Goal: Information Seeking & Learning: Stay updated

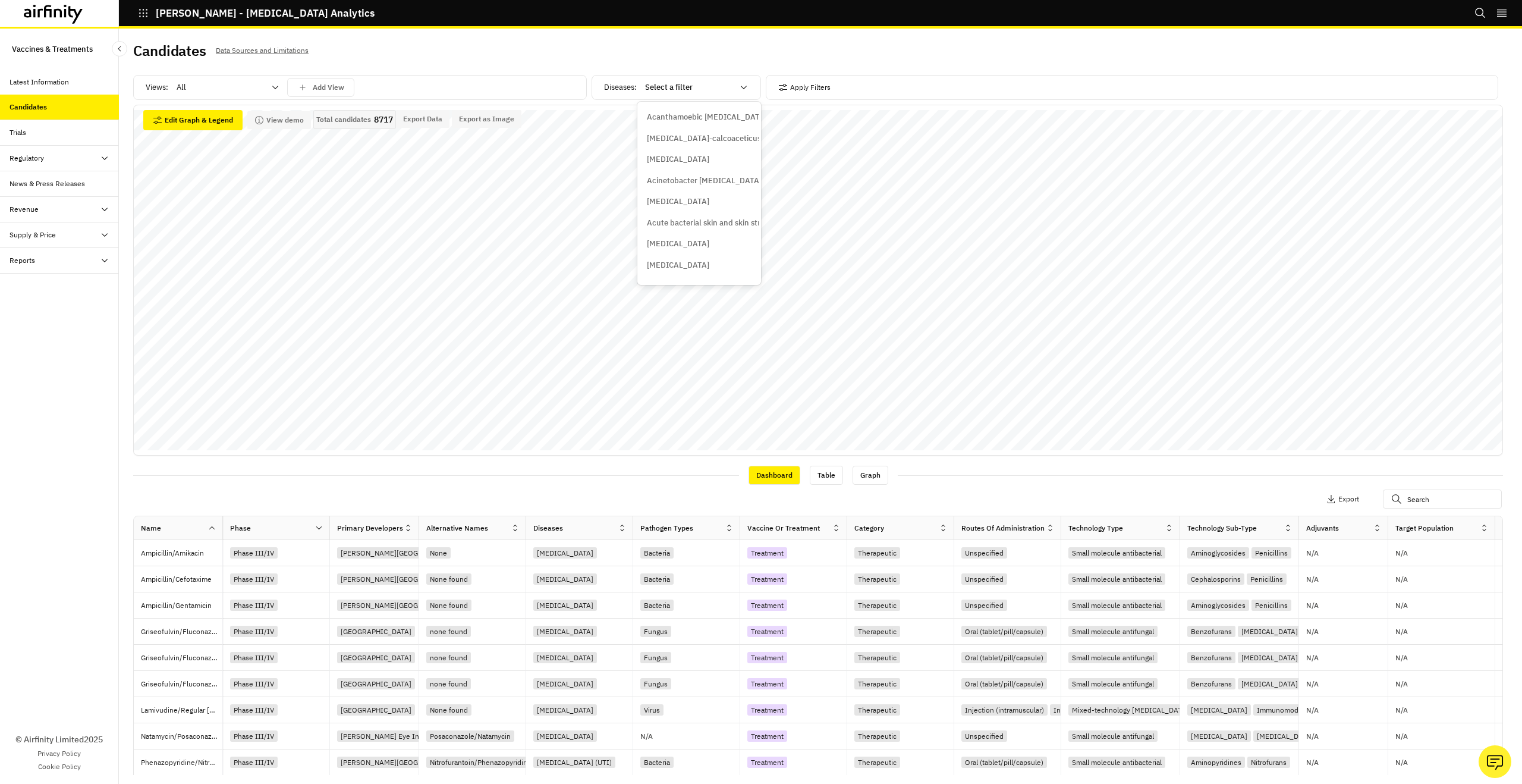
click at [659, 90] on div at bounding box center [688, 87] width 88 height 14
type input "shin"
click at [663, 113] on p "Herpes zoster/shingles" at bounding box center [705, 118] width 118 height 12
click at [688, 88] on div at bounding box center [688, 87] width 88 height 14
type input "shin"
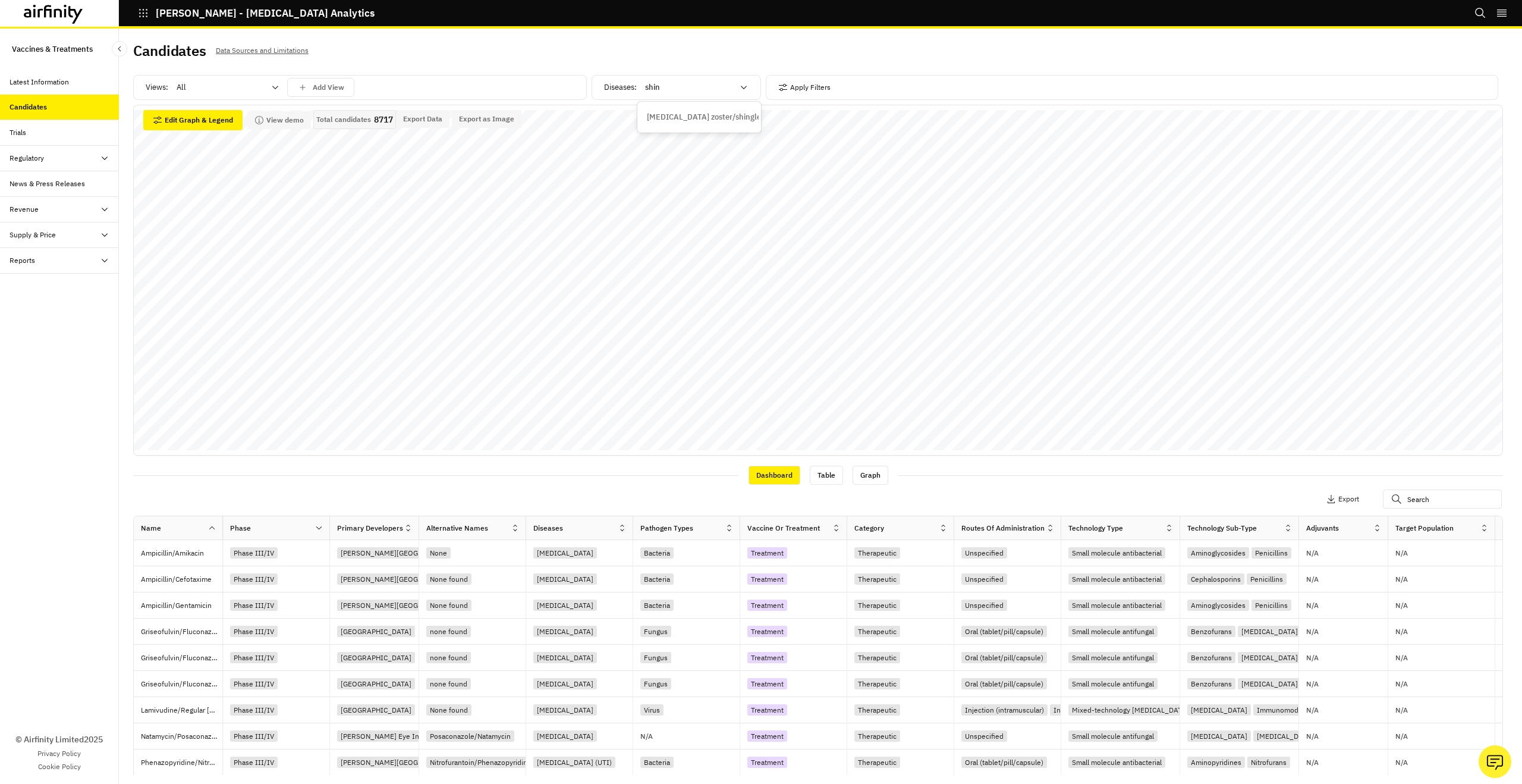
click at [688, 107] on div "Herpes zoster/shingles" at bounding box center [699, 118] width 119 height 22
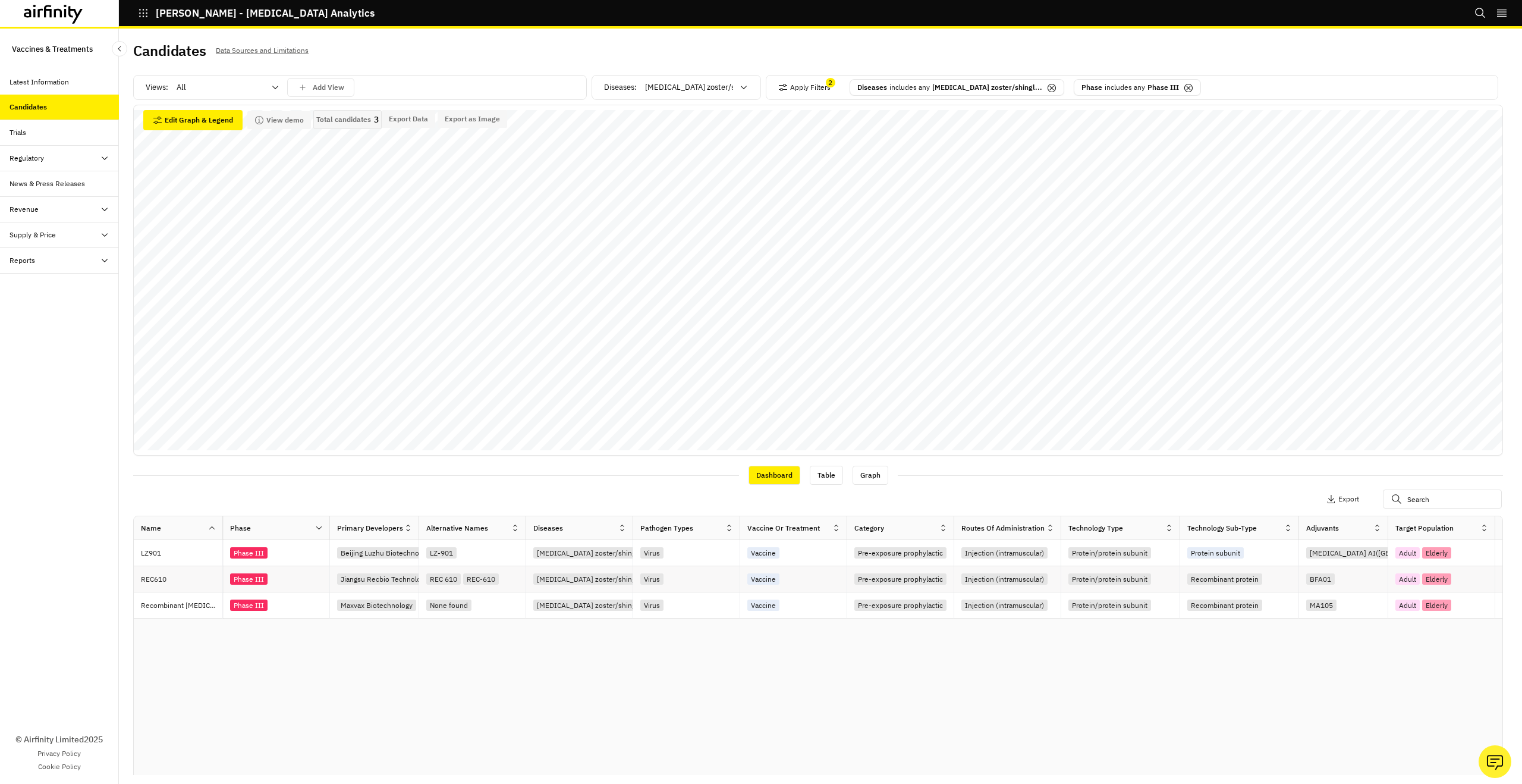
click at [283, 575] on div "Phase III" at bounding box center [280, 579] width 100 height 16
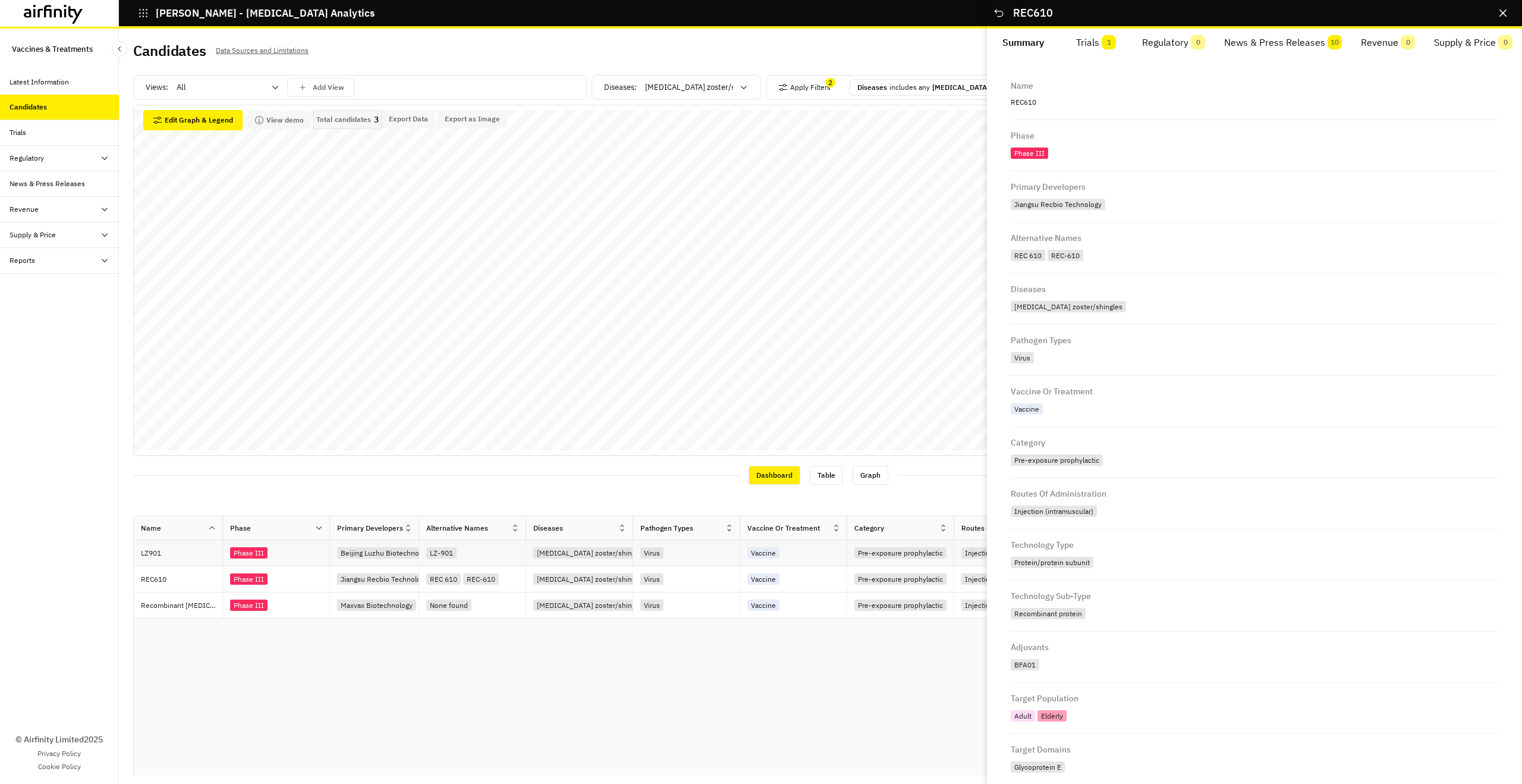
click at [283, 563] on div "Phase III" at bounding box center [277, 553] width 107 height 26
drag, startPoint x: 280, startPoint y: 581, endPoint x: 263, endPoint y: 580, distance: 17.0
click at [280, 581] on div "Phase III" at bounding box center [280, 579] width 100 height 16
click at [1101, 45] on button "Trials 1" at bounding box center [1097, 42] width 73 height 29
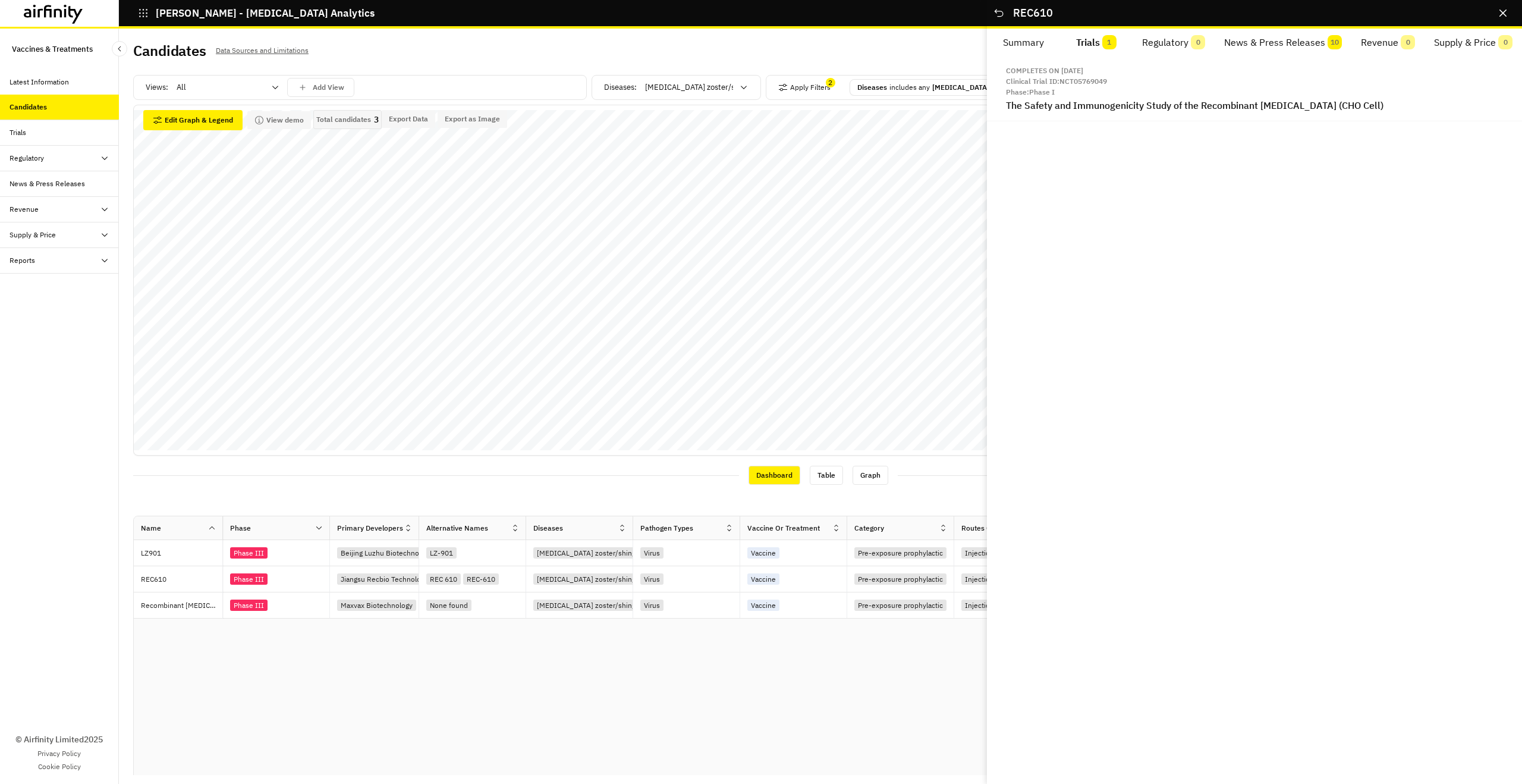
click at [1235, 45] on button "News & Press Releases 10" at bounding box center [1283, 42] width 136 height 29
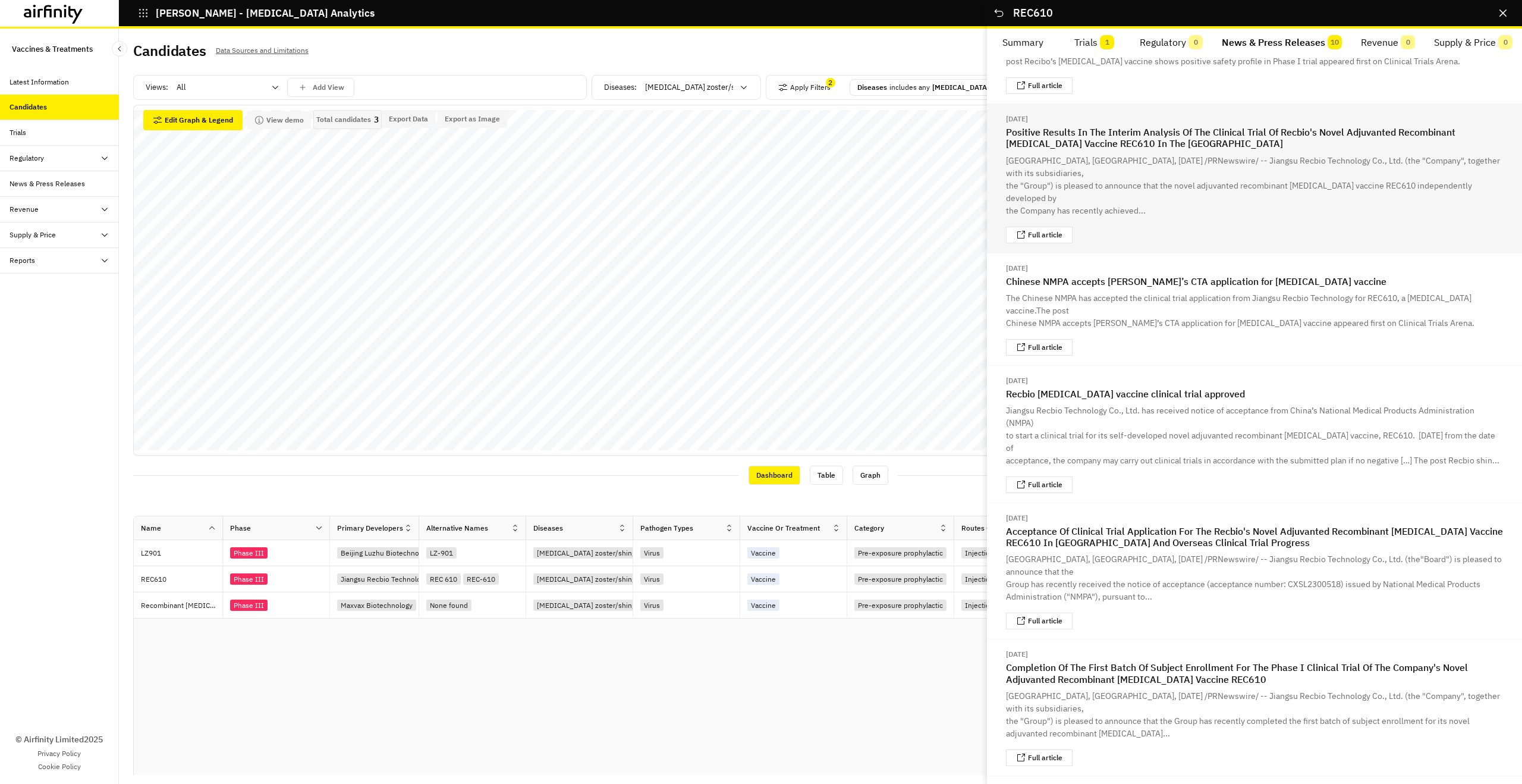
scroll to position [65, 0]
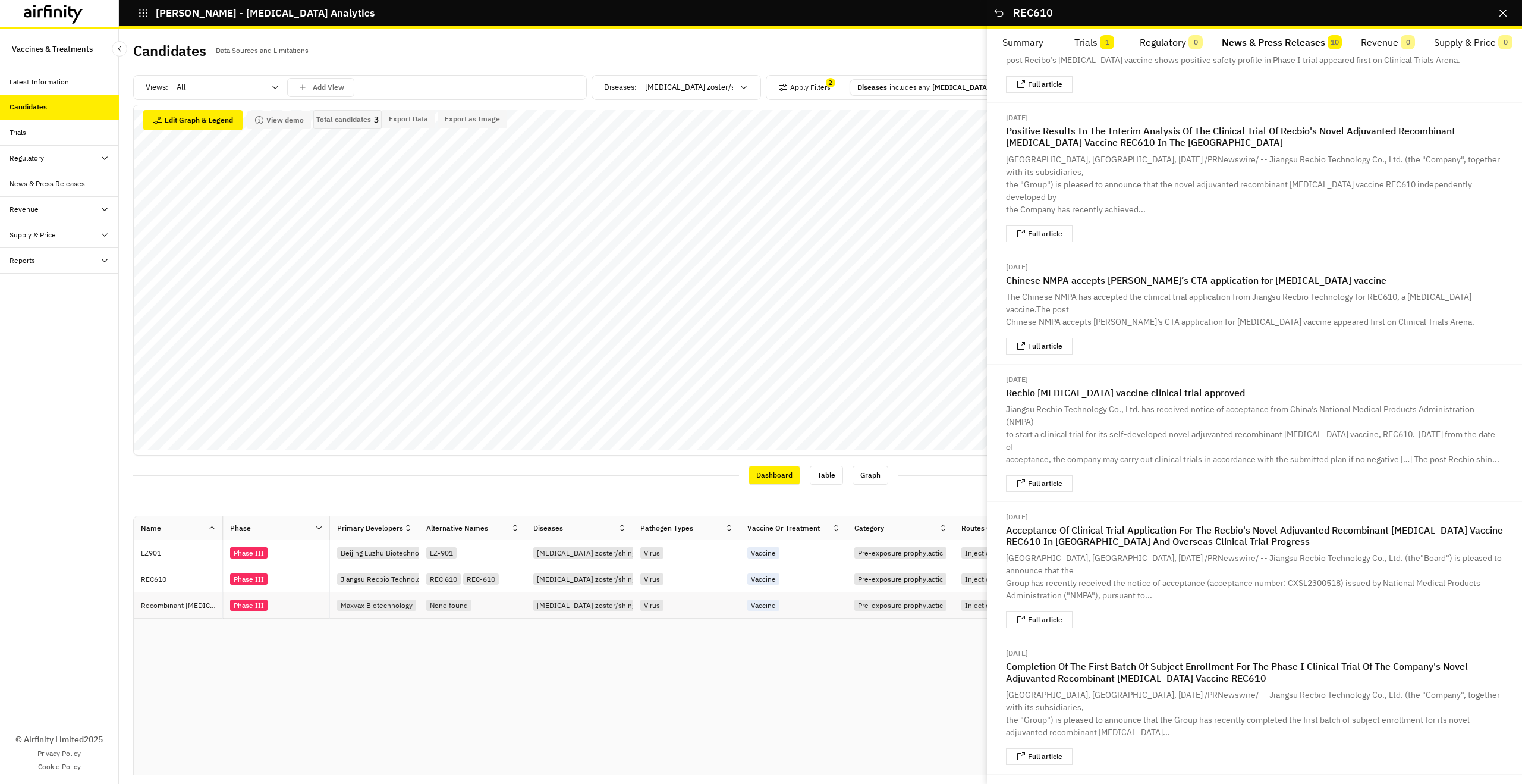
click at [285, 604] on div "Phase III" at bounding box center [280, 604] width 100 height 16
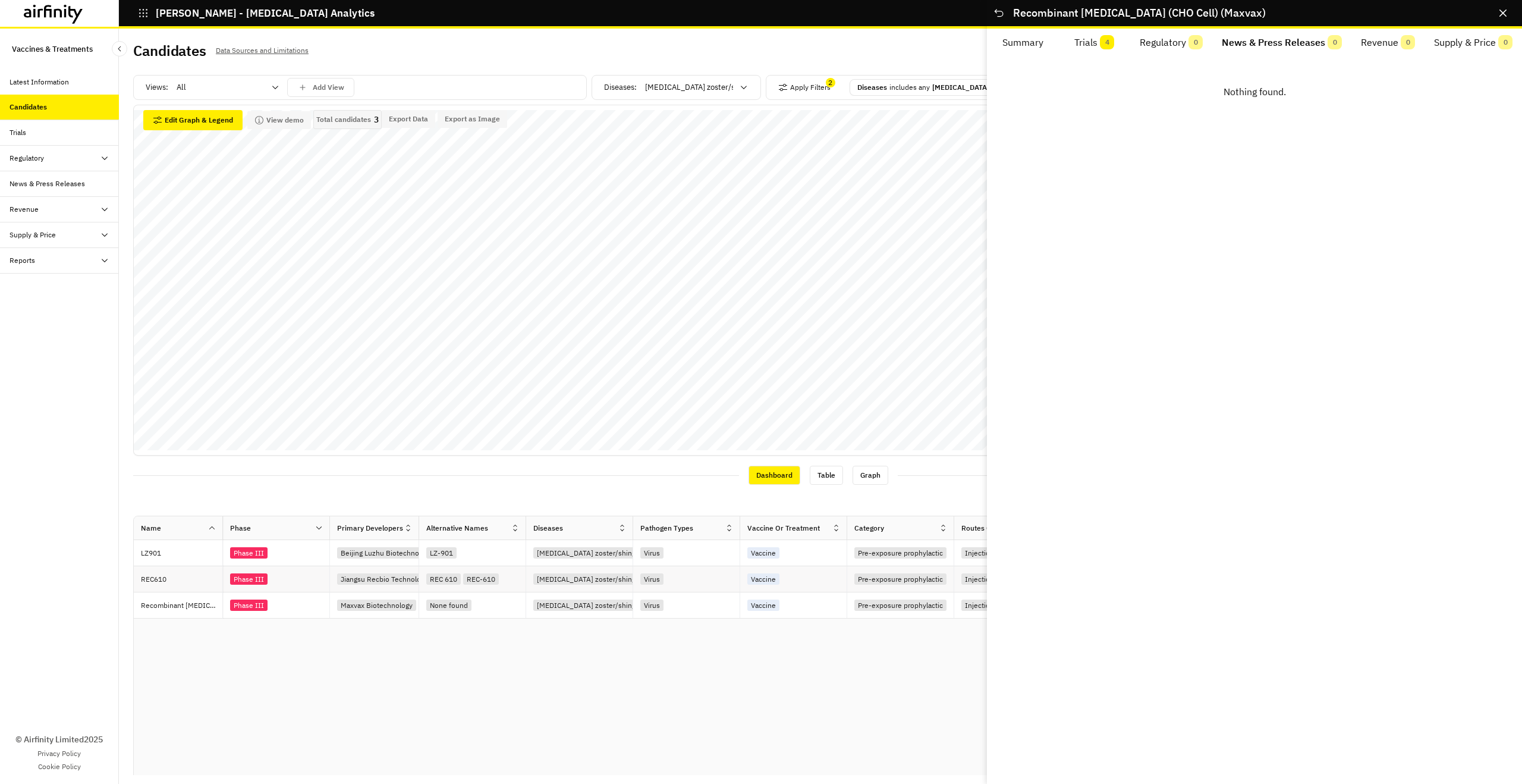
click at [287, 588] on div "Phase III" at bounding box center [277, 579] width 107 height 26
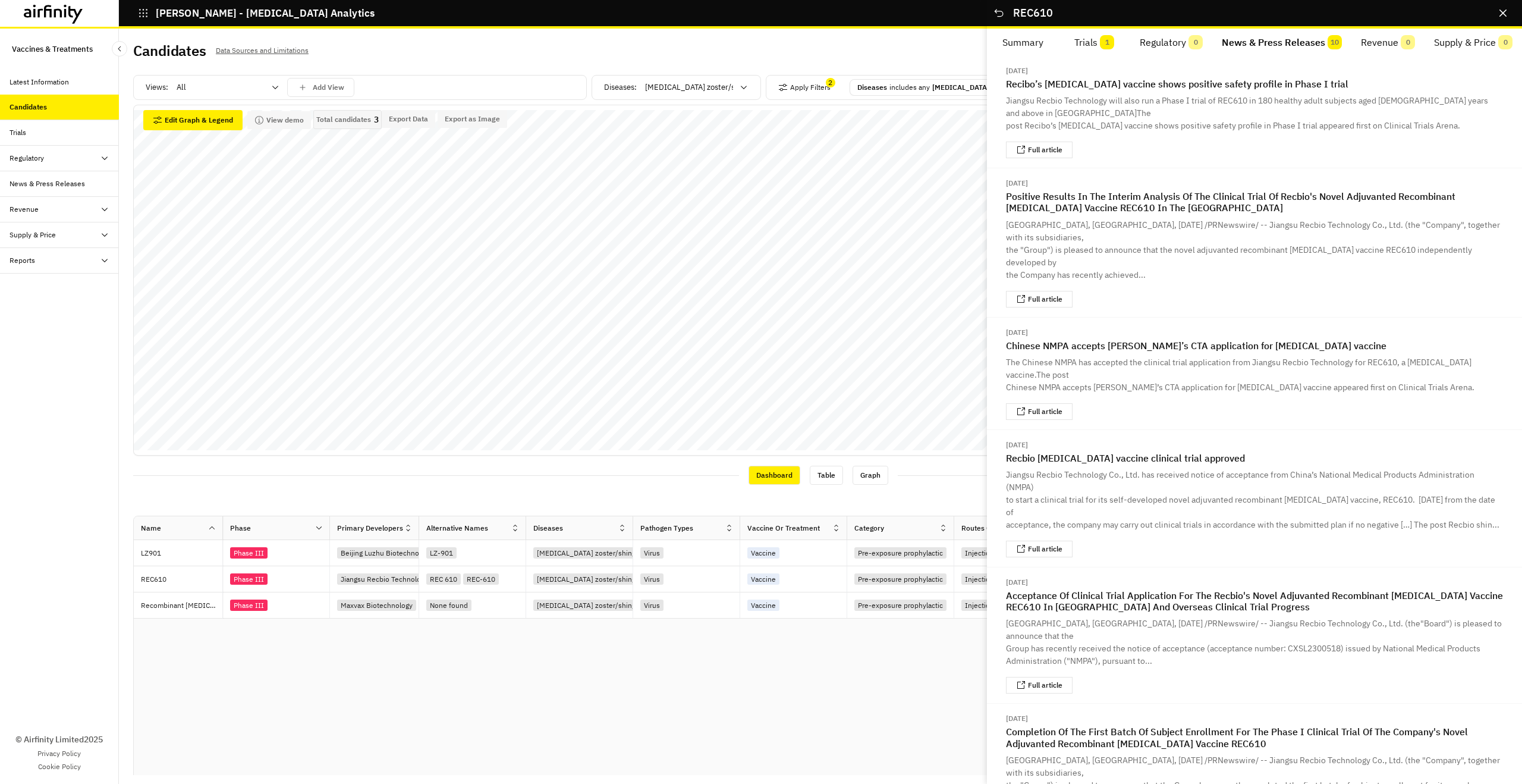
click at [1103, 39] on span "1" at bounding box center [1107, 42] width 14 height 14
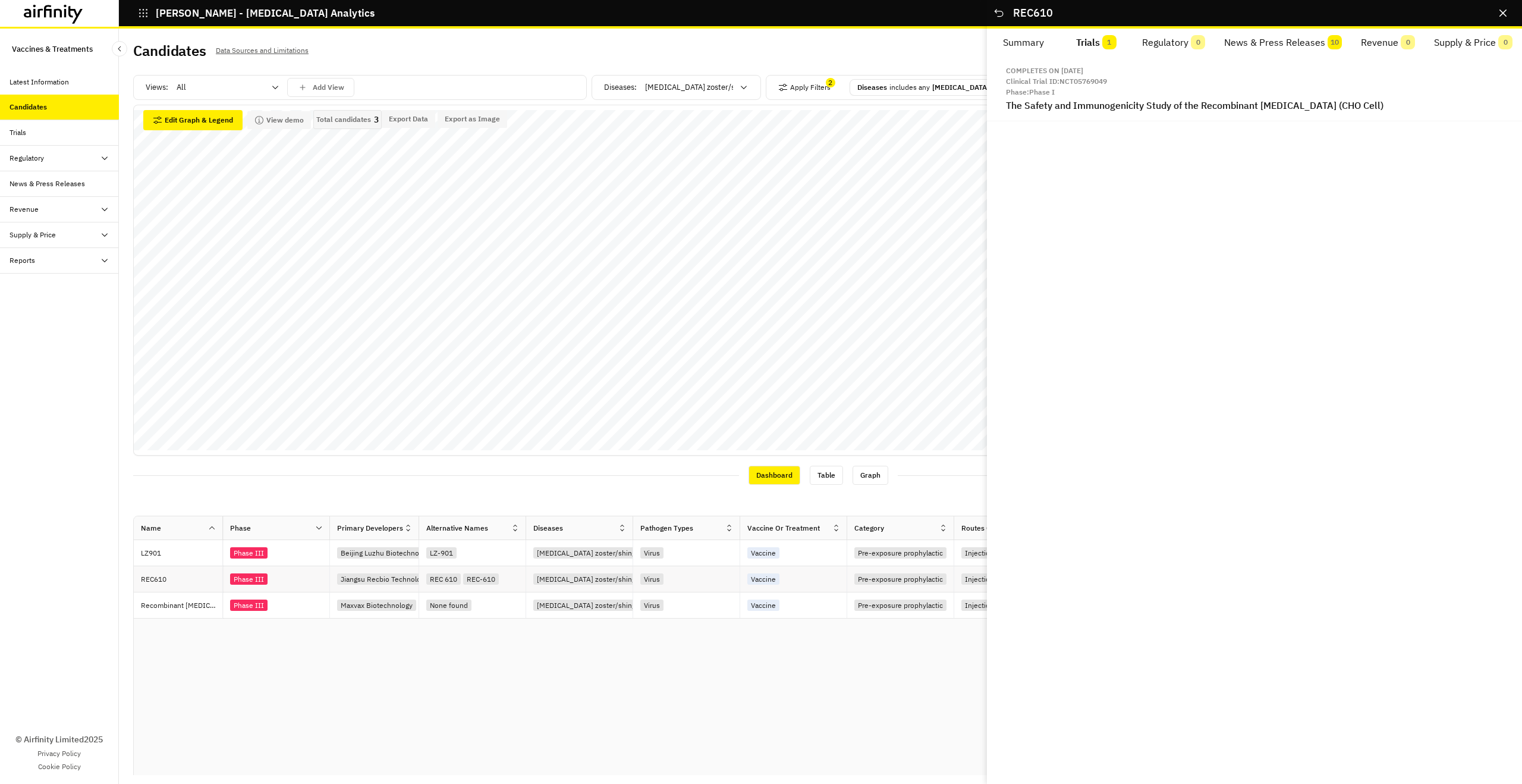
click at [307, 584] on div "Phase III" at bounding box center [280, 579] width 100 height 16
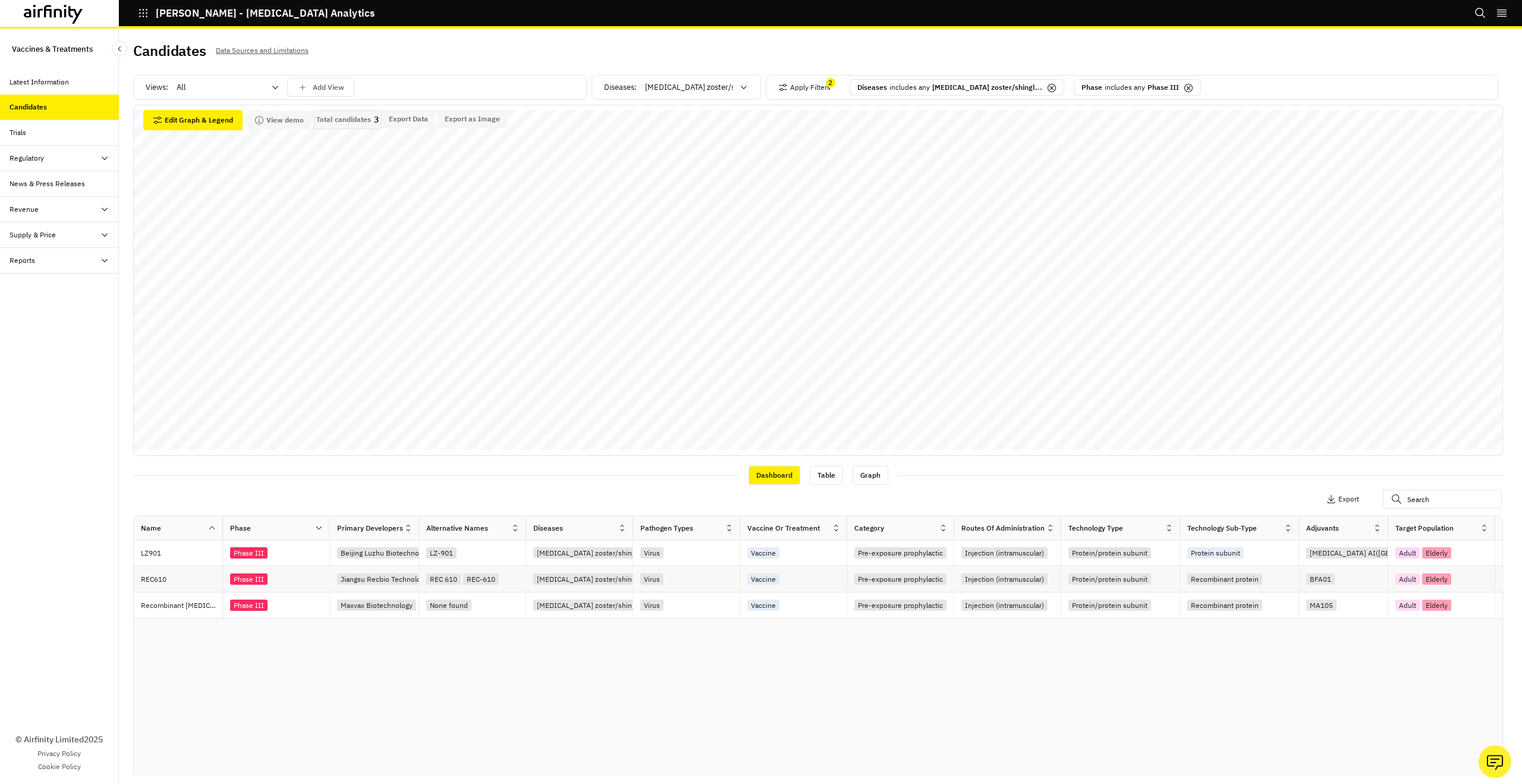
click at [307, 584] on div "Phase III" at bounding box center [280, 579] width 100 height 16
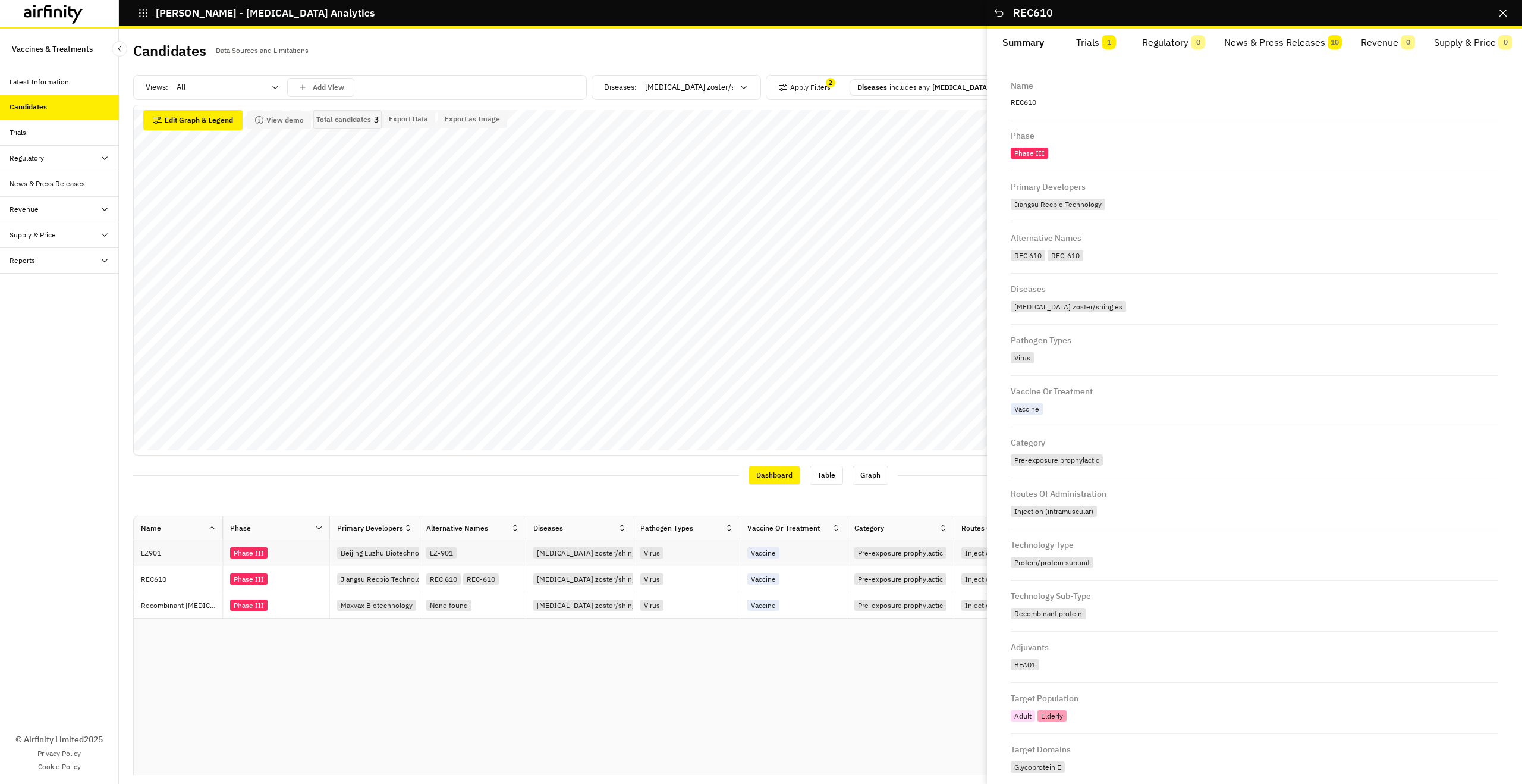
click at [304, 558] on div "Phase III" at bounding box center [280, 553] width 100 height 16
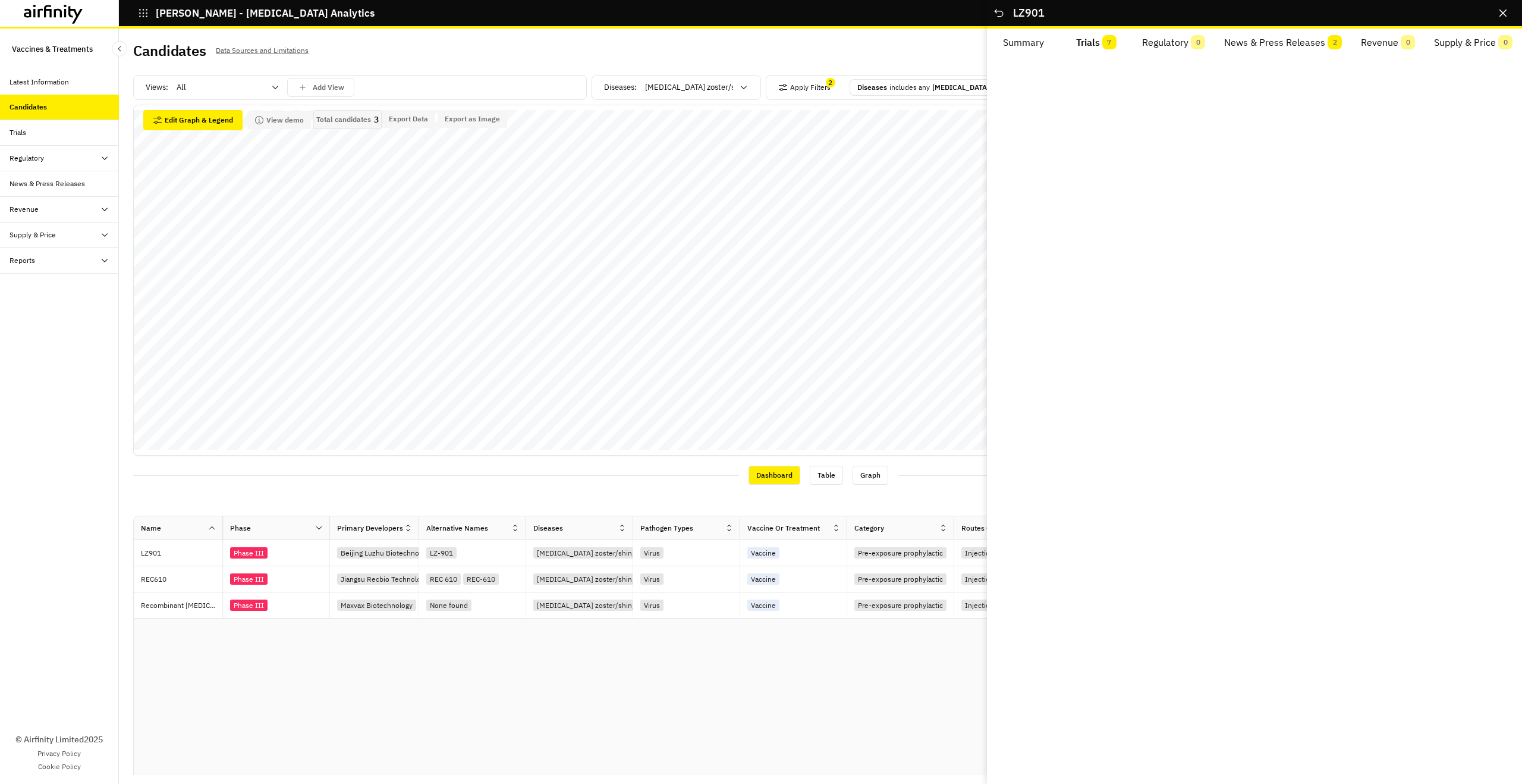
click at [1088, 47] on button "Trials 7" at bounding box center [1097, 42] width 73 height 29
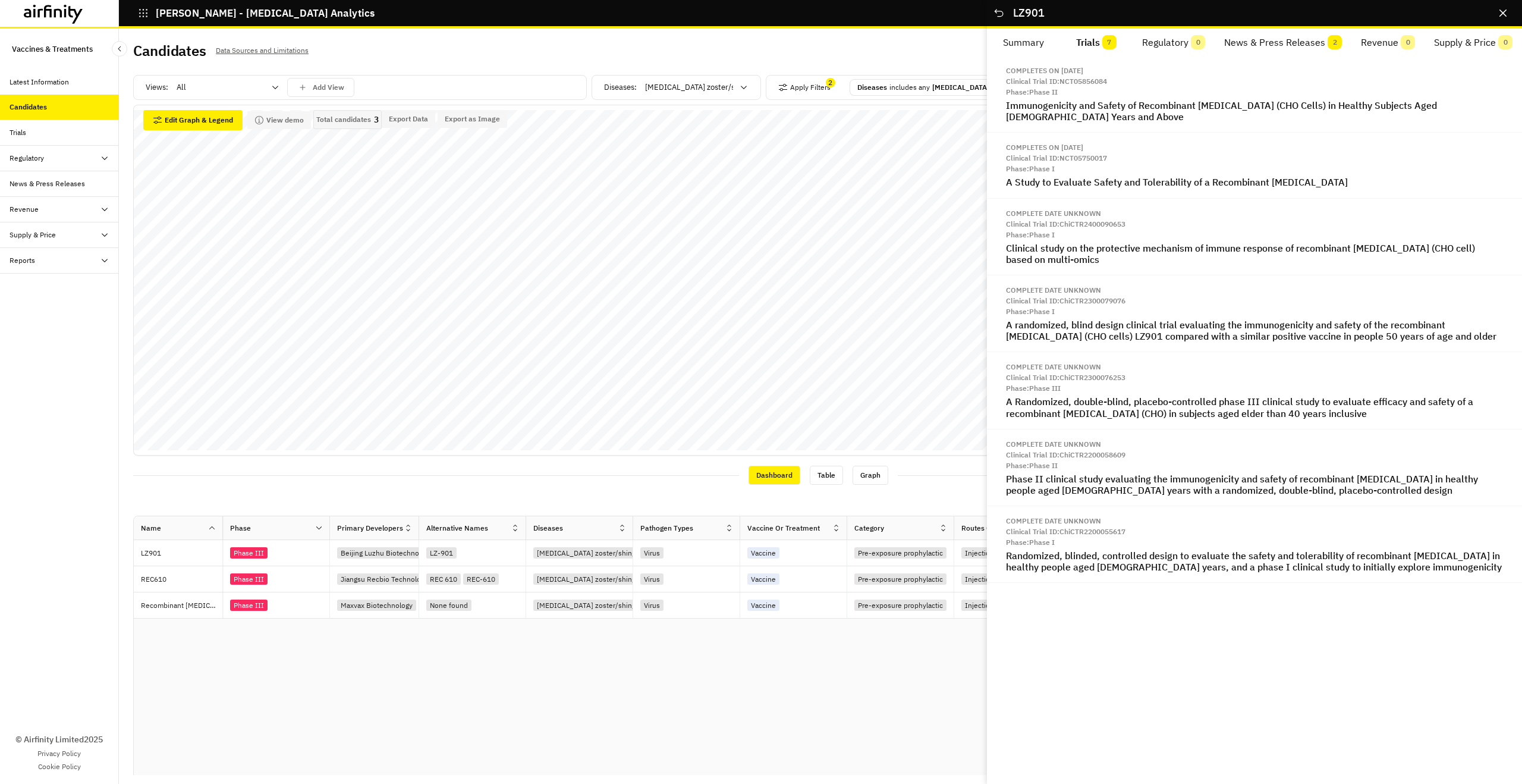
click at [1289, 39] on button "News & Press Releases 2" at bounding box center [1283, 42] width 136 height 29
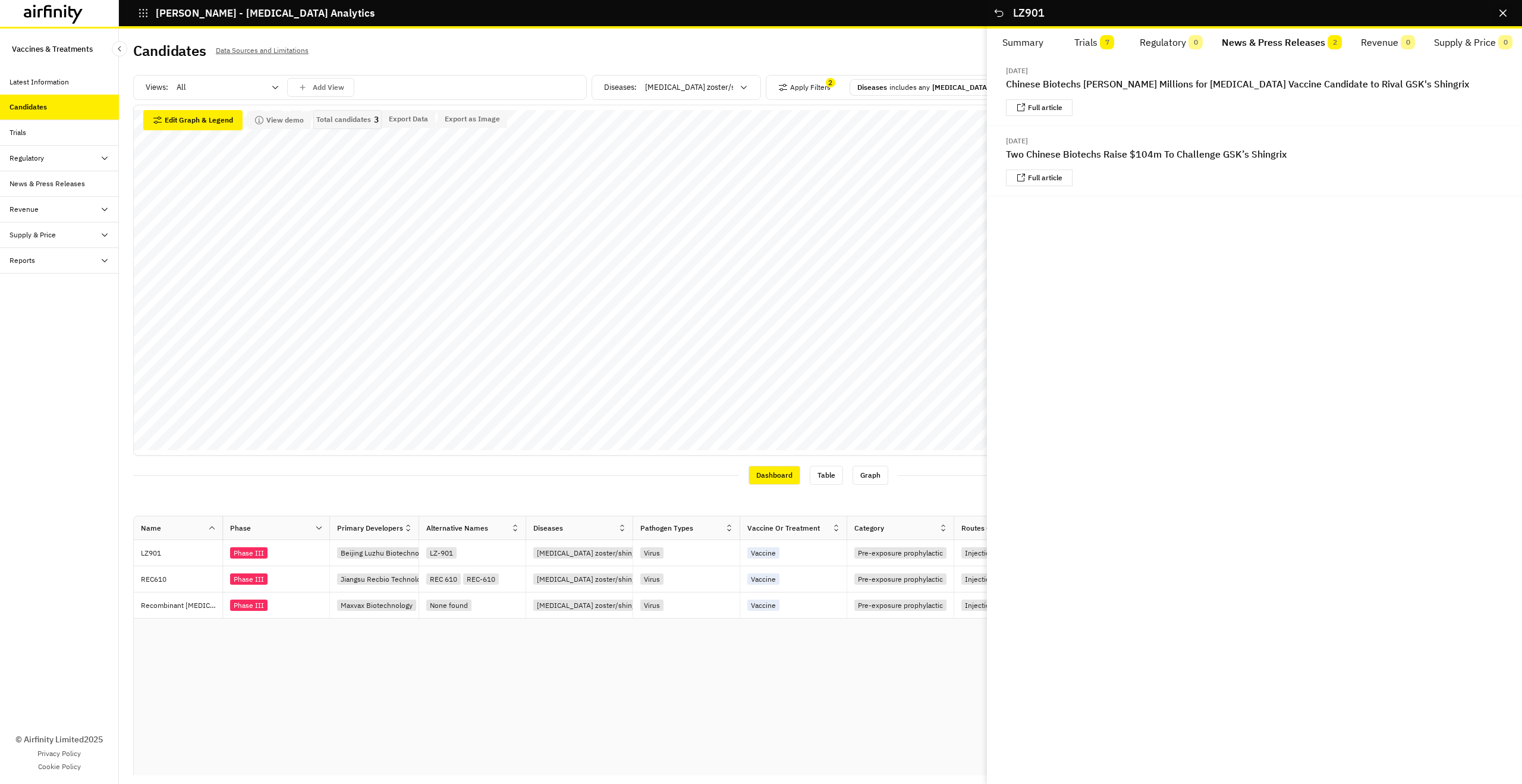
click at [1498, 13] on button "Close" at bounding box center [1502, 13] width 19 height 19
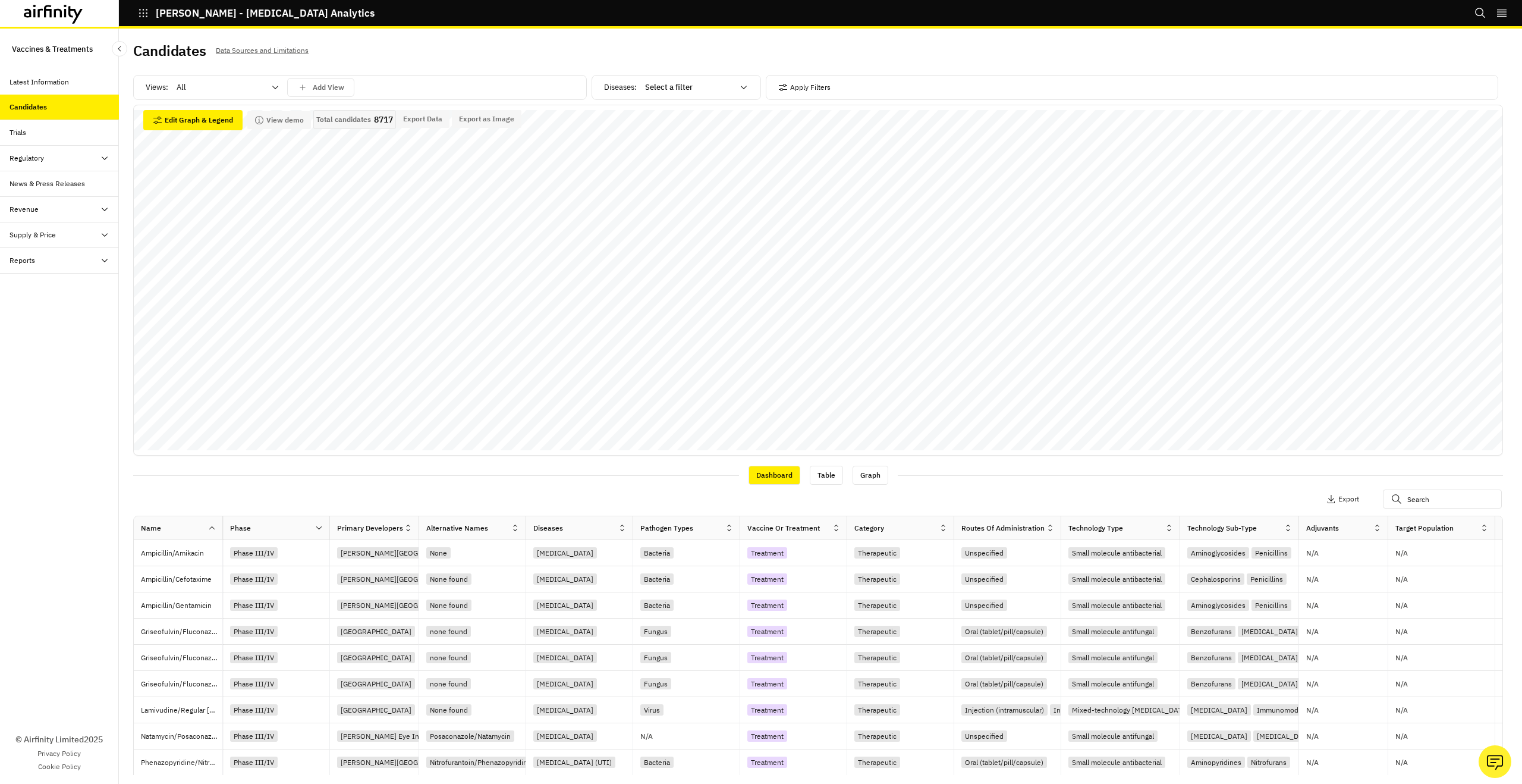
click at [85, 256] on div "Reports" at bounding box center [64, 260] width 110 height 11
click at [75, 281] on div "Reports" at bounding box center [68, 285] width 100 height 11
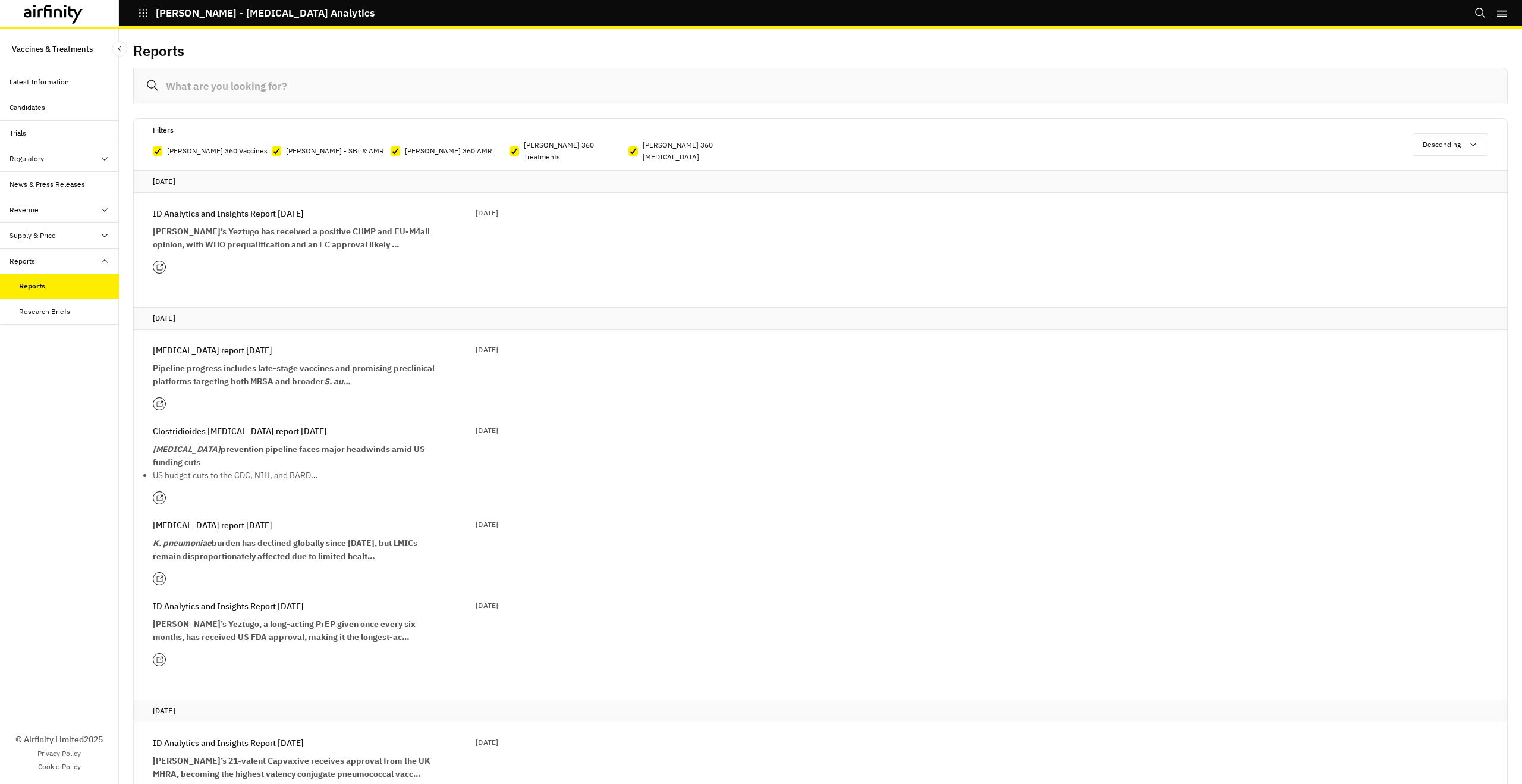
drag, startPoint x: 276, startPoint y: 422, endPoint x: 311, endPoint y: 424, distance: 35.1
click at [276, 425] on p "Clostridioides [MEDICAL_DATA] report [DATE]" at bounding box center [240, 431] width 174 height 13
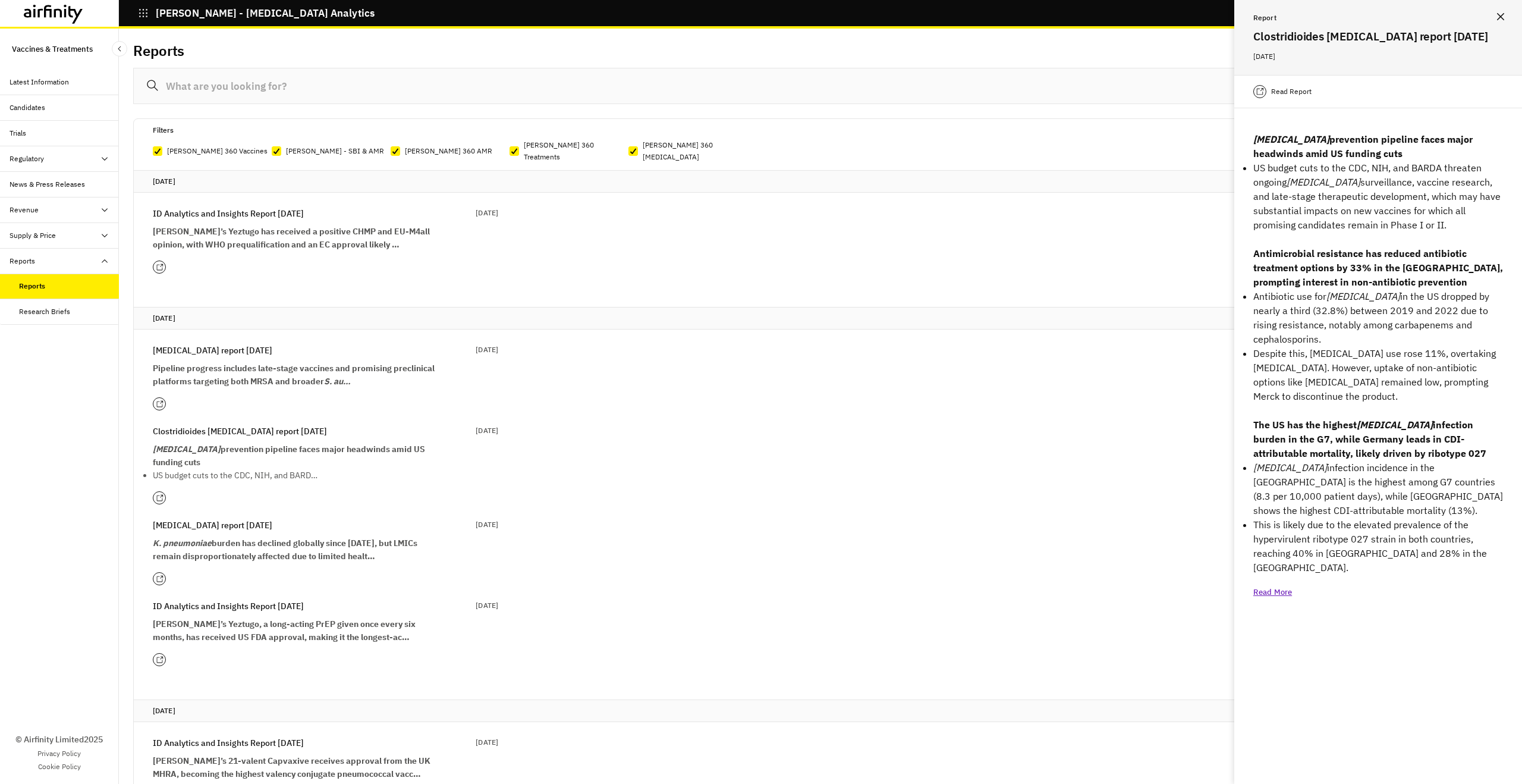
click at [1289, 86] on p "Read Report" at bounding box center [1291, 92] width 40 height 12
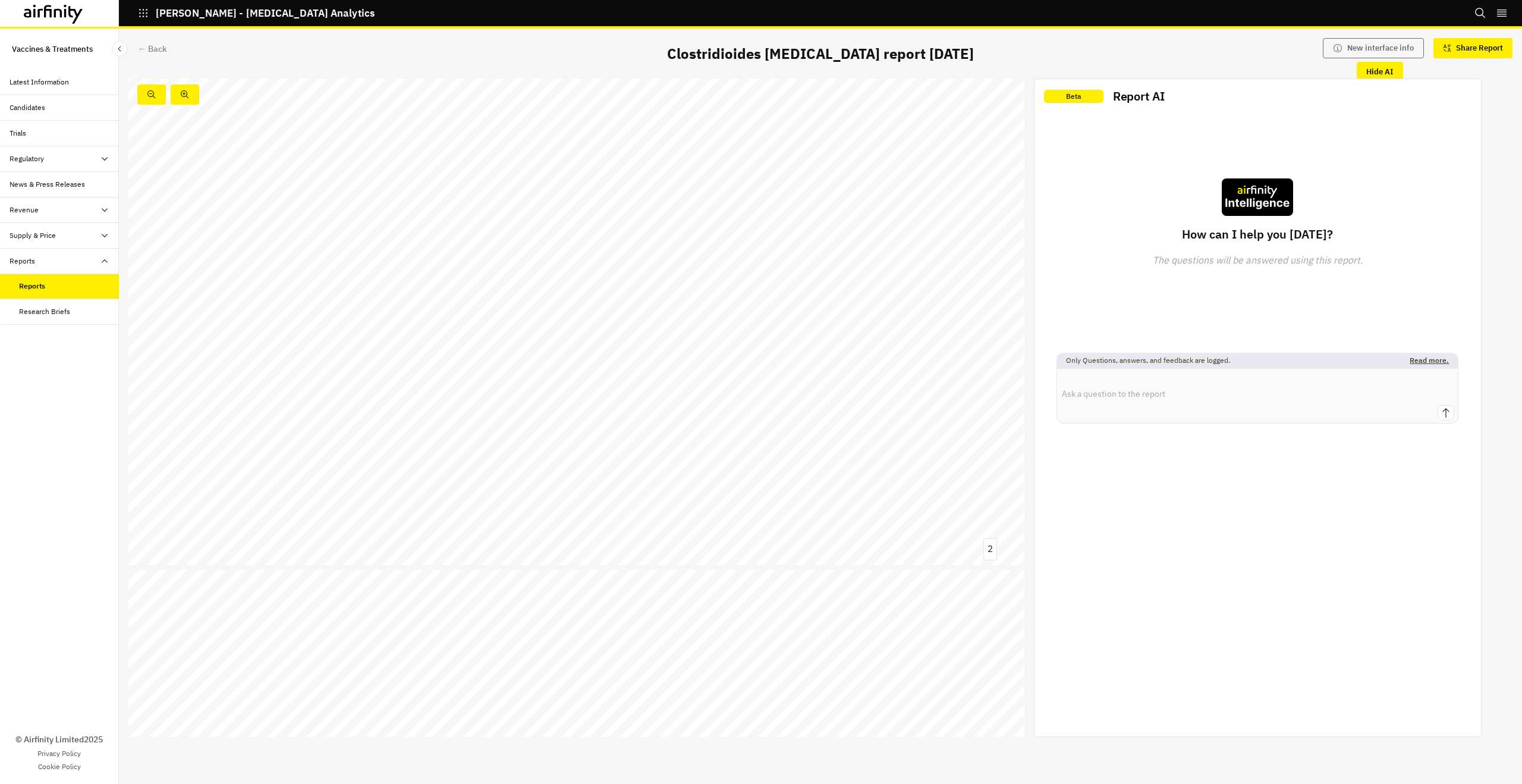
scroll to position [516, 0]
click at [57, 17] on icon at bounding box center [53, 14] width 59 height 19
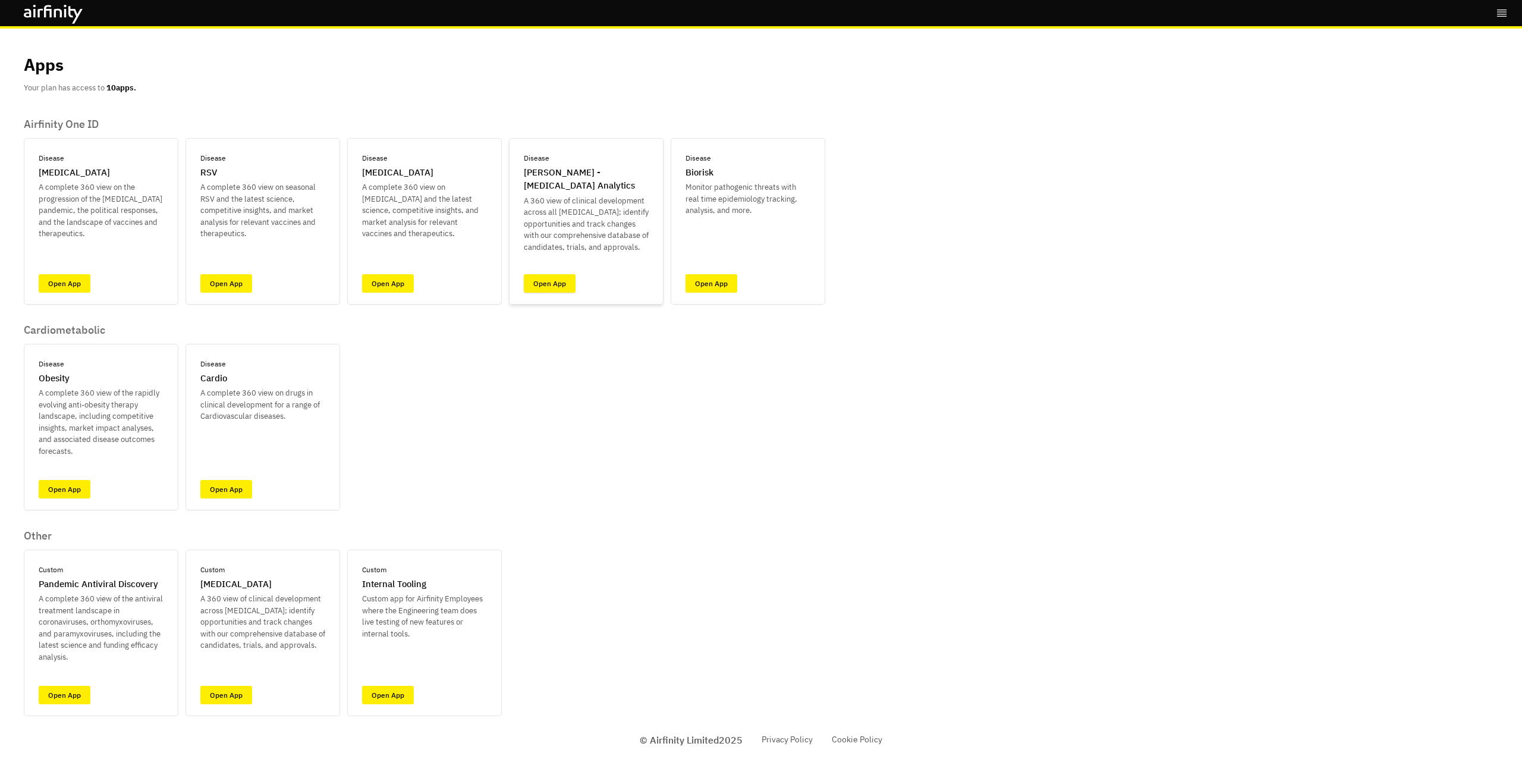
click at [542, 289] on link "Open App" at bounding box center [549, 283] width 51 height 19
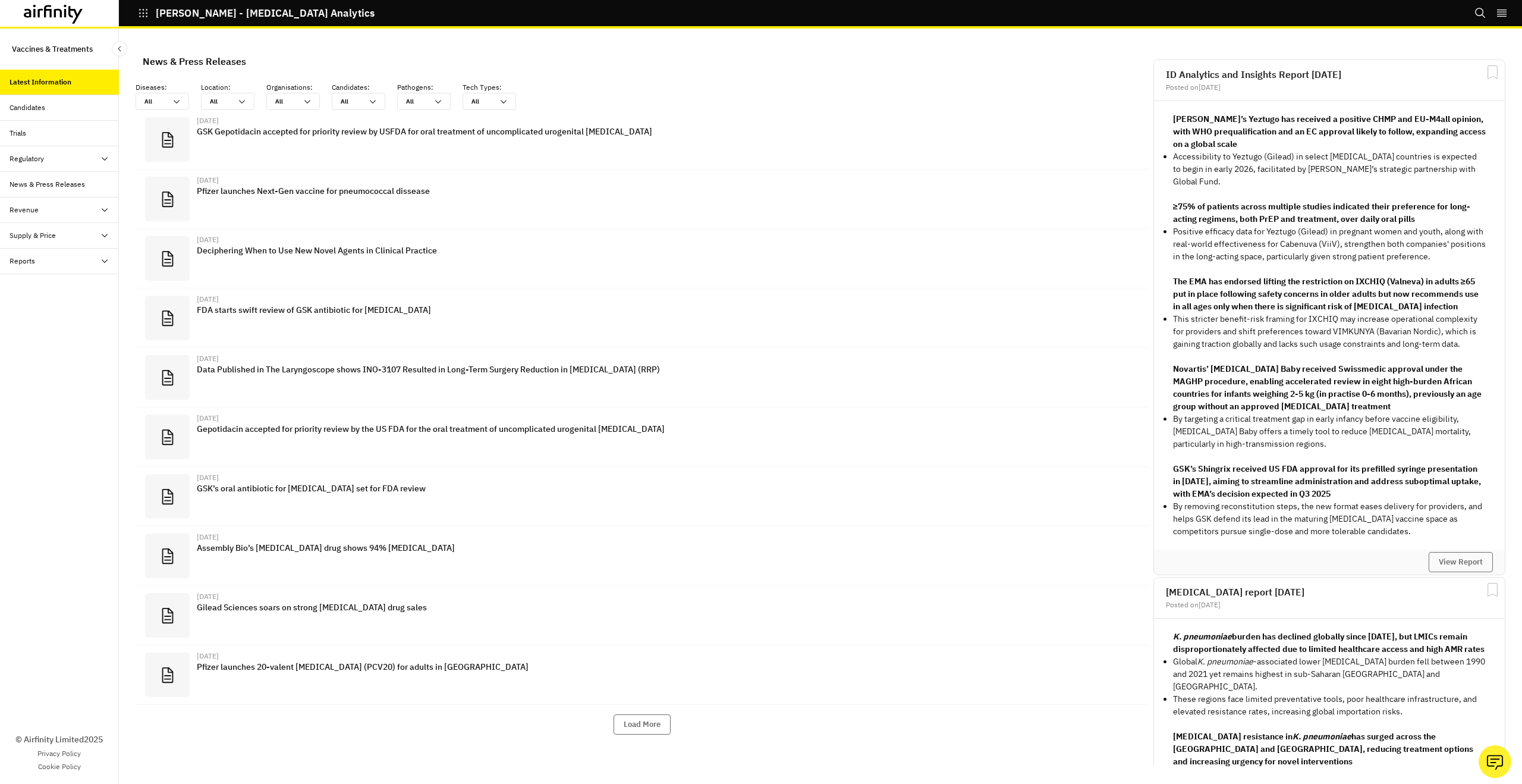
scroll to position [782, 357]
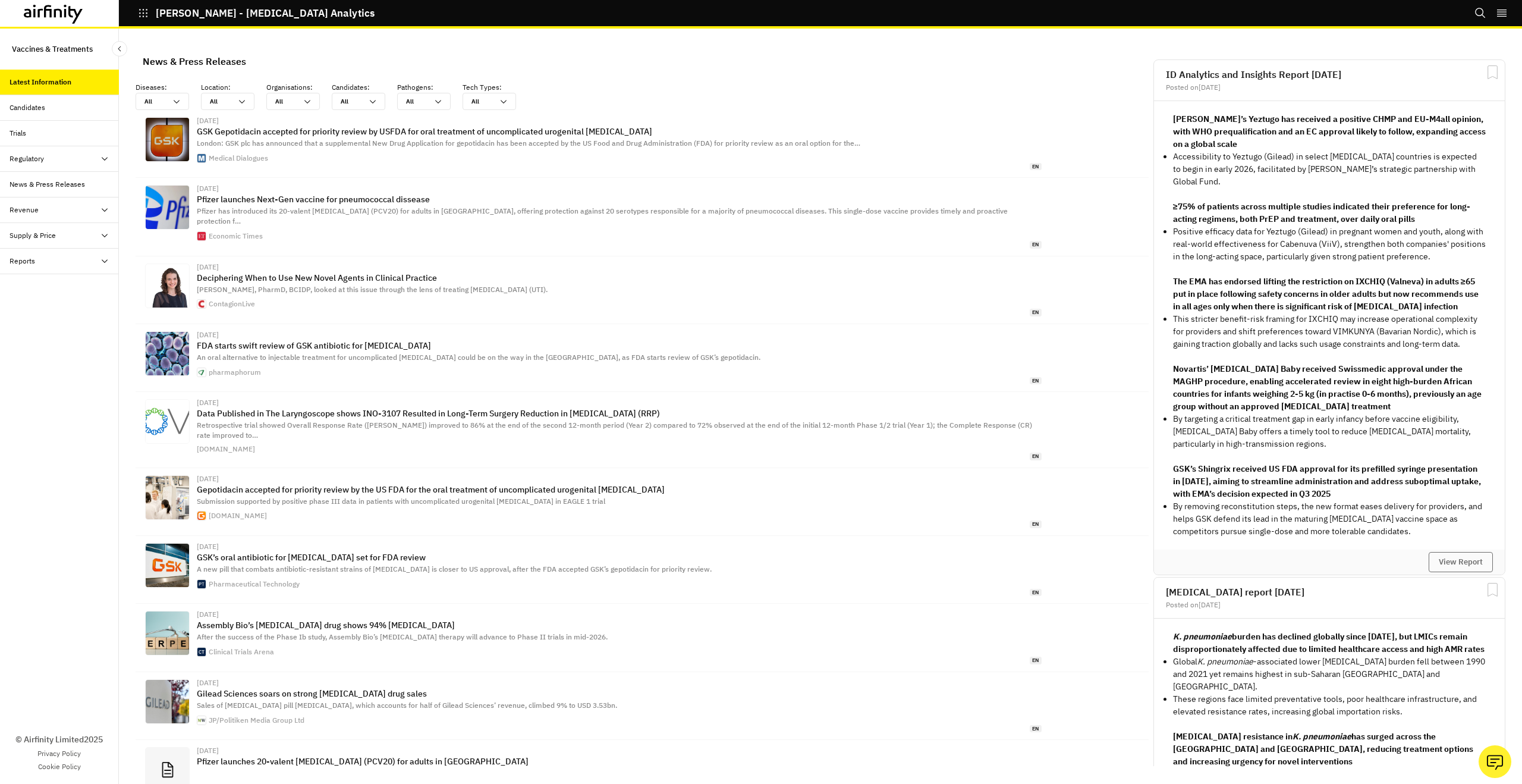
click at [67, 114] on div "Candidates" at bounding box center [59, 108] width 119 height 26
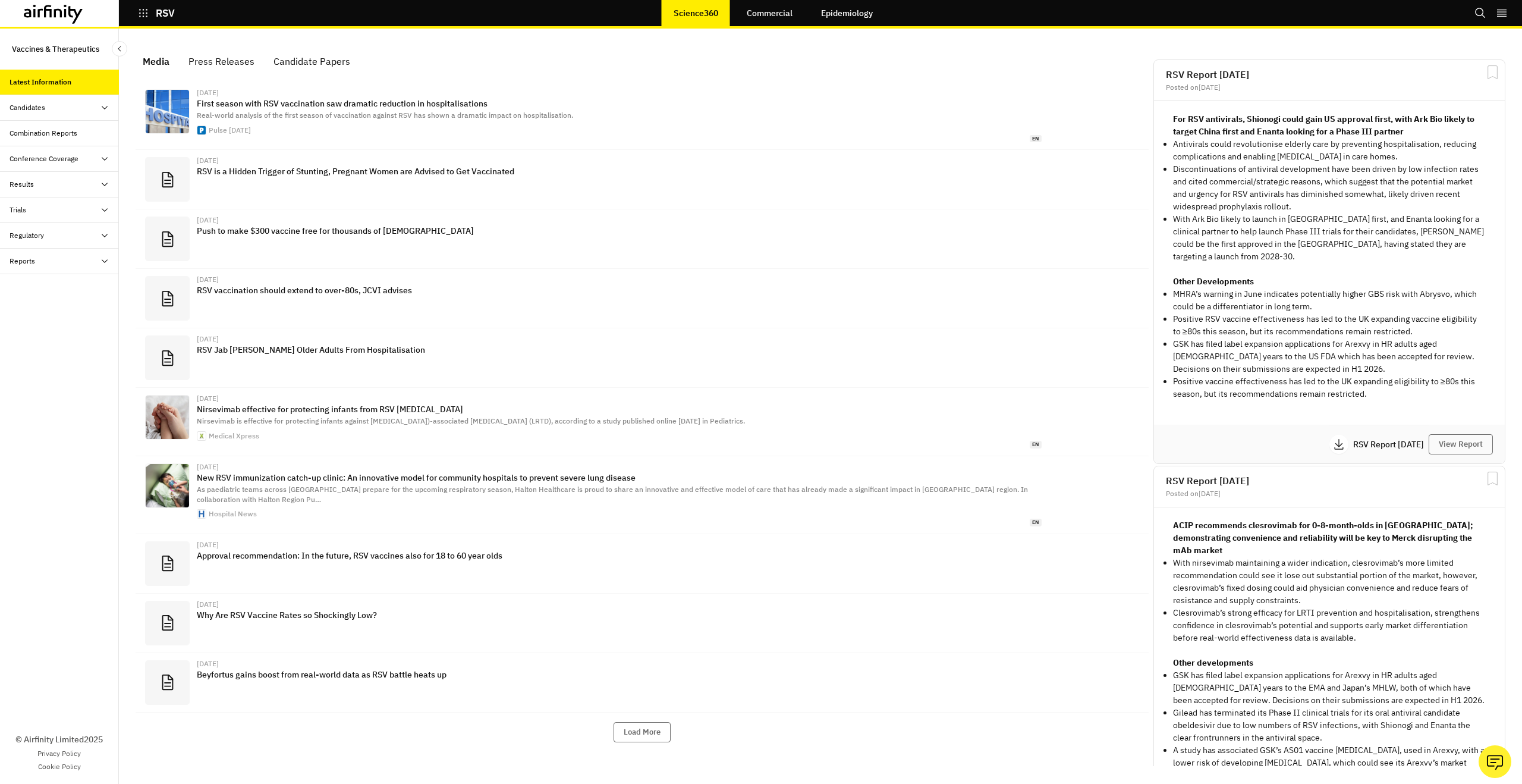
scroll to position [756, 357]
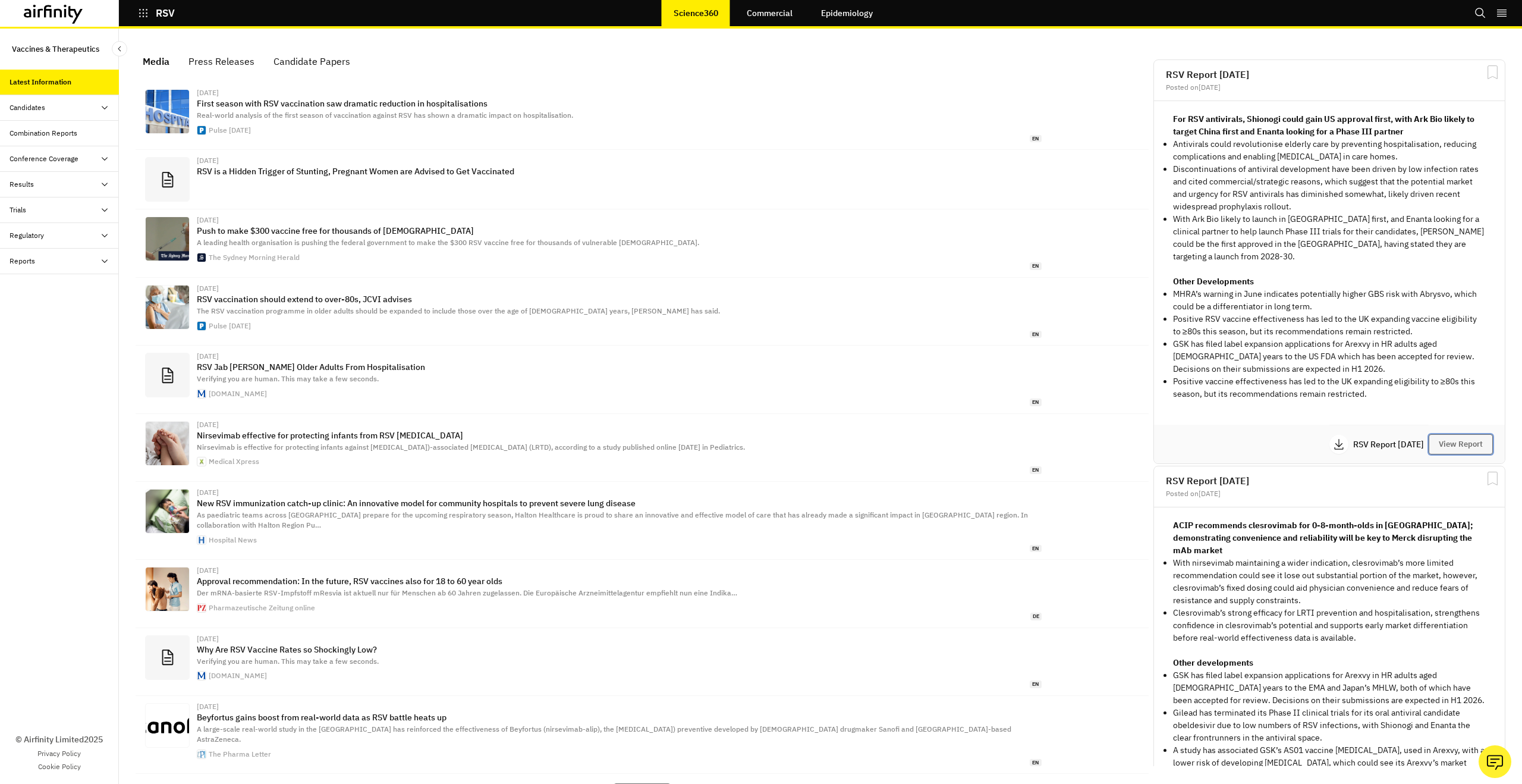
click at [1484, 434] on button "View Report" at bounding box center [1461, 444] width 64 height 20
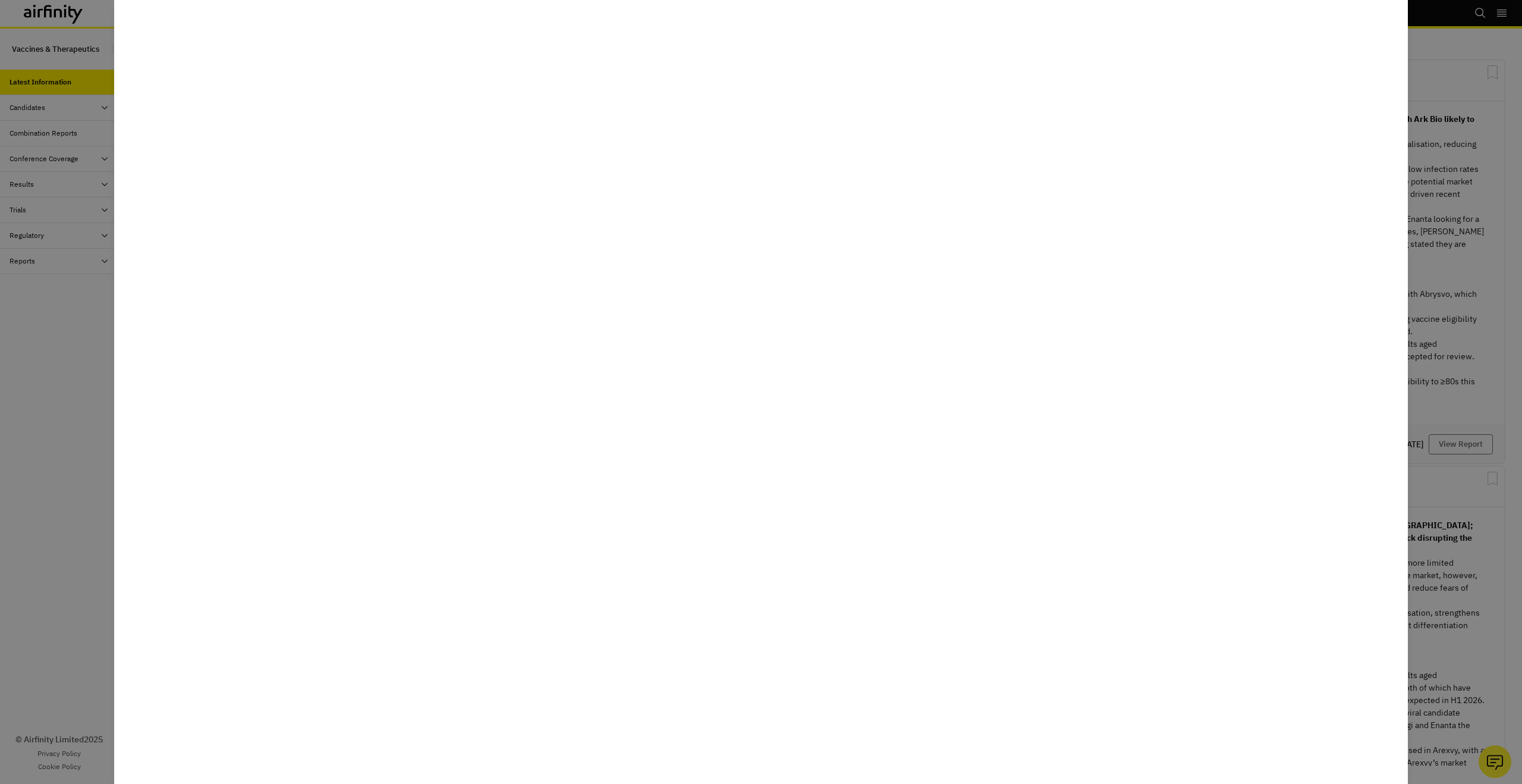
click at [1427, 359] on div at bounding box center [761, 392] width 1522 height 784
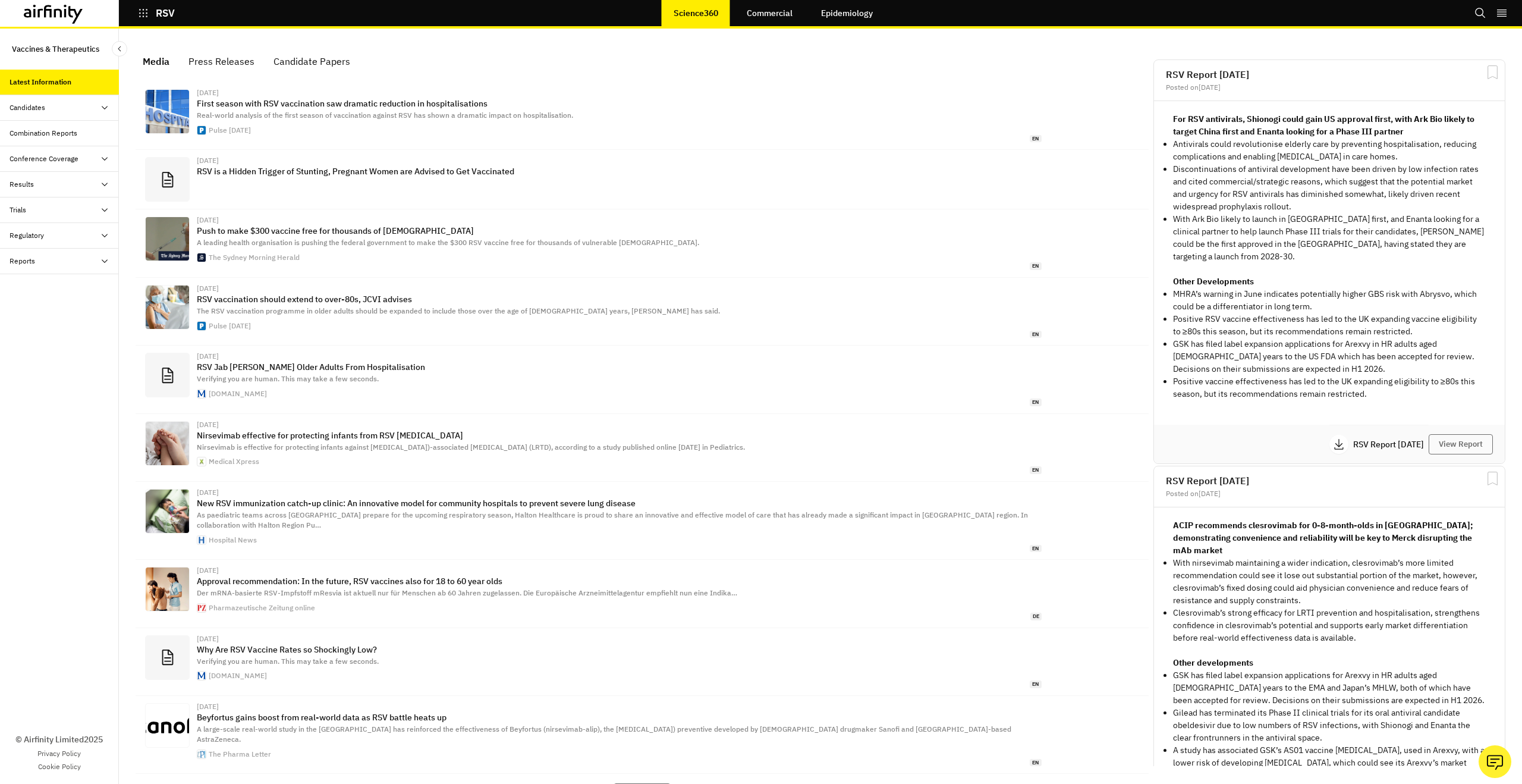
click at [65, 136] on div "Combination Reports" at bounding box center [43, 132] width 68 height 11
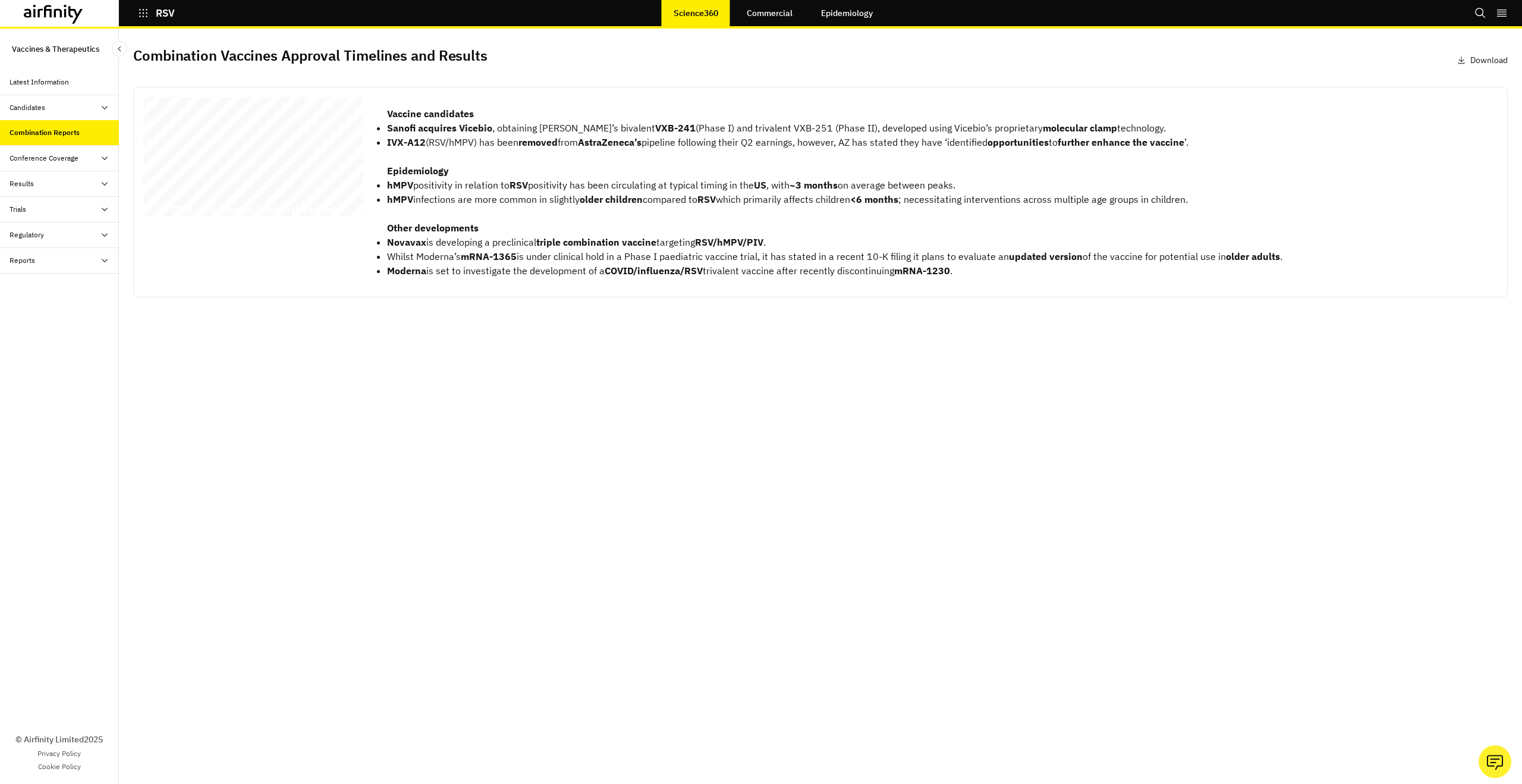
click at [277, 182] on div "RSV Combination Vaccines Report 12 August 2025 © 2025 Airfinity – Private & Con…" at bounding box center [253, 158] width 220 height 123
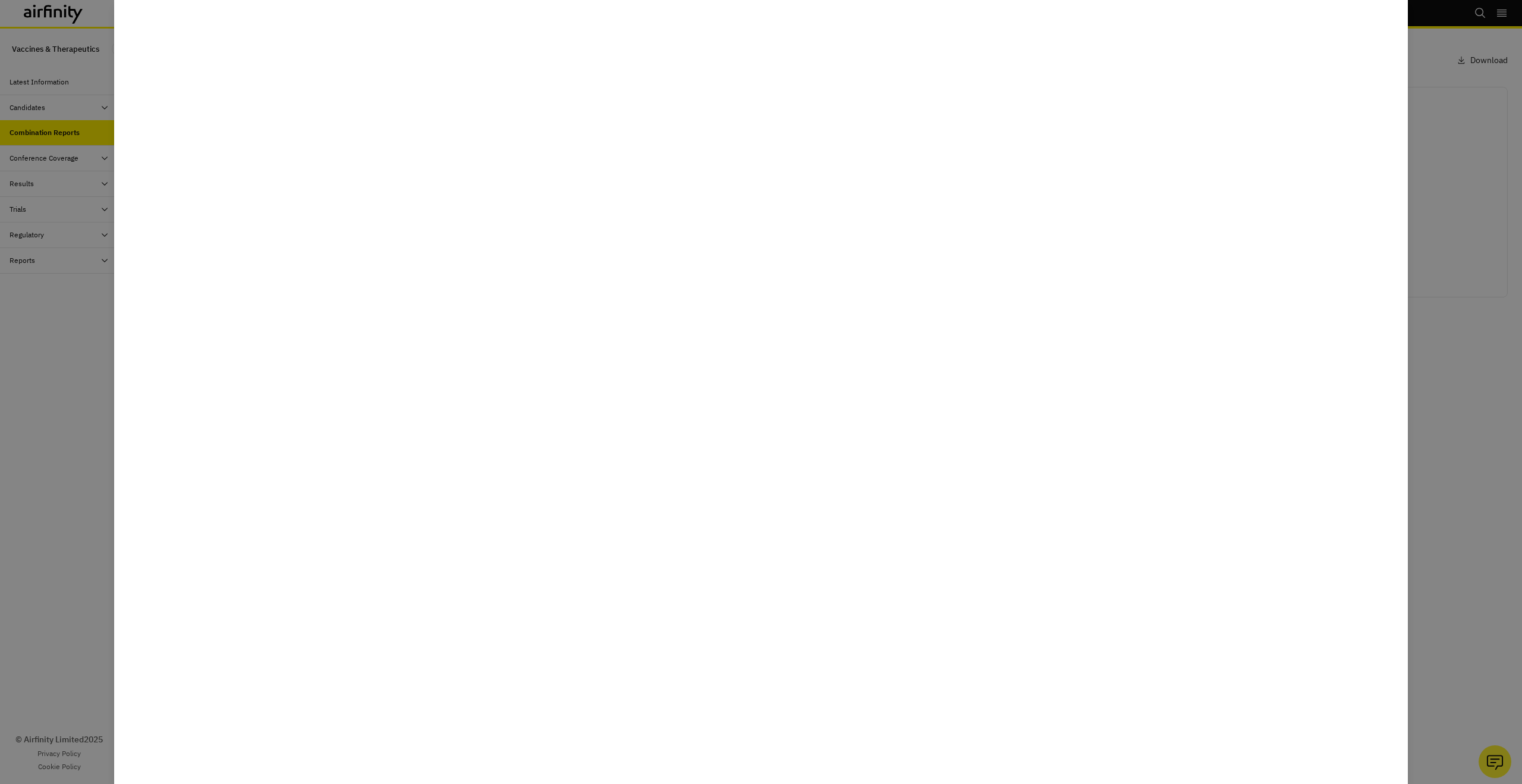
drag, startPoint x: 78, startPoint y: 410, endPoint x: 116, endPoint y: 409, distance: 38.0
click at [80, 411] on div at bounding box center [761, 392] width 1522 height 784
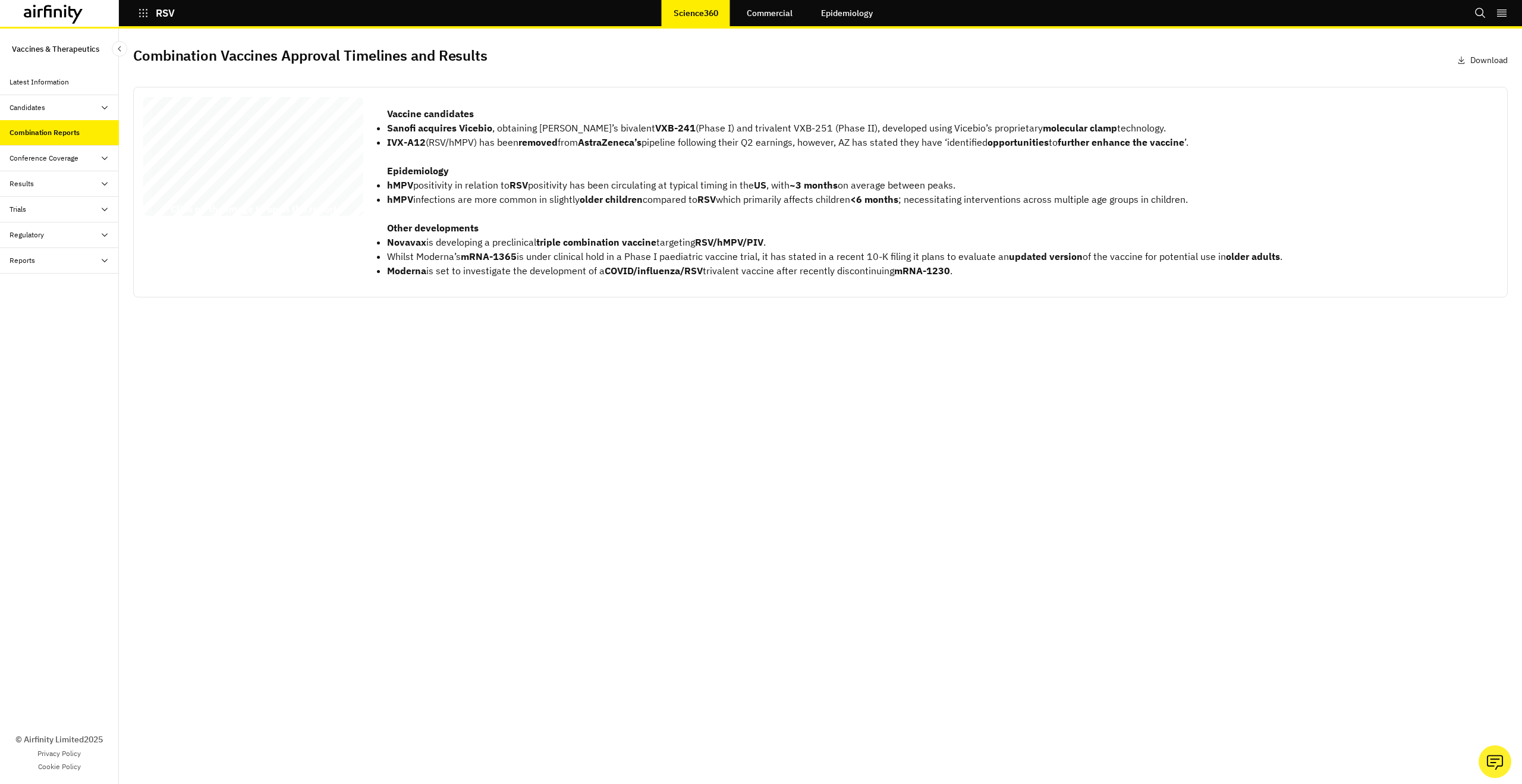
click at [48, 15] on icon at bounding box center [53, 14] width 59 height 19
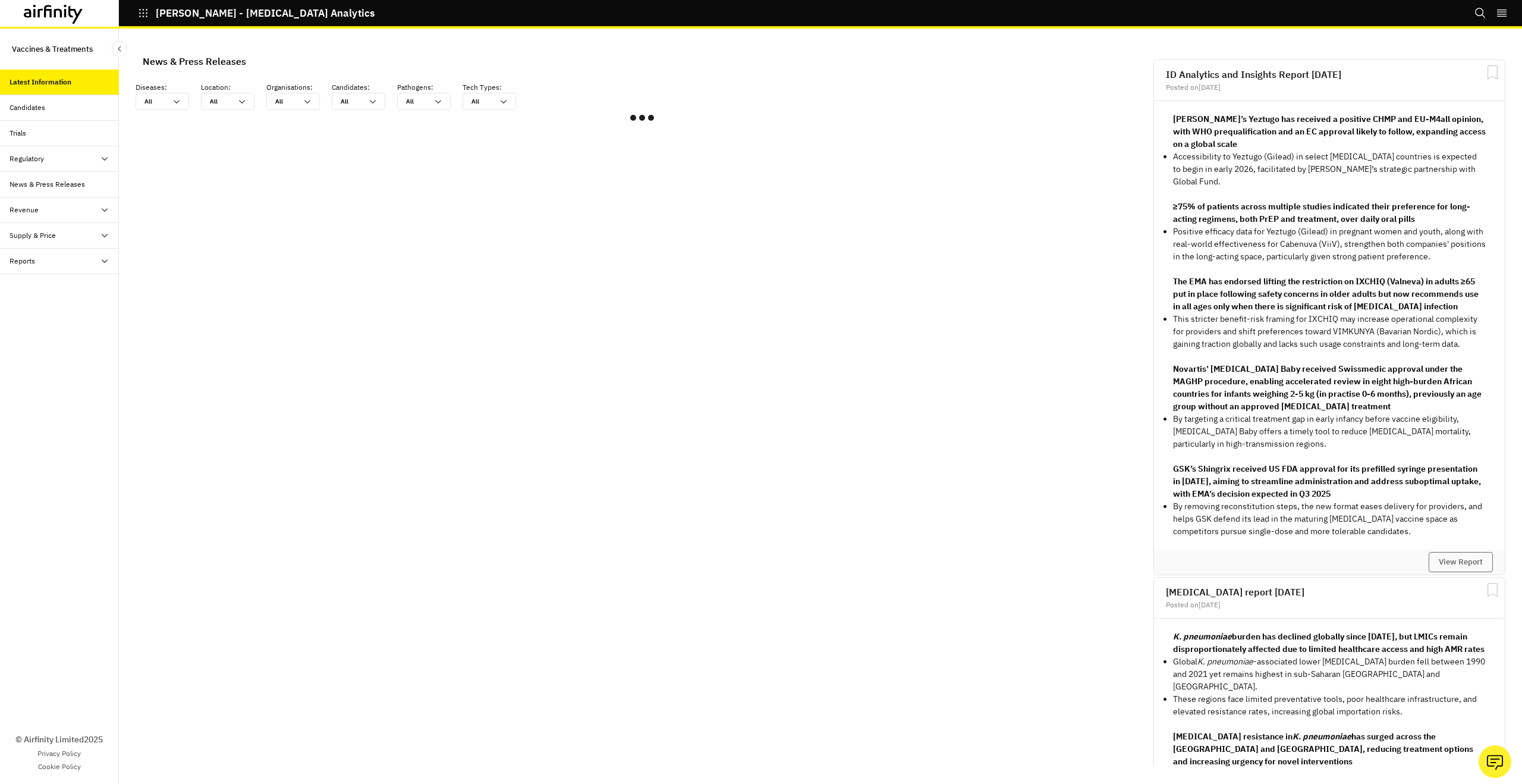
scroll to position [713, 357]
click at [78, 265] on div "Reports" at bounding box center [64, 261] width 110 height 11
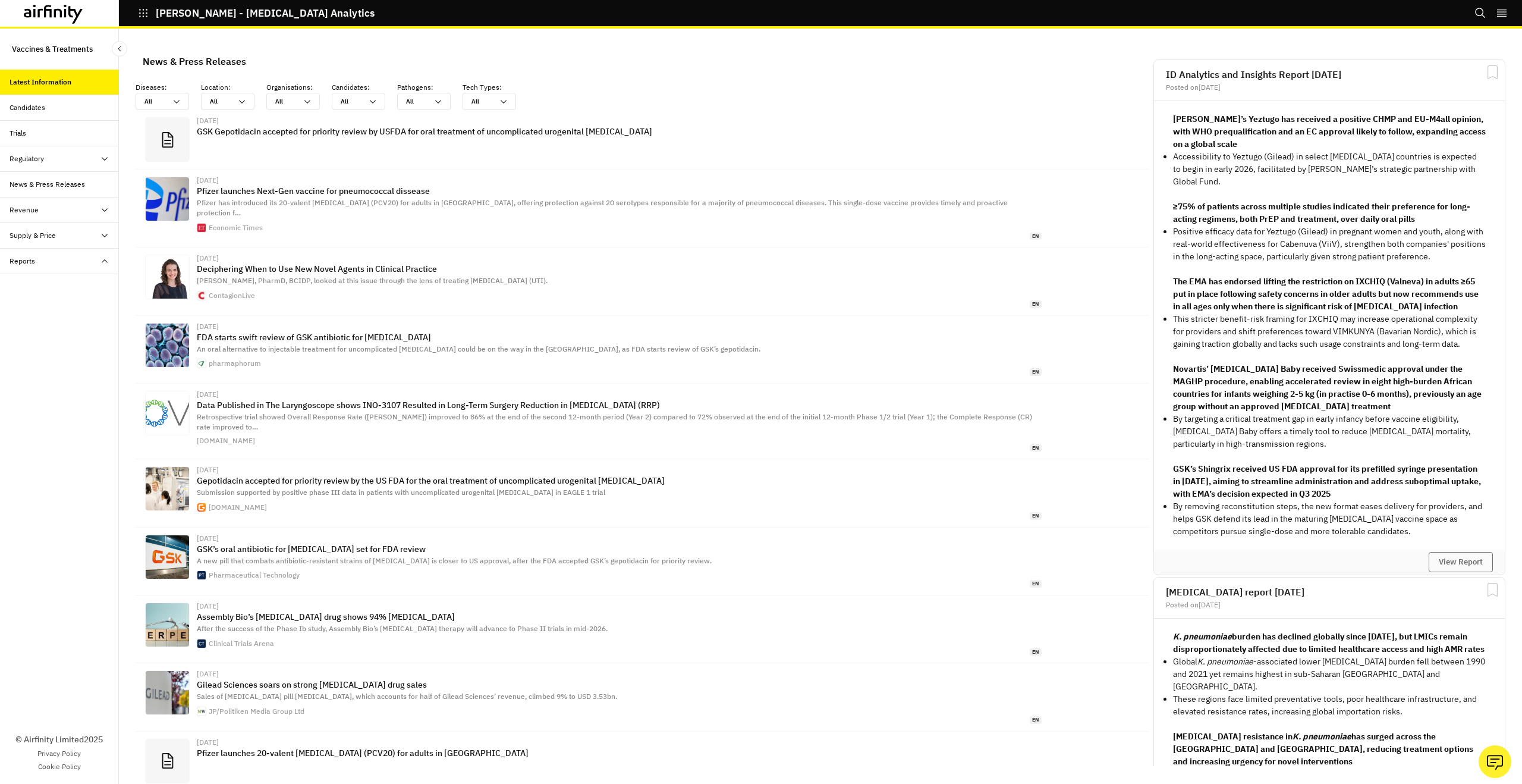
scroll to position [782, 357]
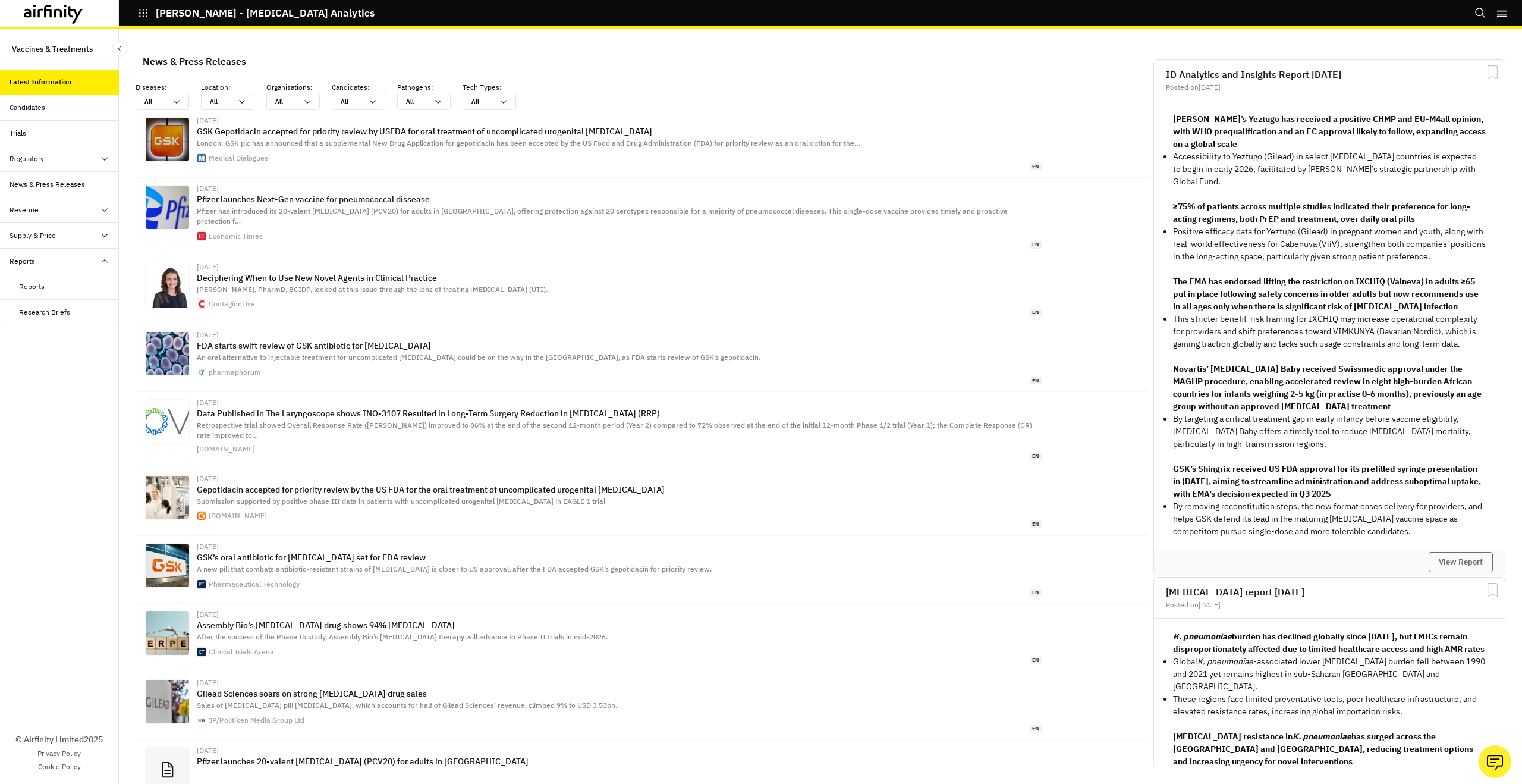
click at [69, 284] on div "Reports" at bounding box center [68, 286] width 100 height 11
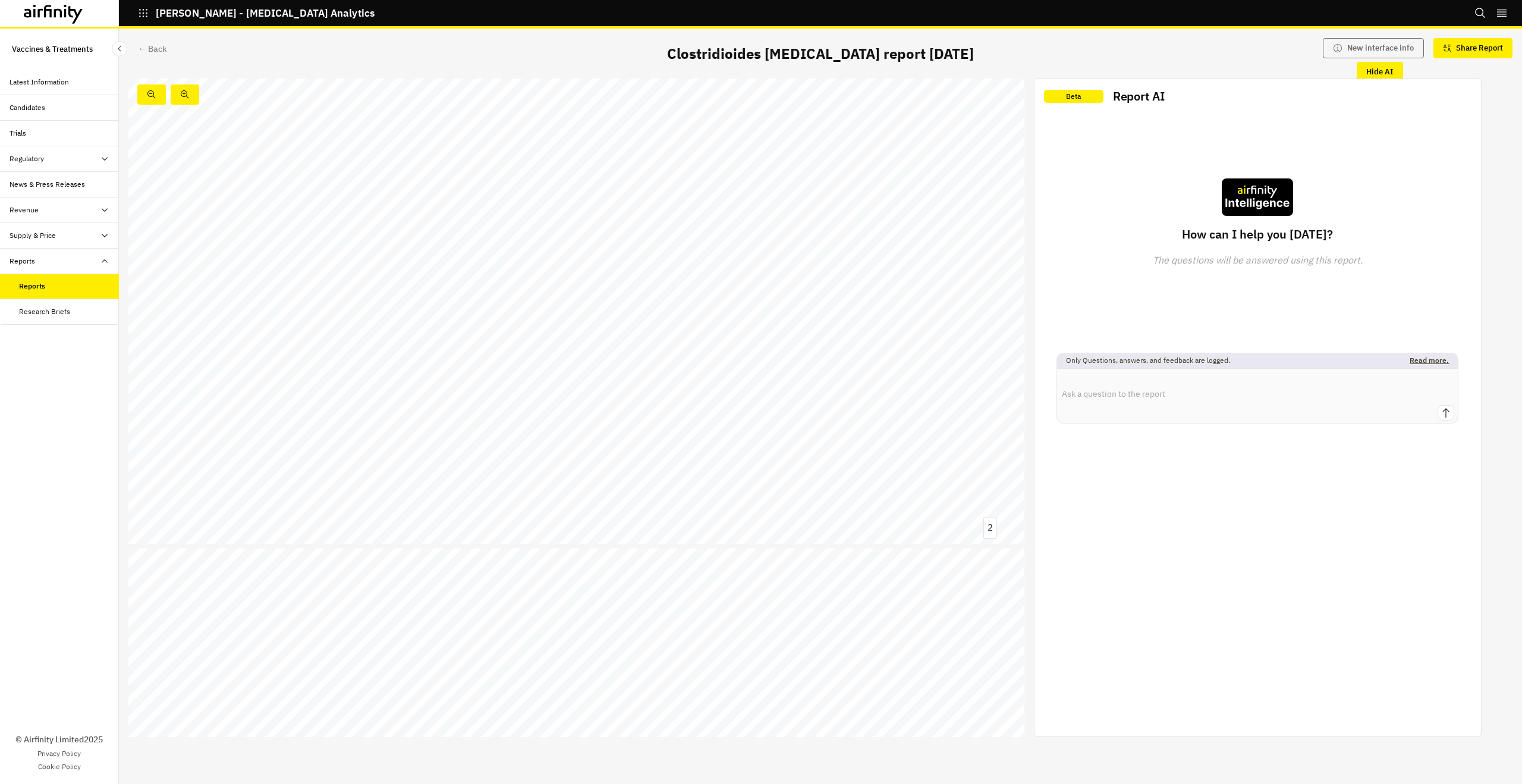
scroll to position [535, 0]
click at [228, 335] on link at bounding box center [210, 339] width 111 height 13
drag, startPoint x: 330, startPoint y: 310, endPoint x: 268, endPoint y: 308, distance: 62.0
click at [267, 308] on span "GSK2904545A" at bounding box center [297, 308] width 68 height 10
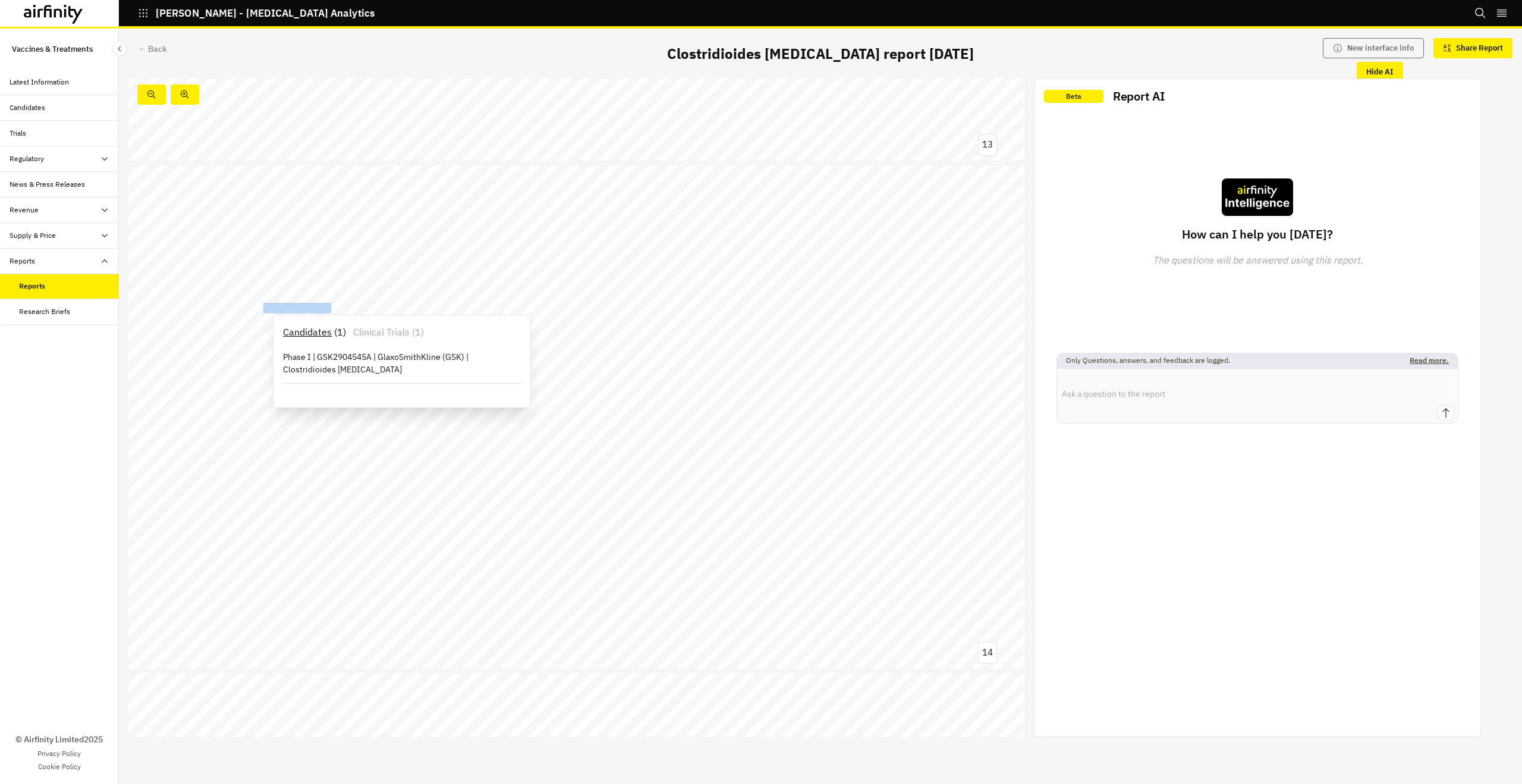
click at [380, 321] on div "Candidates ( 1 ) Clinical Trials ( 1 ) Phase I | GSK2904545A | GlaxoSmithKline …" at bounding box center [402, 361] width 247 height 83
click at [382, 332] on p "Clinical Trials" at bounding box center [381, 332] width 56 height 14
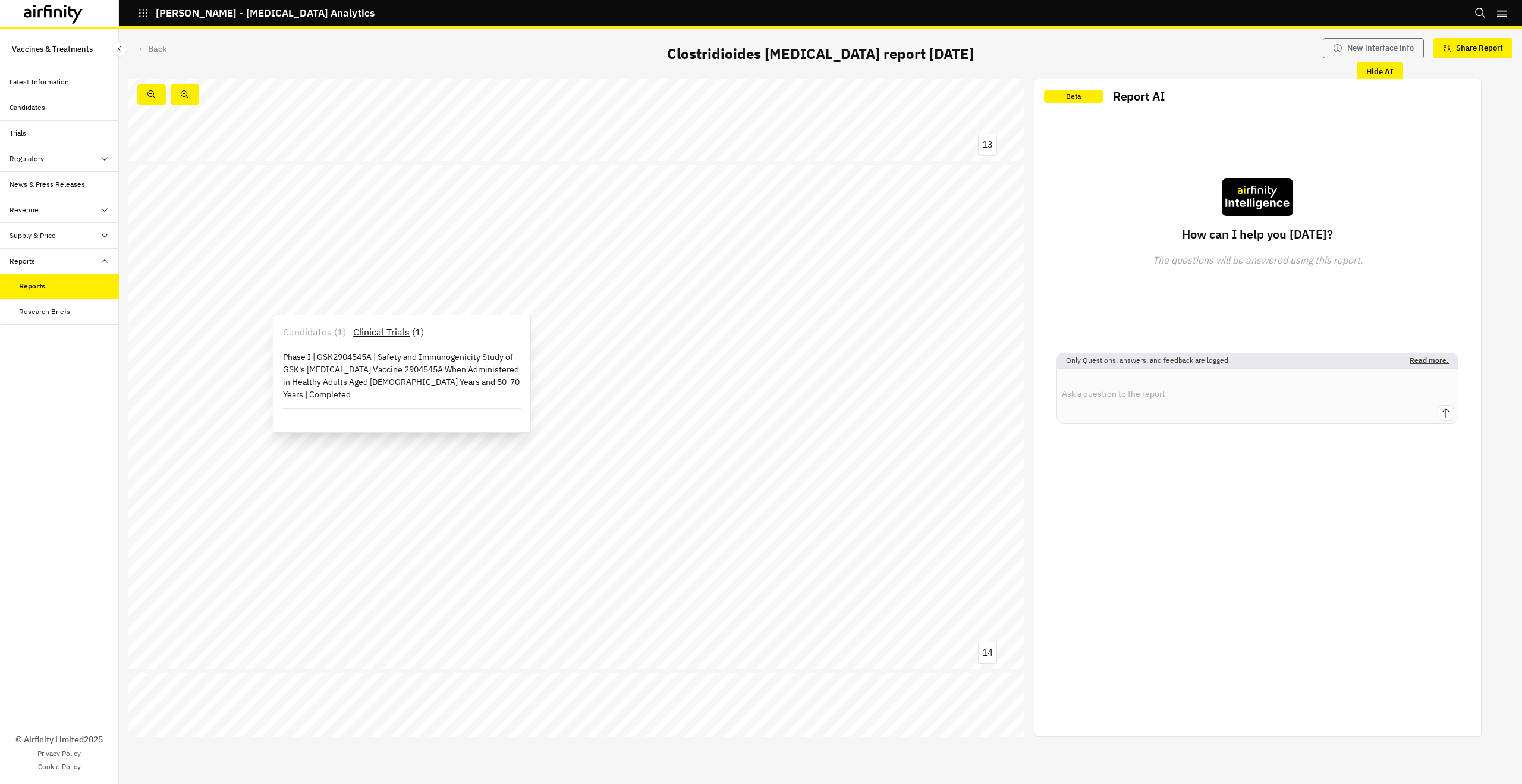
click at [706, 286] on div "14 Limitations: Publicly available information VE303 remains the most likely pr…" at bounding box center [576, 417] width 896 height 504
click at [1127, 392] on textarea at bounding box center [1258, 386] width 401 height 37
type textarea "where do we see the highest c.diff rates?"
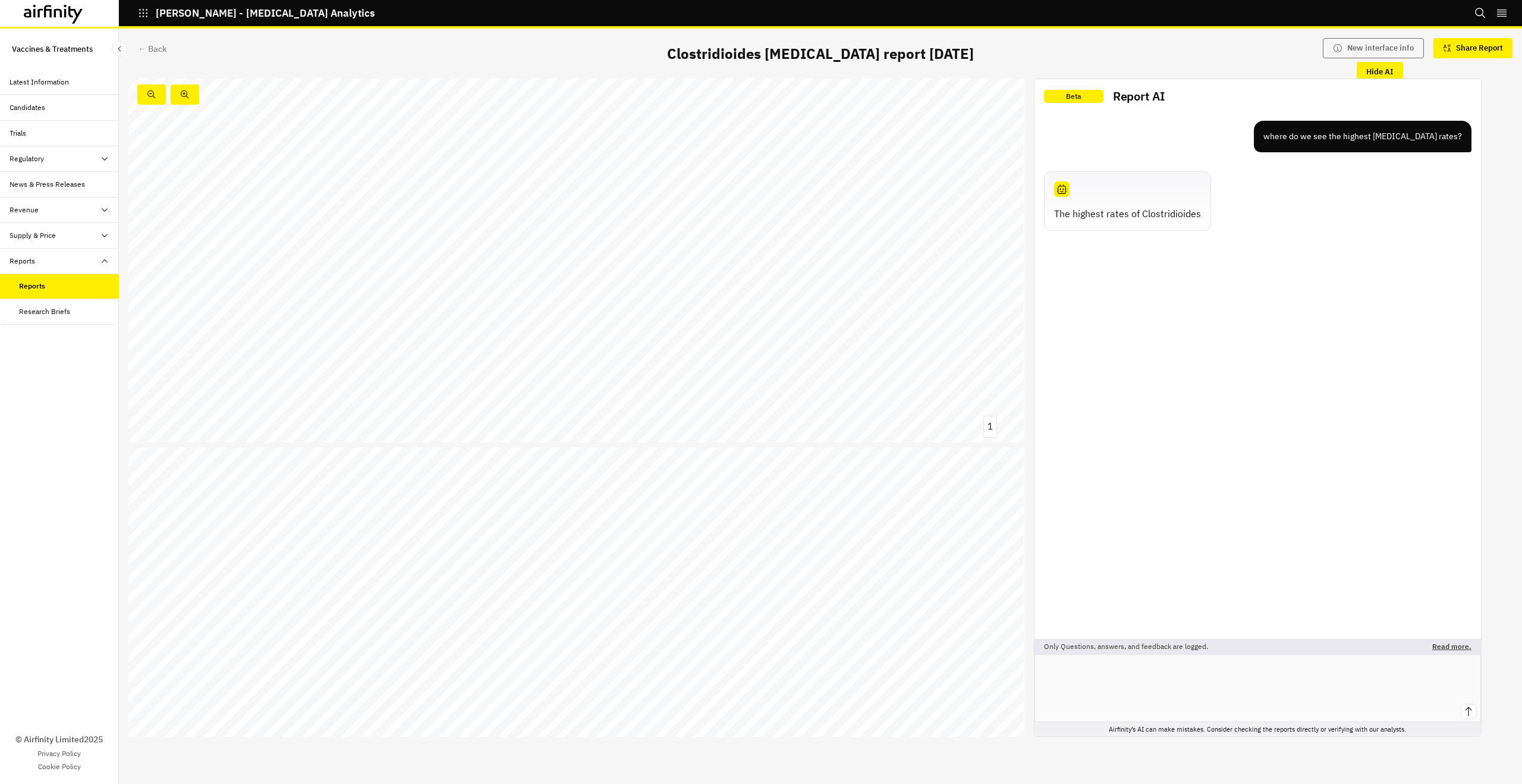
scroll to position [0, 0]
click at [987, 363] on div "Clostridioides difficile report Serious bacterial infections and antimicrobial …" at bounding box center [576, 332] width 896 height 504
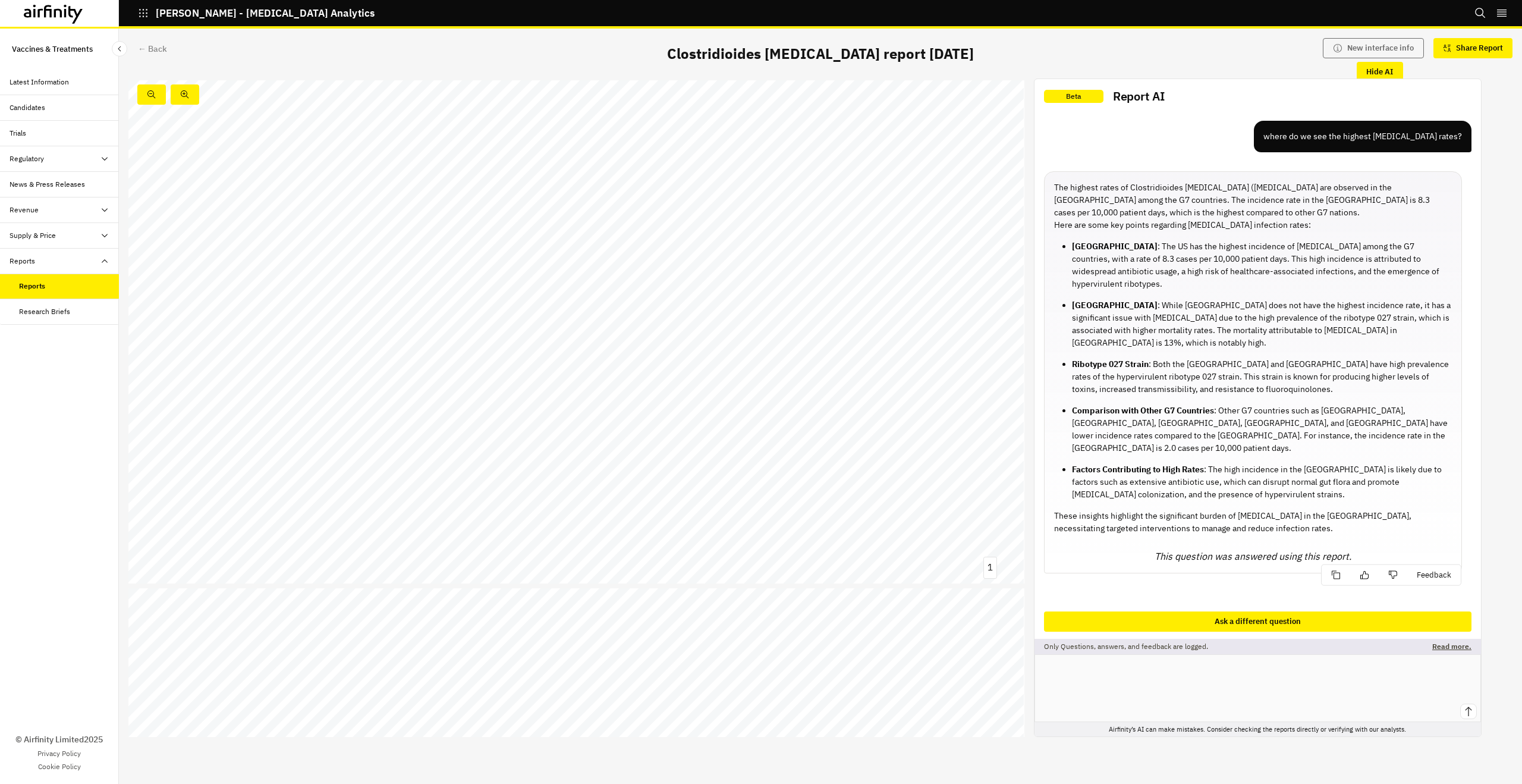
click at [62, 90] on div "Latest Information" at bounding box center [59, 82] width 119 height 26
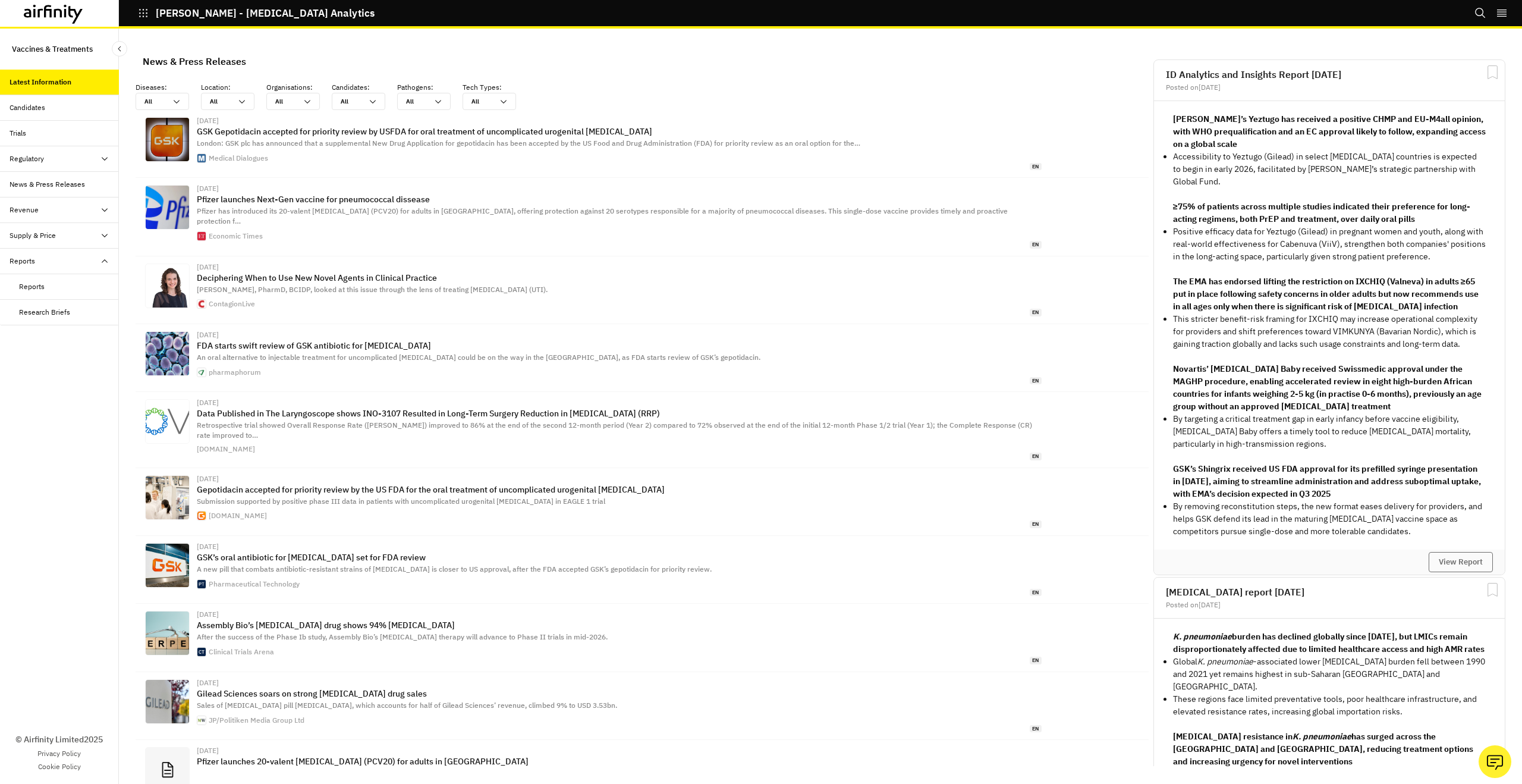
scroll to position [782, 357]
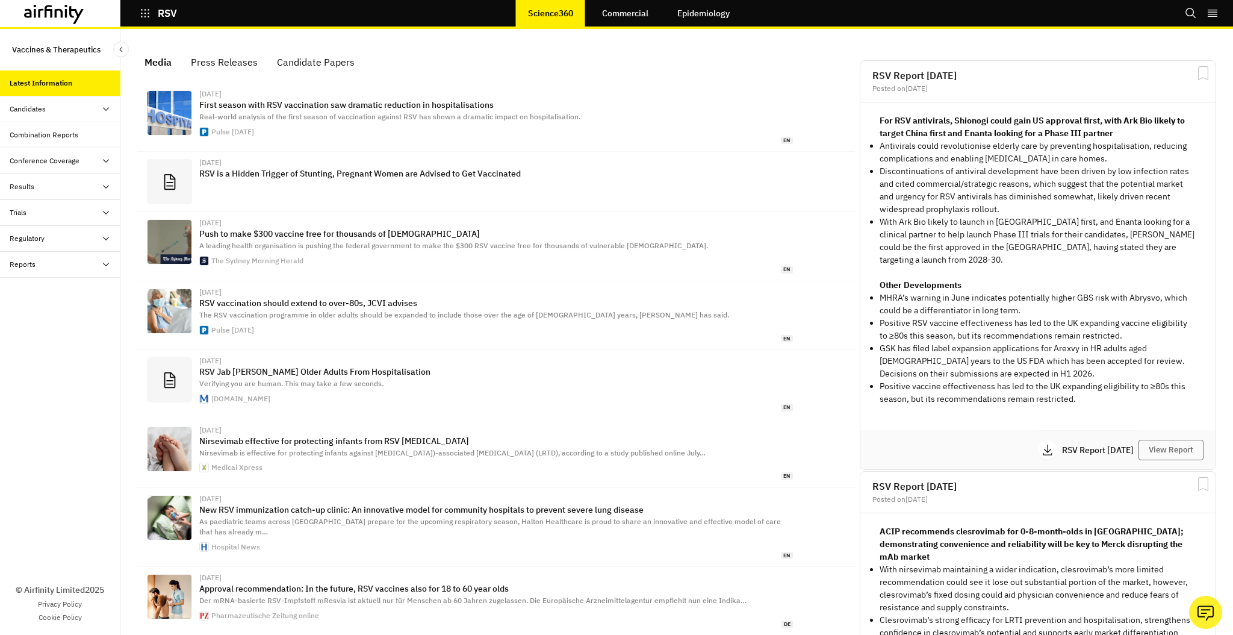
scroll to position [765, 361]
click at [1172, 440] on button "View Report" at bounding box center [1171, 450] width 65 height 20
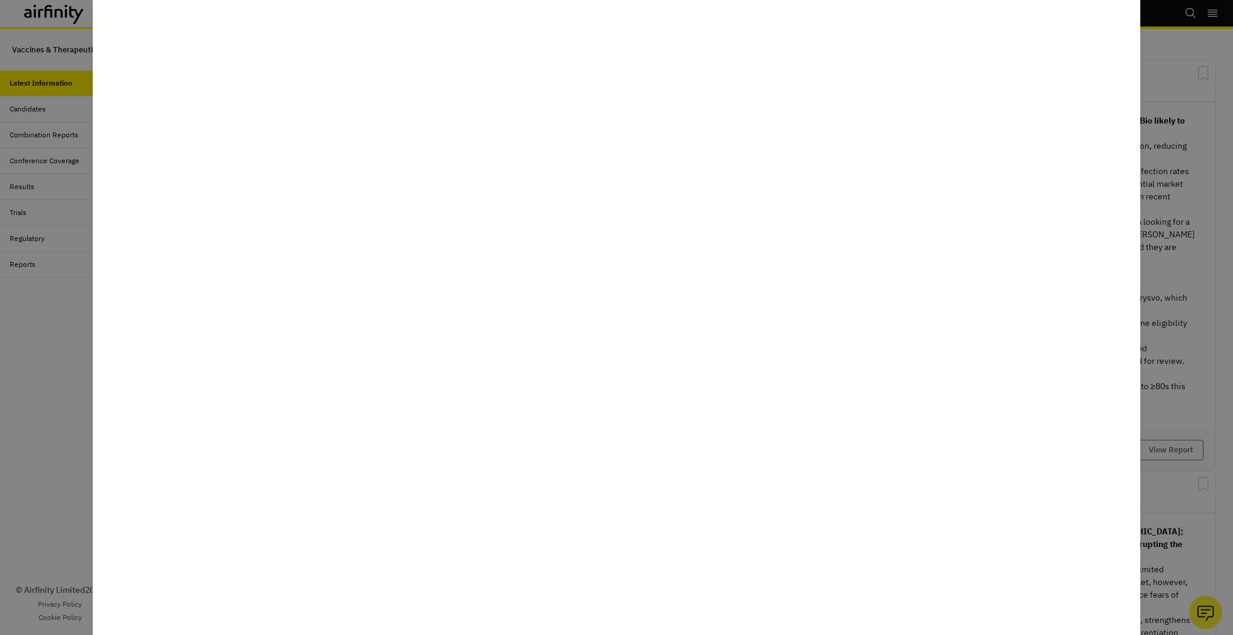
click at [1170, 246] on div at bounding box center [616, 317] width 1233 height 635
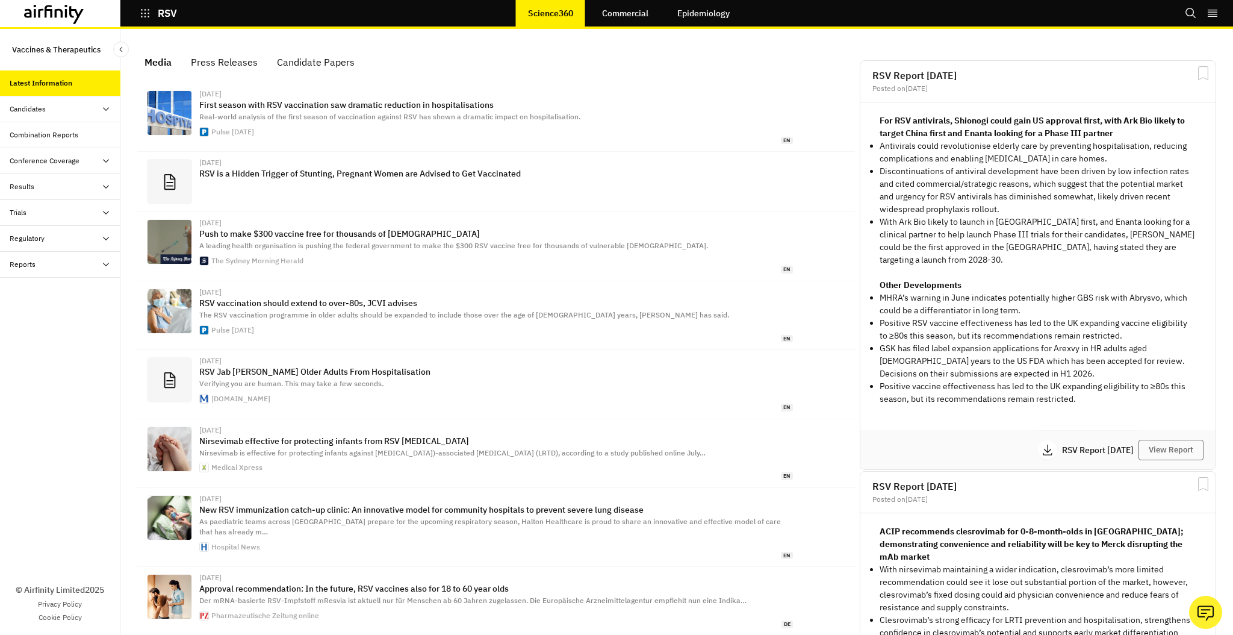
click at [68, 138] on div "Combination Reports" at bounding box center [44, 134] width 69 height 11
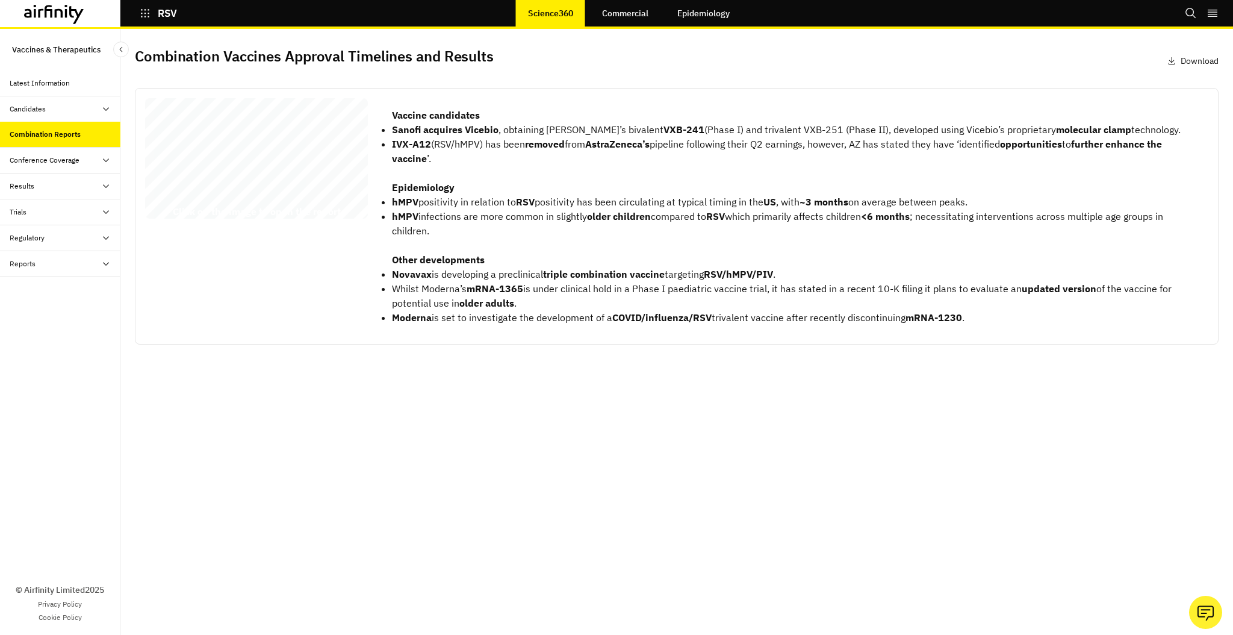
click at [240, 160] on div "RSV Combination Vaccines Report [DATE] © 2025 Airfinity – Private & Confidentia…" at bounding box center [256, 160] width 223 height 125
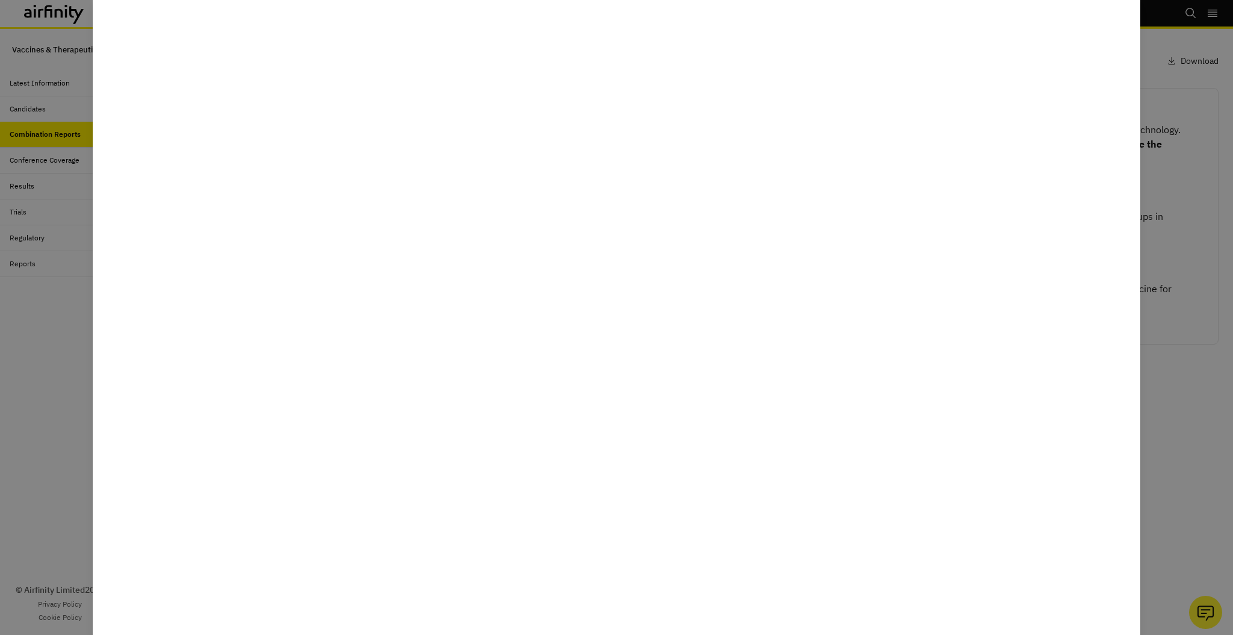
click at [57, 304] on div at bounding box center [616, 317] width 1233 height 635
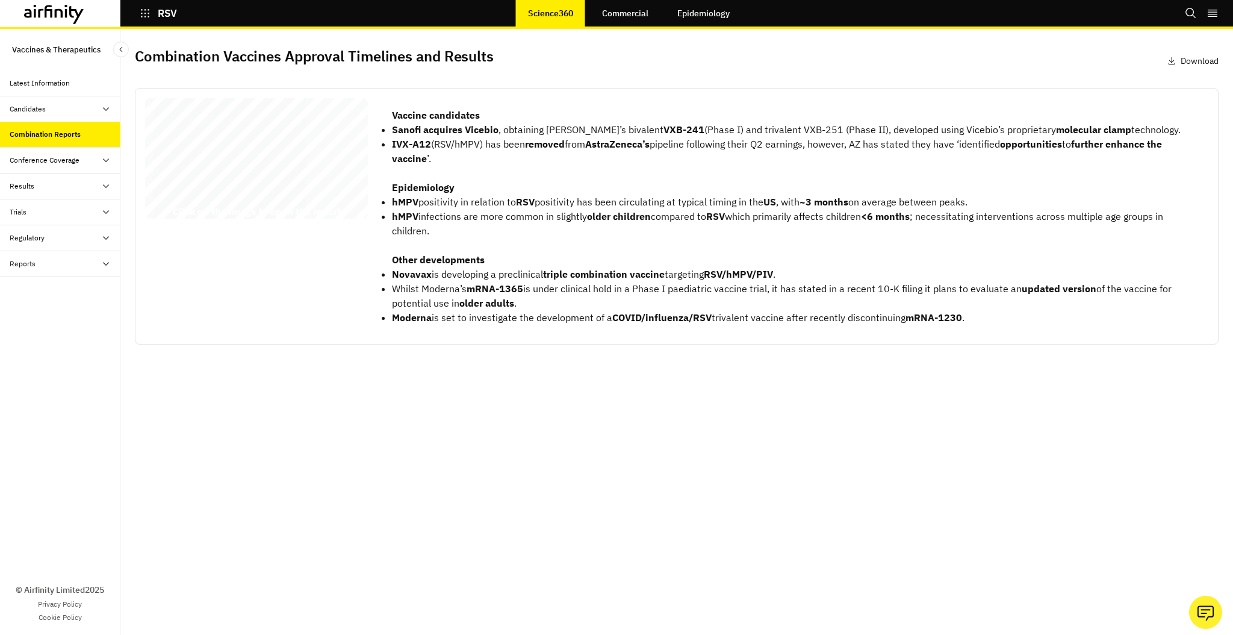
click at [63, 164] on div "Conference Coverage" at bounding box center [60, 161] width 120 height 26
click at [67, 185] on div "Daily Debriefs" at bounding box center [69, 186] width 101 height 11
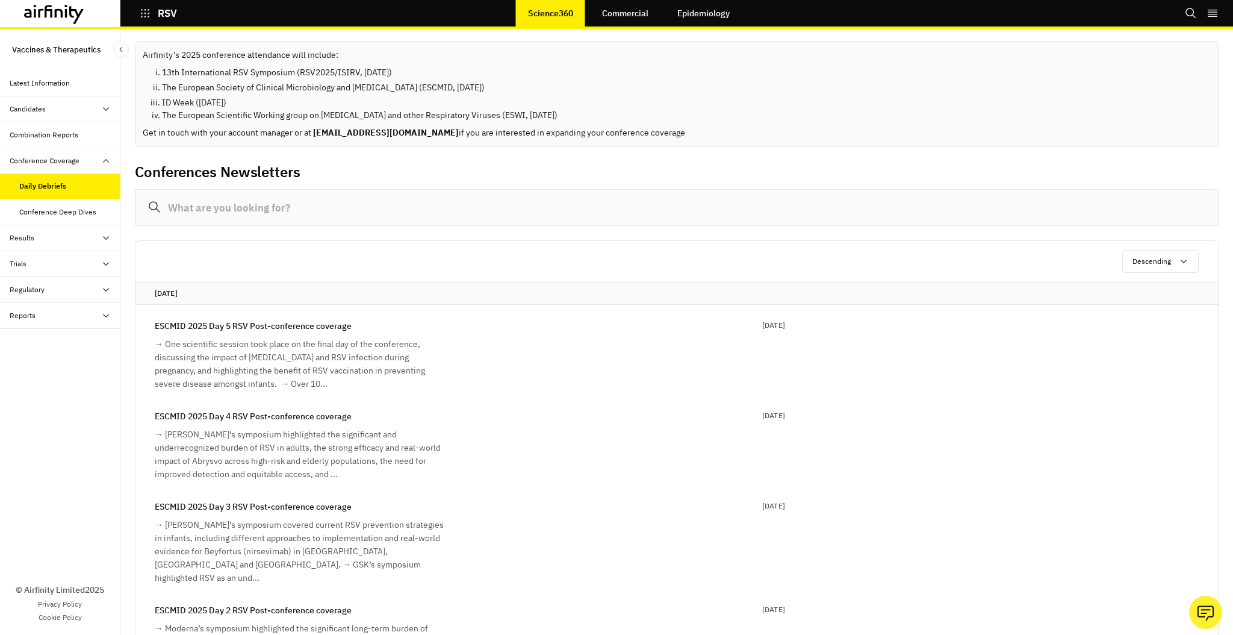
drag, startPoint x: 162, startPoint y: 101, endPoint x: 274, endPoint y: 102, distance: 112.0
click at [274, 102] on li "ID Week (19 October 2025)" at bounding box center [686, 102] width 1049 height 13
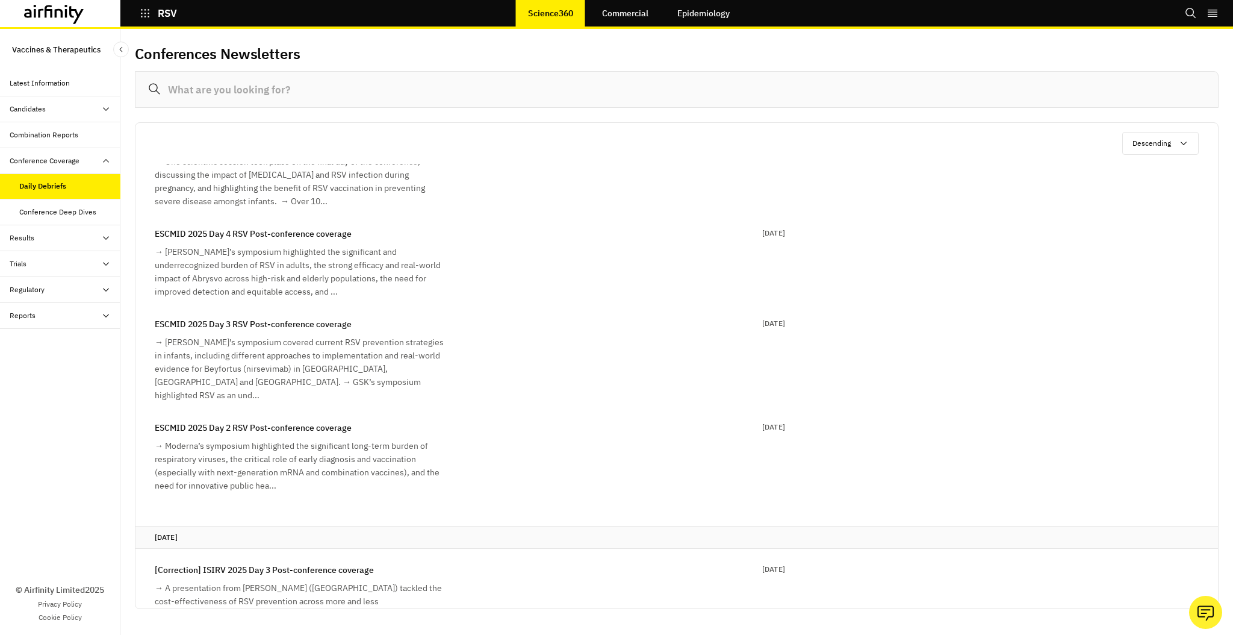
scroll to position [96, 0]
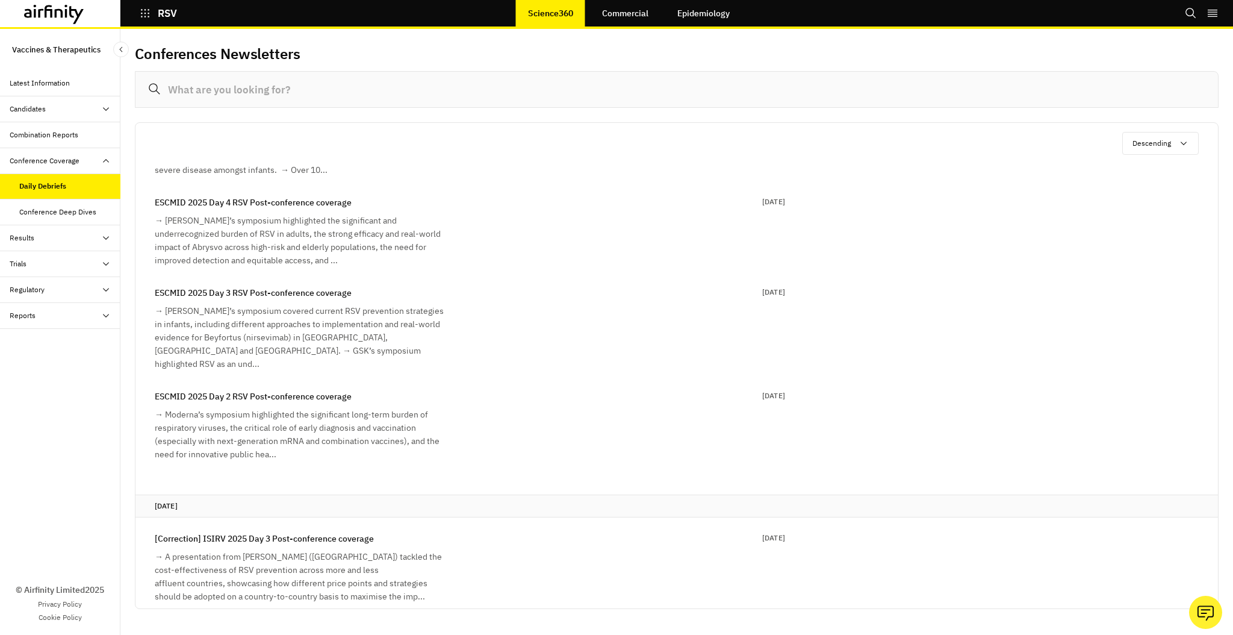
click at [332, 316] on div "→ Sanofi’s symposium covered current RSV prevention strategies in infants, incl…" at bounding box center [299, 337] width 289 height 66
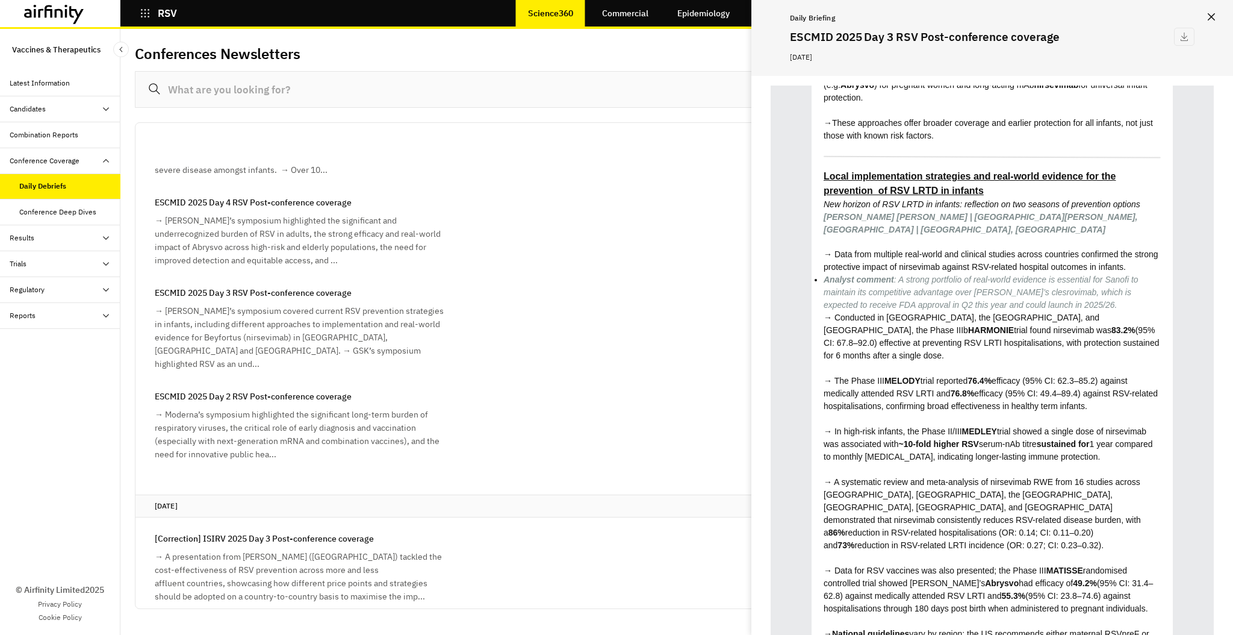
scroll to position [1676, 0]
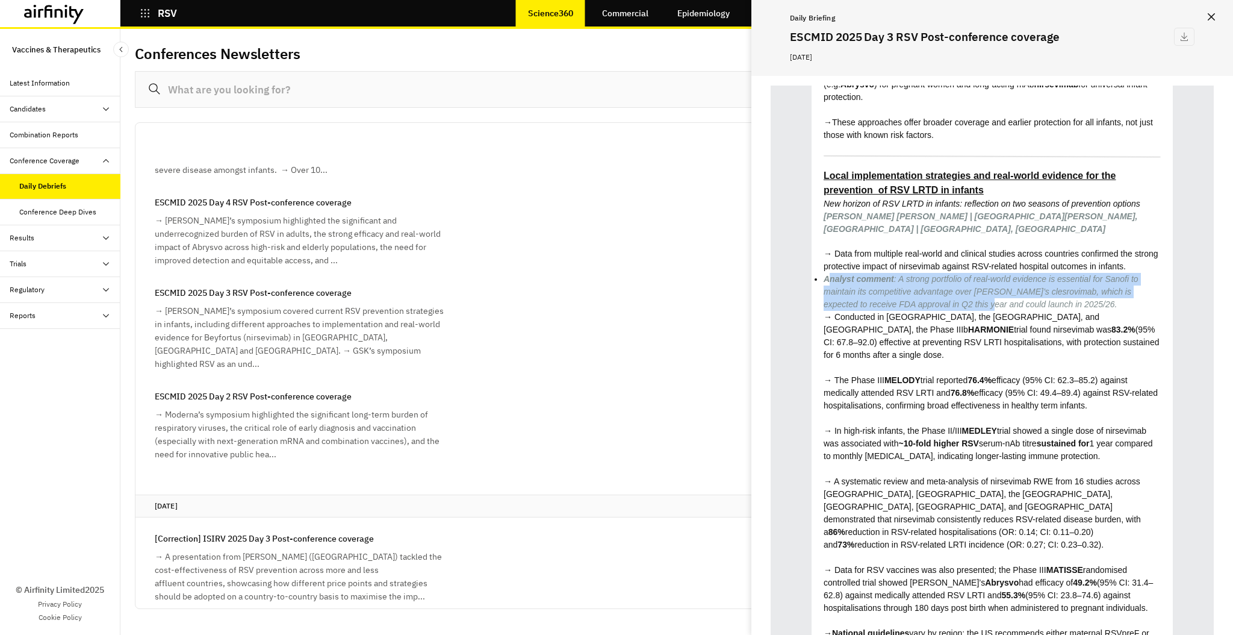
drag, startPoint x: 827, startPoint y: 227, endPoint x: 951, endPoint y: 249, distance: 125.4
click at [951, 274] on em "Analyst comment : A strong portfolio of real-world evidence is essential for Sa…" at bounding box center [981, 291] width 315 height 35
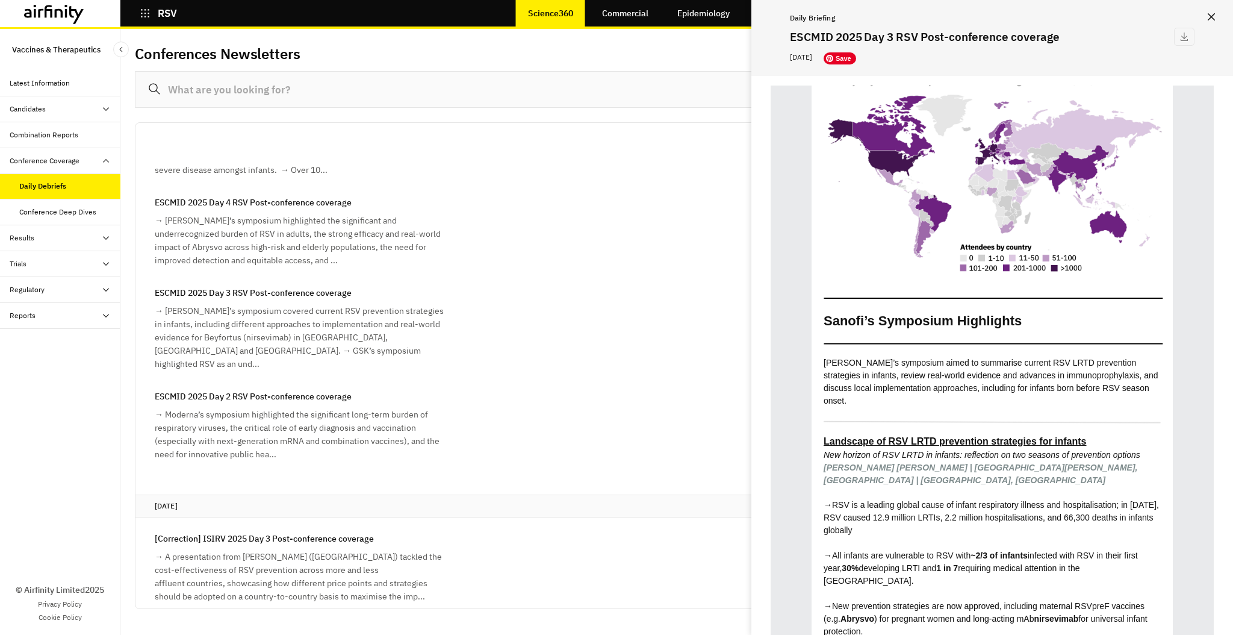
scroll to position [1128, 0]
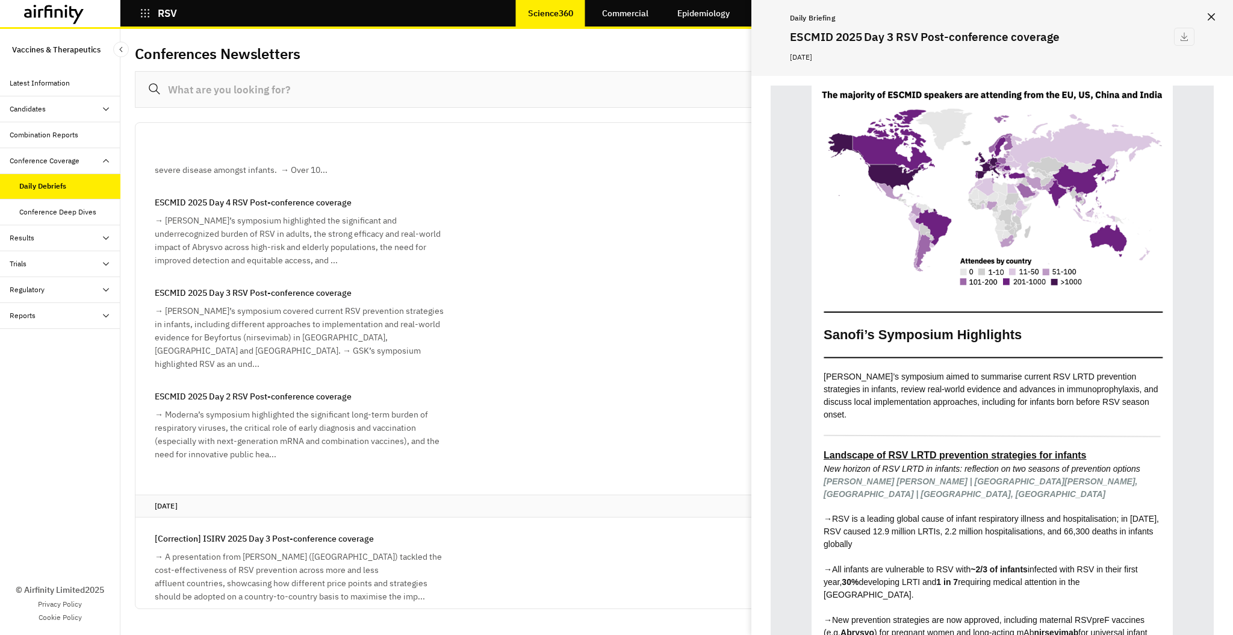
click at [1214, 20] on icon "Close" at bounding box center [1211, 16] width 7 height 7
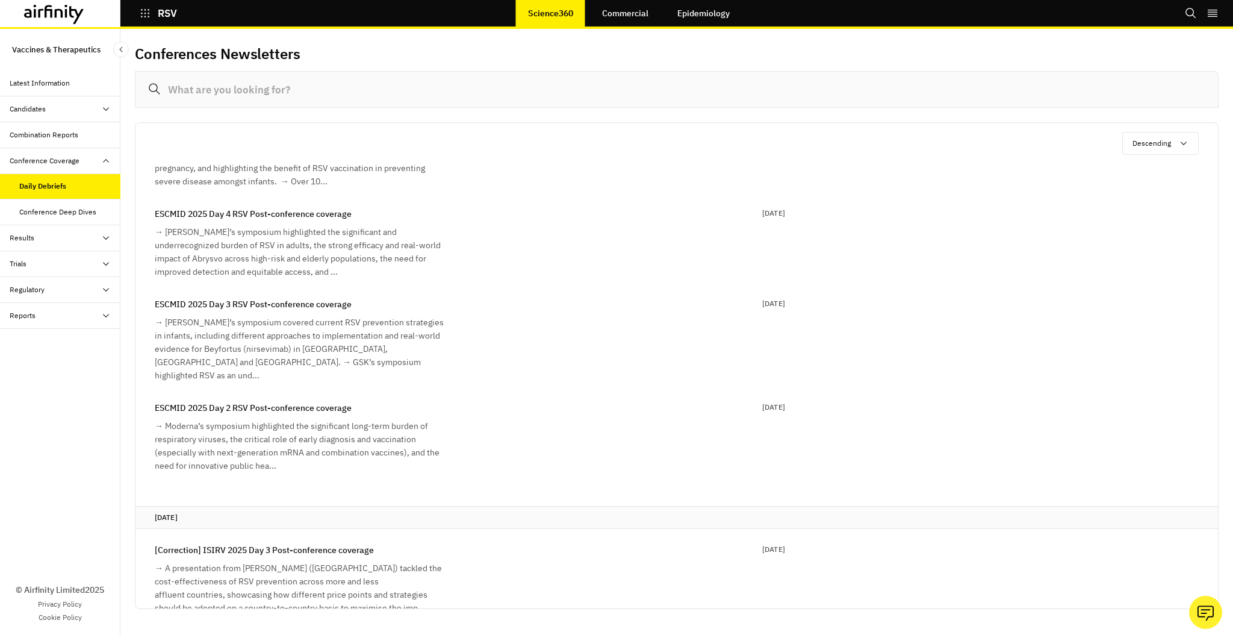
scroll to position [85, 0]
click at [79, 209] on div "Conference Deep Dives" at bounding box center [57, 212] width 77 height 11
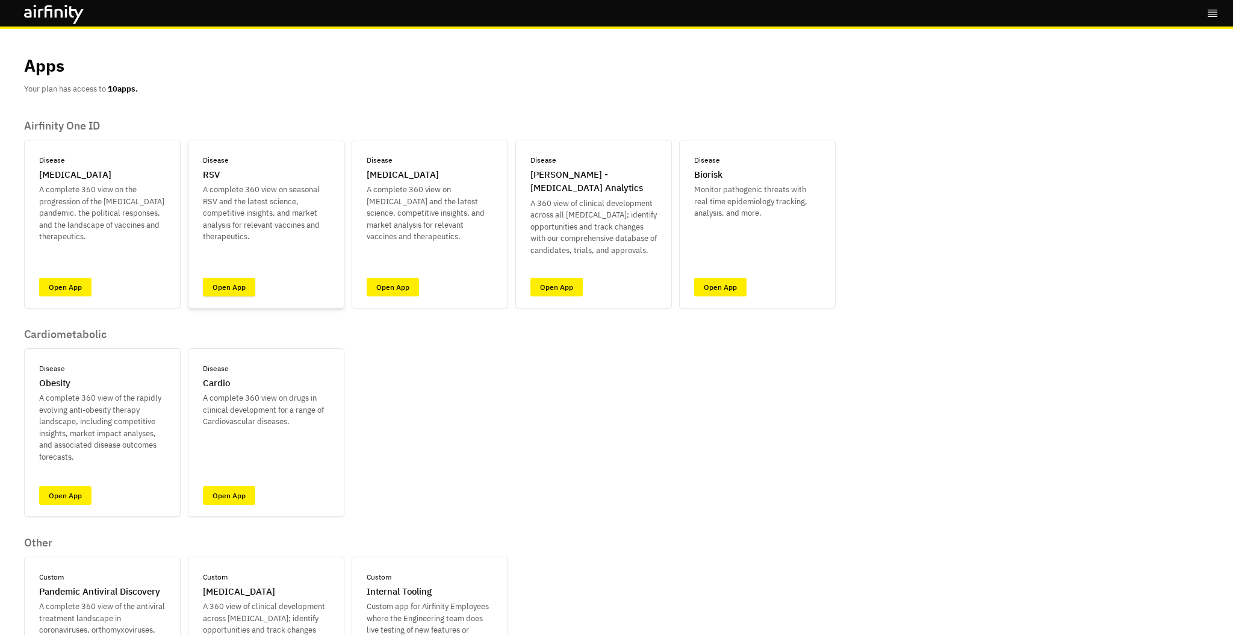
click at [229, 286] on link "Open App" at bounding box center [229, 287] width 52 height 19
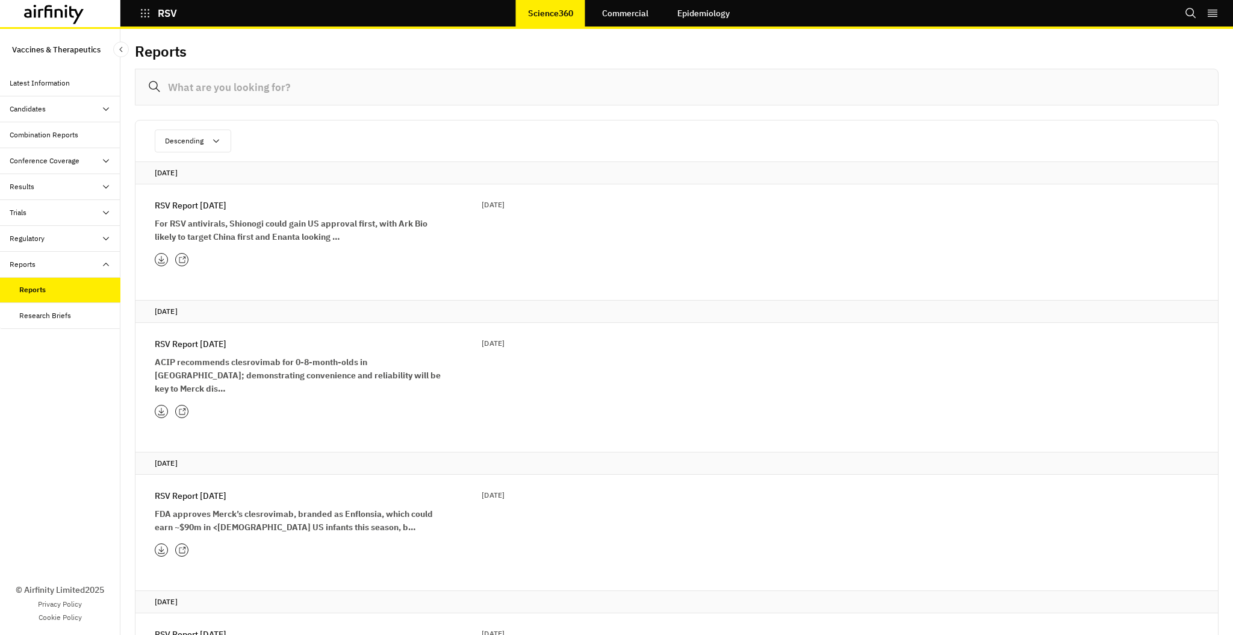
click at [63, 17] on icon at bounding box center [54, 14] width 60 height 19
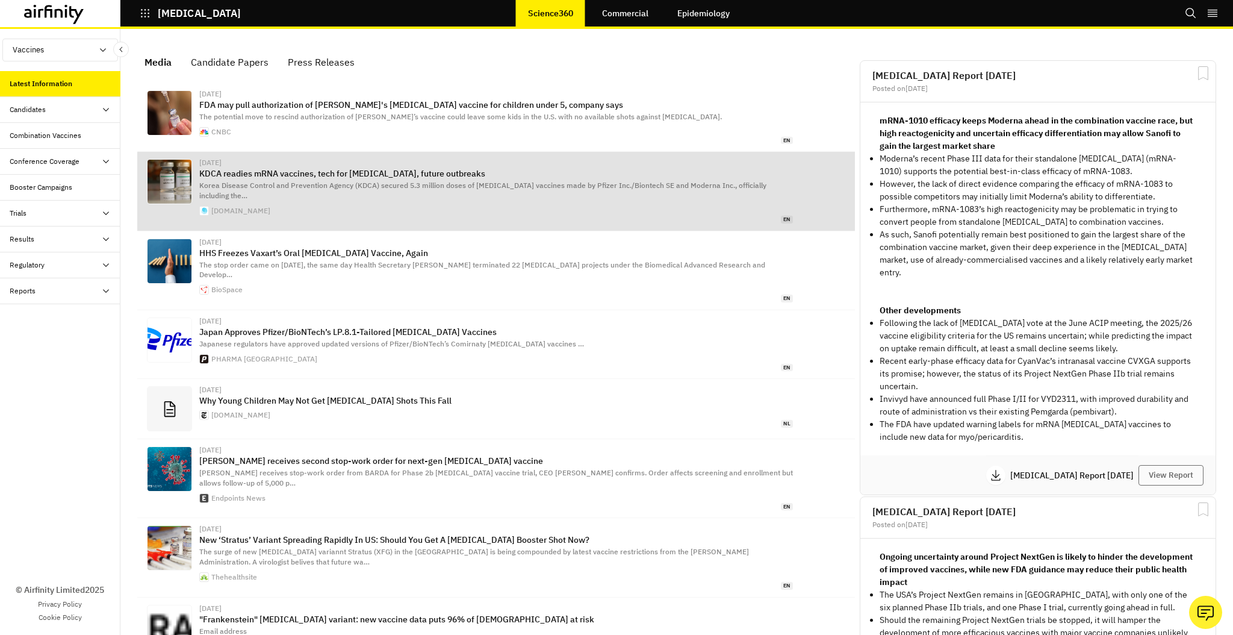
scroll to position [765, 361]
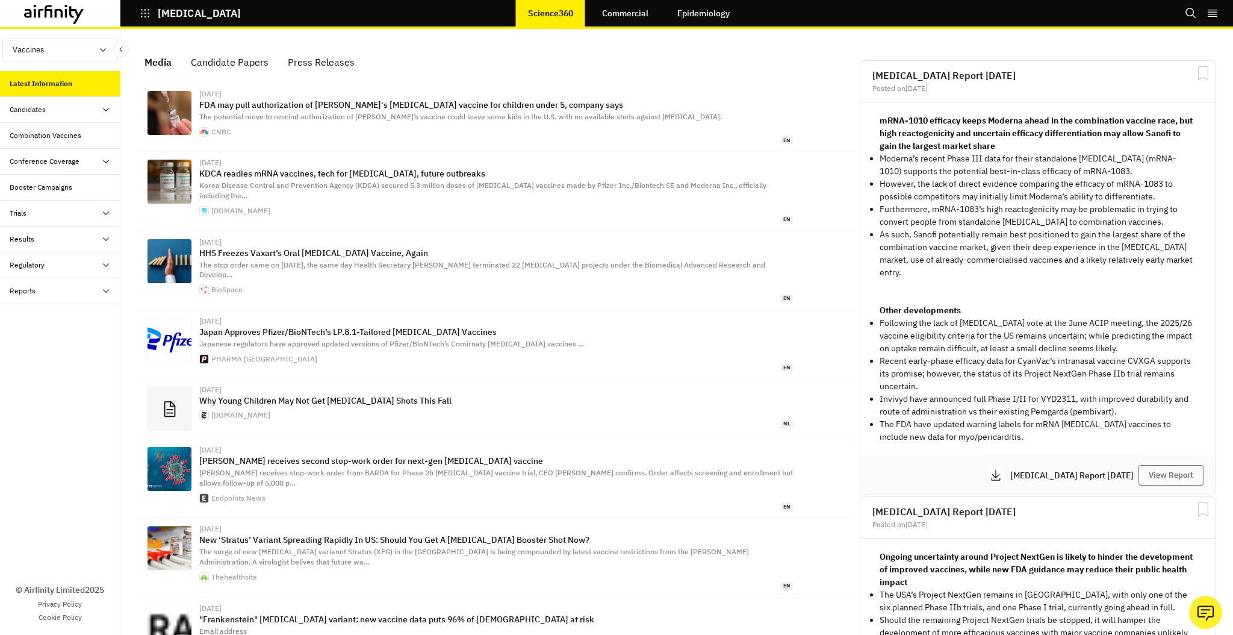
click at [63, 138] on div "Combination Vaccines" at bounding box center [46, 135] width 72 height 11
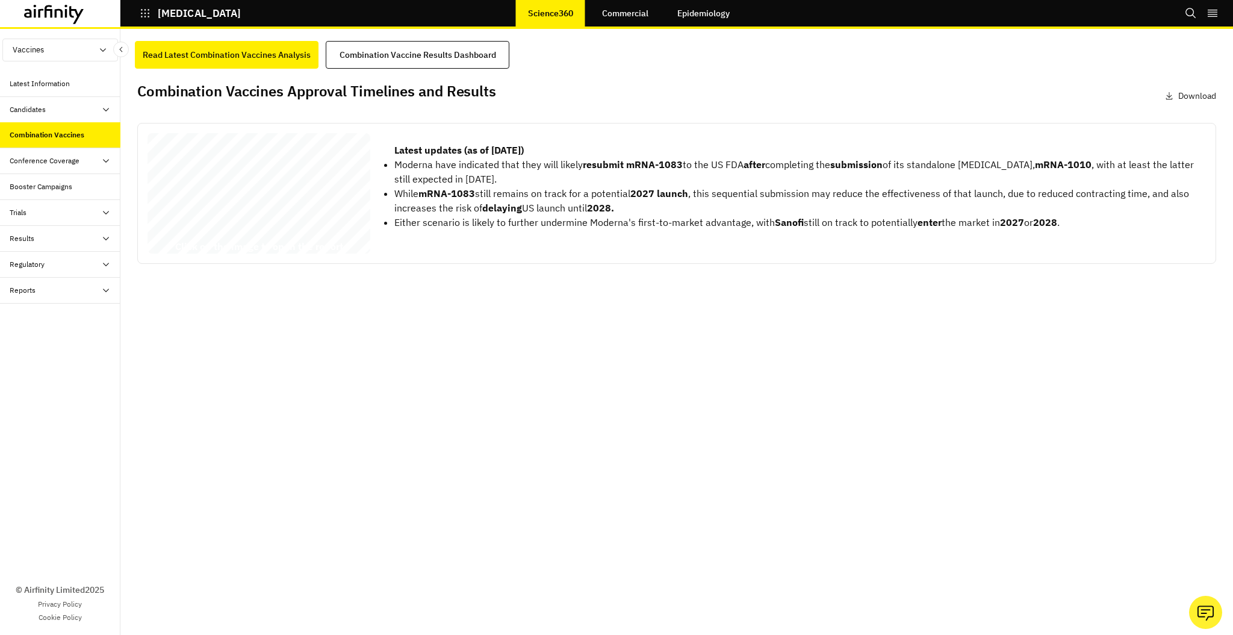
click at [331, 221] on div "[MEDICAL_DATA] - 19/influenza Combination Vaccines’ Approval Timelines, Results…" at bounding box center [259, 195] width 223 height 125
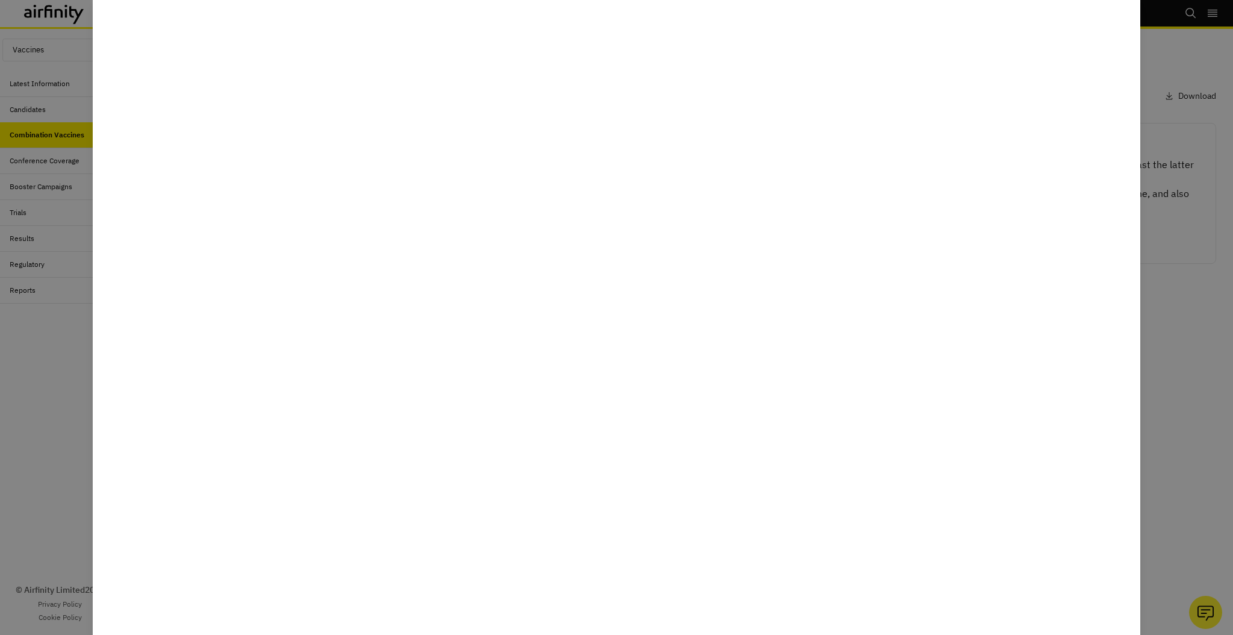
click at [39, 385] on div at bounding box center [616, 317] width 1233 height 635
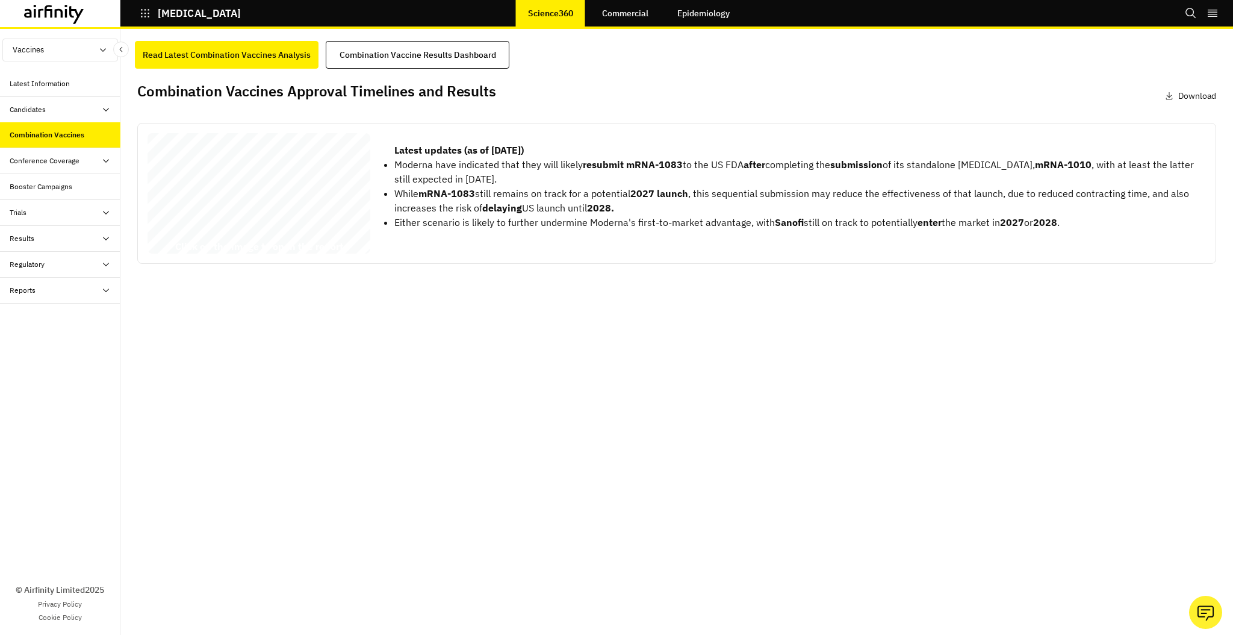
click at [67, 20] on icon at bounding box center [54, 14] width 60 height 19
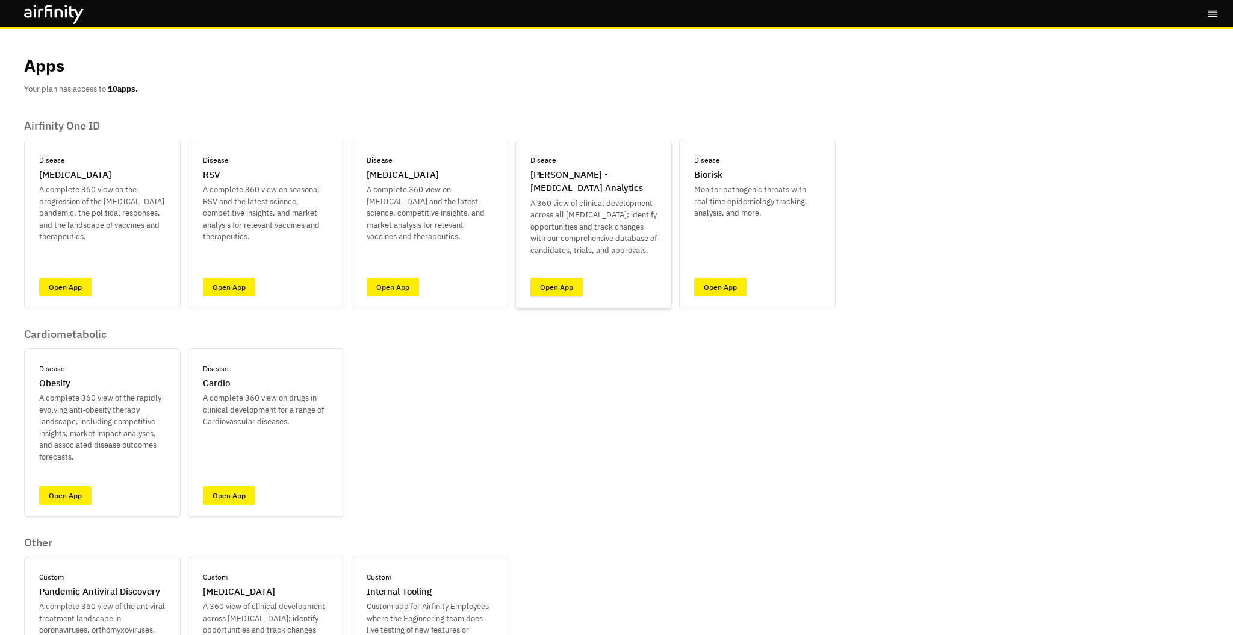
click at [562, 285] on link "Open App" at bounding box center [556, 287] width 52 height 19
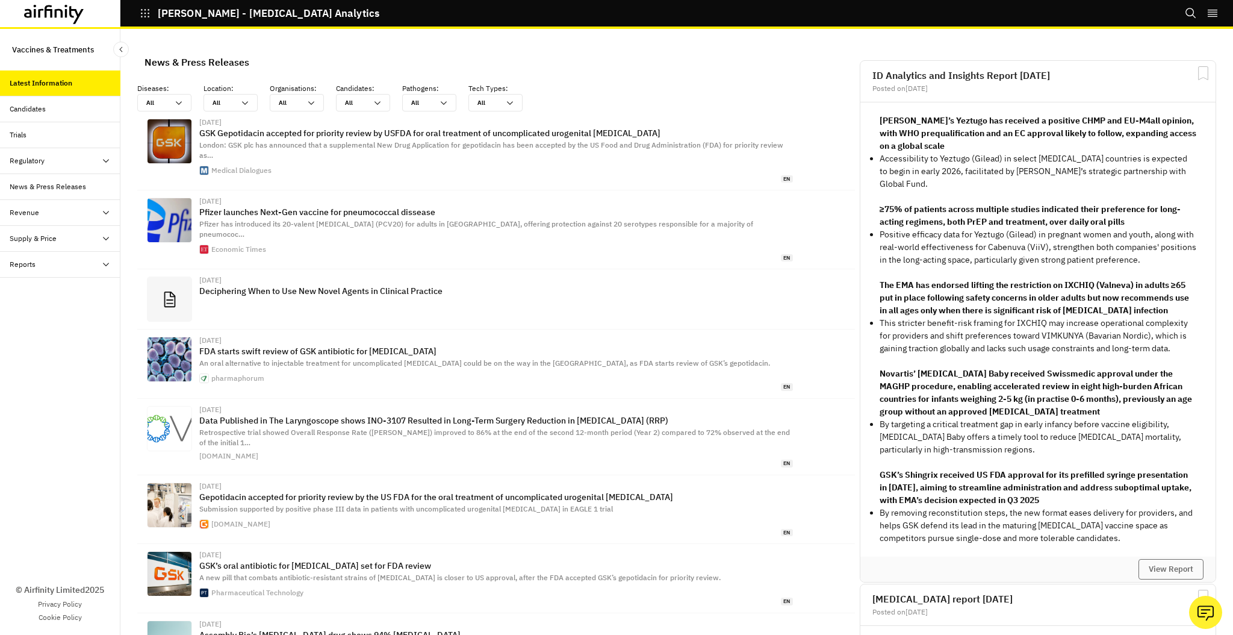
scroll to position [791, 361]
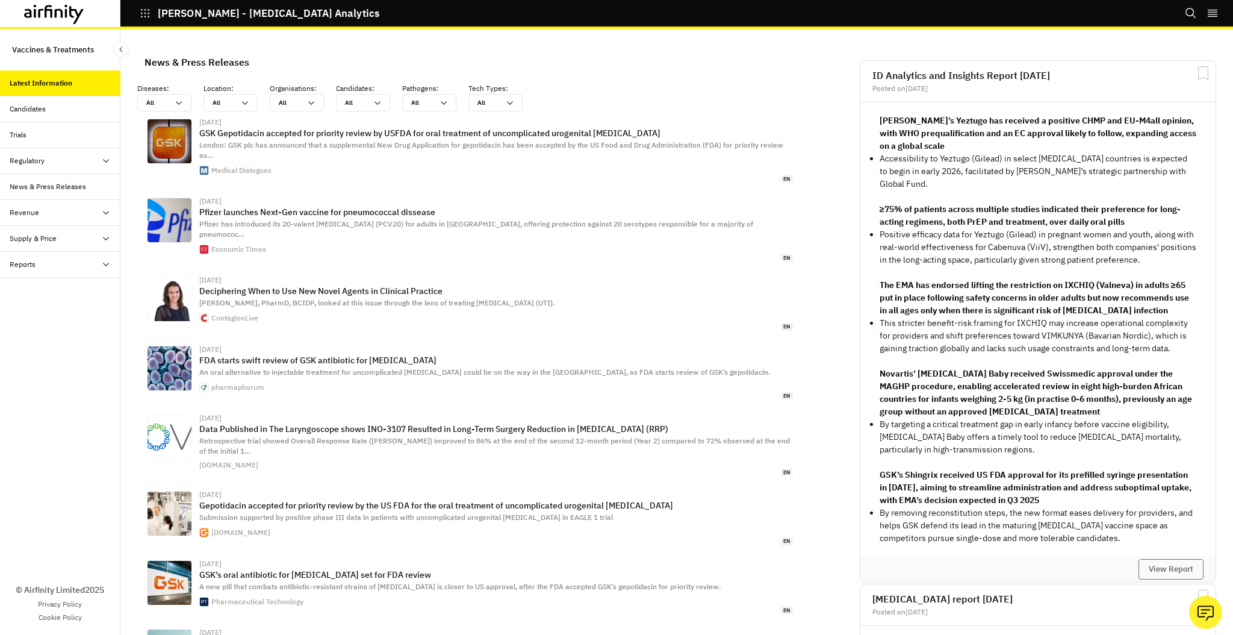
click at [58, 110] on div "Candidates" at bounding box center [65, 109] width 111 height 11
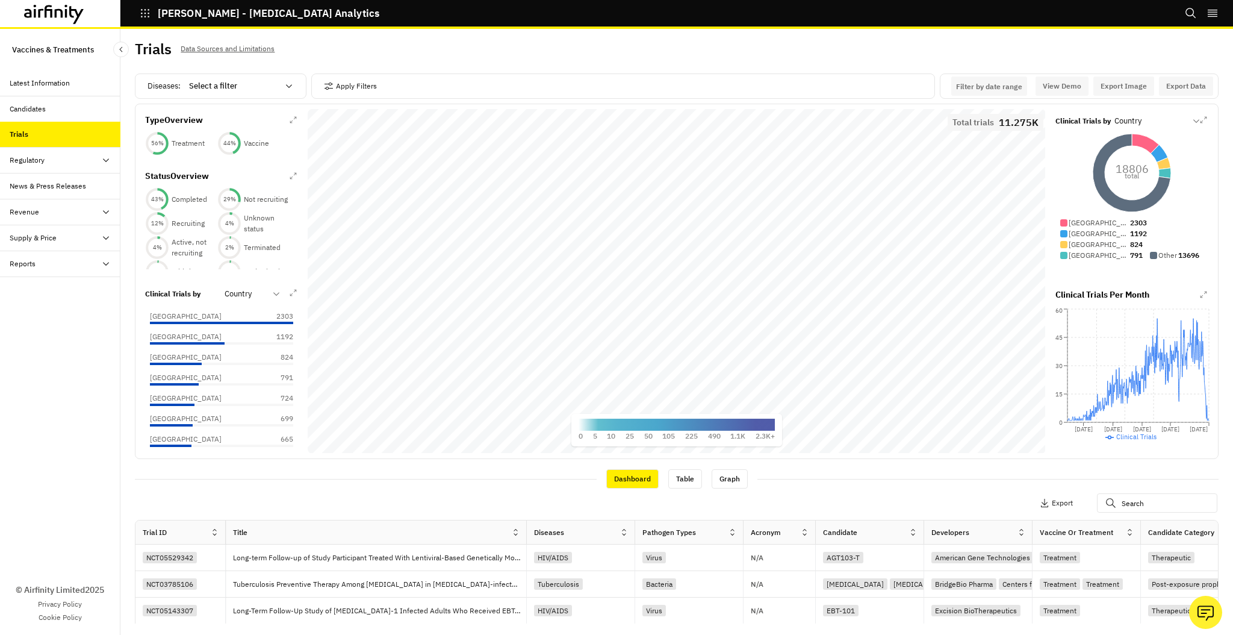
scroll to position [1, 0]
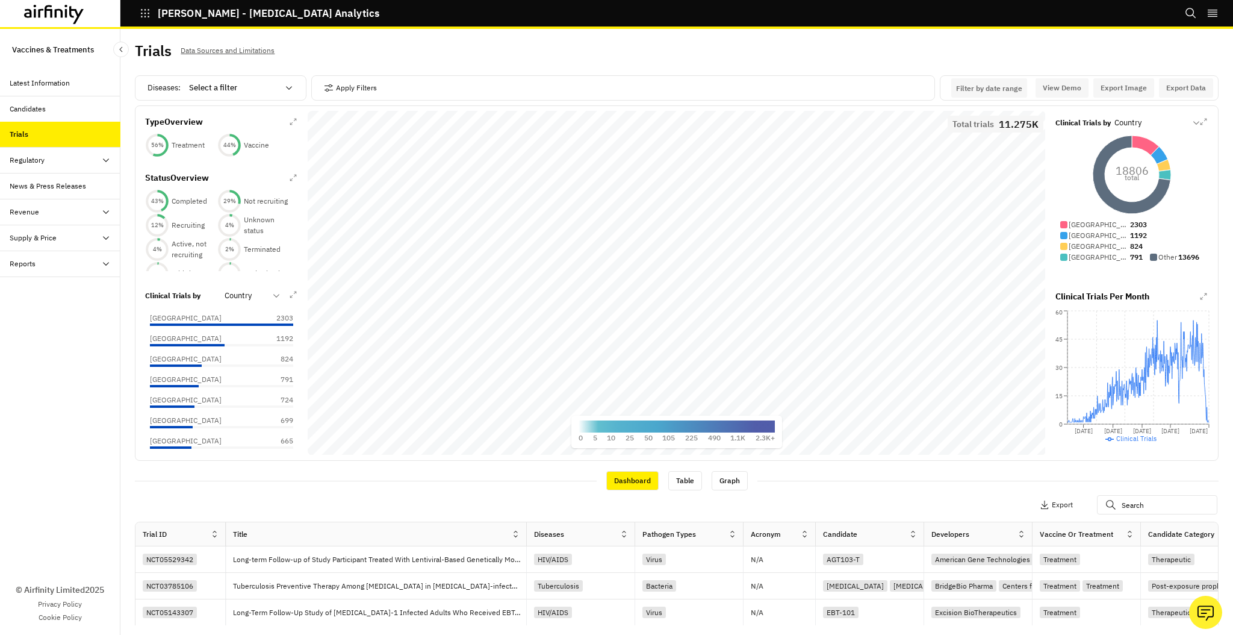
click at [256, 89] on div at bounding box center [233, 88] width 89 height 14
type input "shin"
click at [264, 119] on p "Herpes zoster/shingles" at bounding box center [250, 117] width 119 height 12
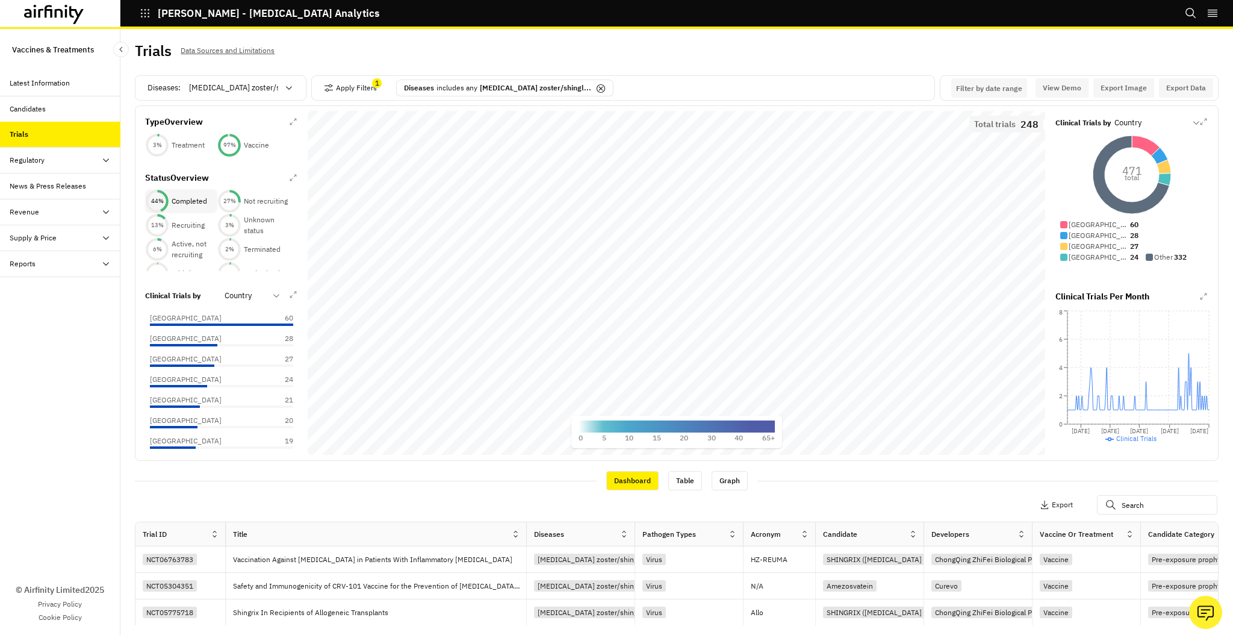
click at [190, 197] on p "Completed" at bounding box center [190, 201] width 36 height 11
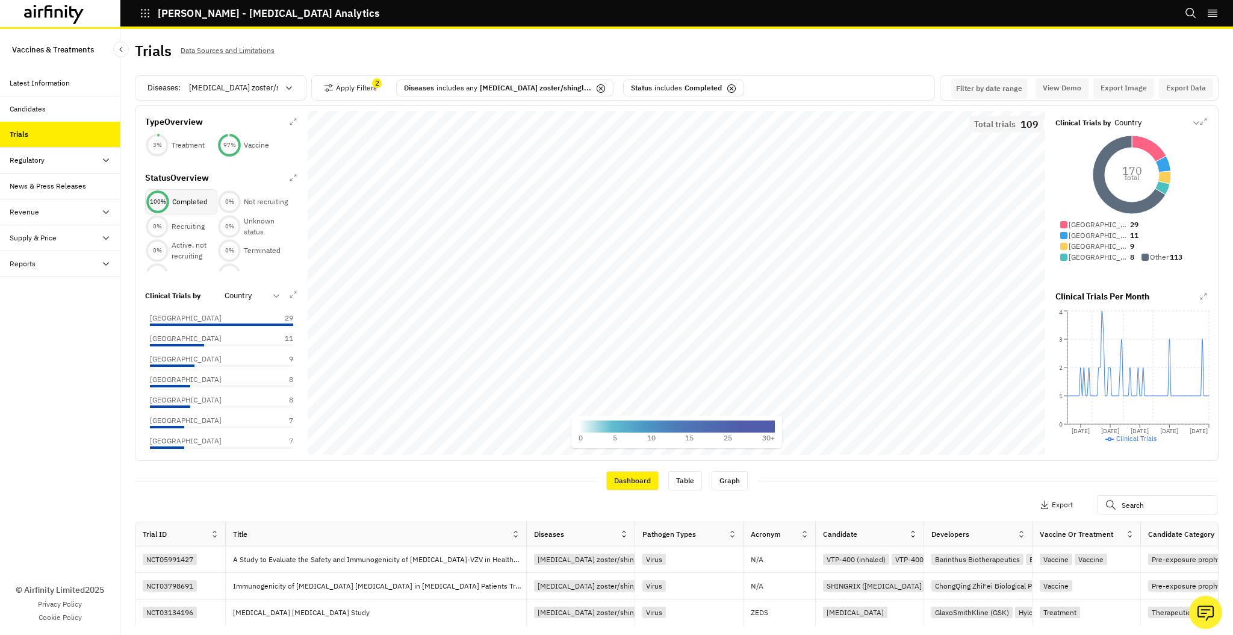
click at [259, 302] on div at bounding box center [245, 295] width 41 height 14
click at [263, 368] on p "Developers" at bounding box center [245, 370] width 40 height 12
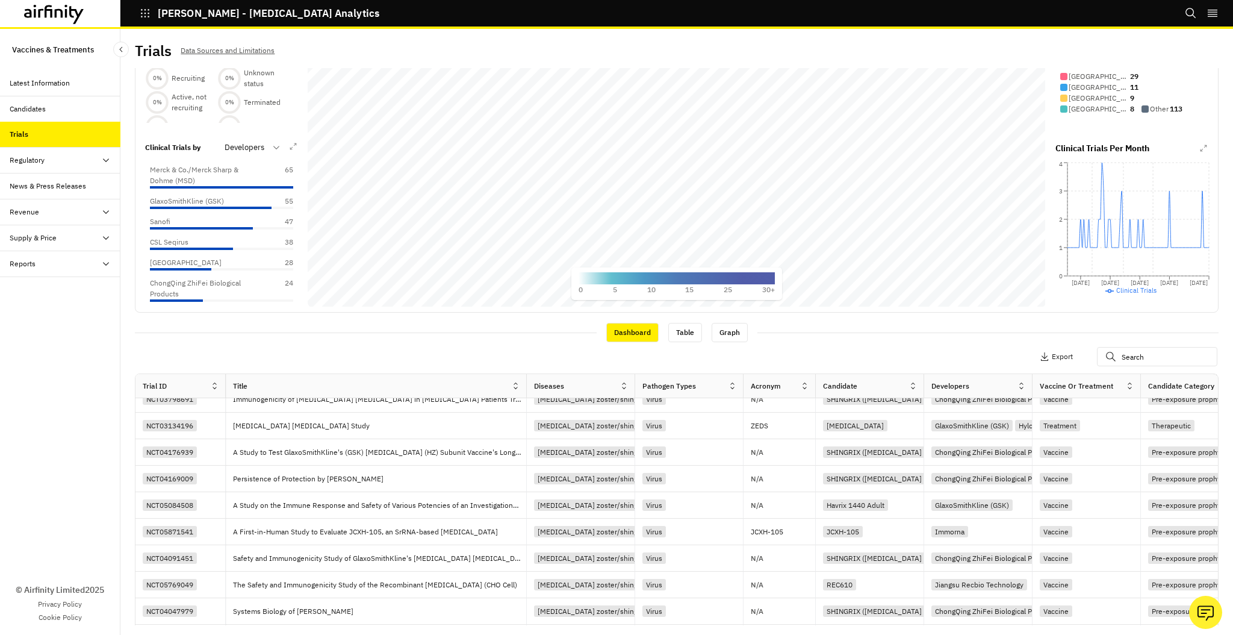
scroll to position [40, 0]
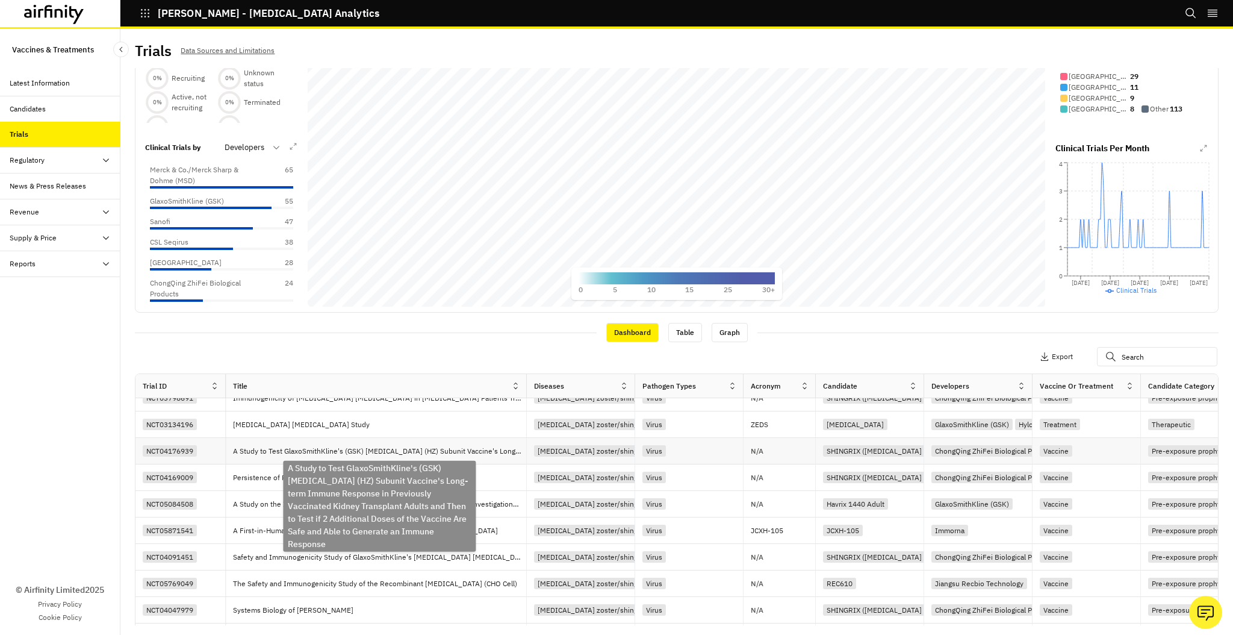
click at [387, 455] on p "A Study to Test GlaxoSmithKline's (GSK) Herpes Zoster (HZ) Subunit Vaccine's Lo…" at bounding box center [379, 451] width 293 height 12
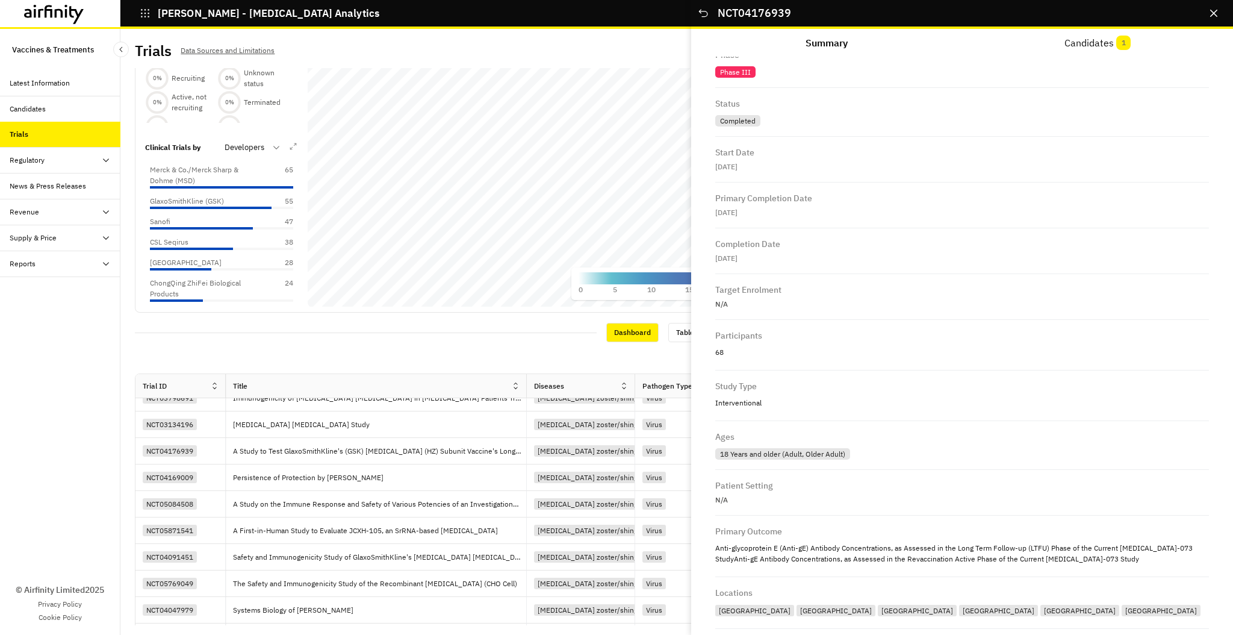
scroll to position [710, 0]
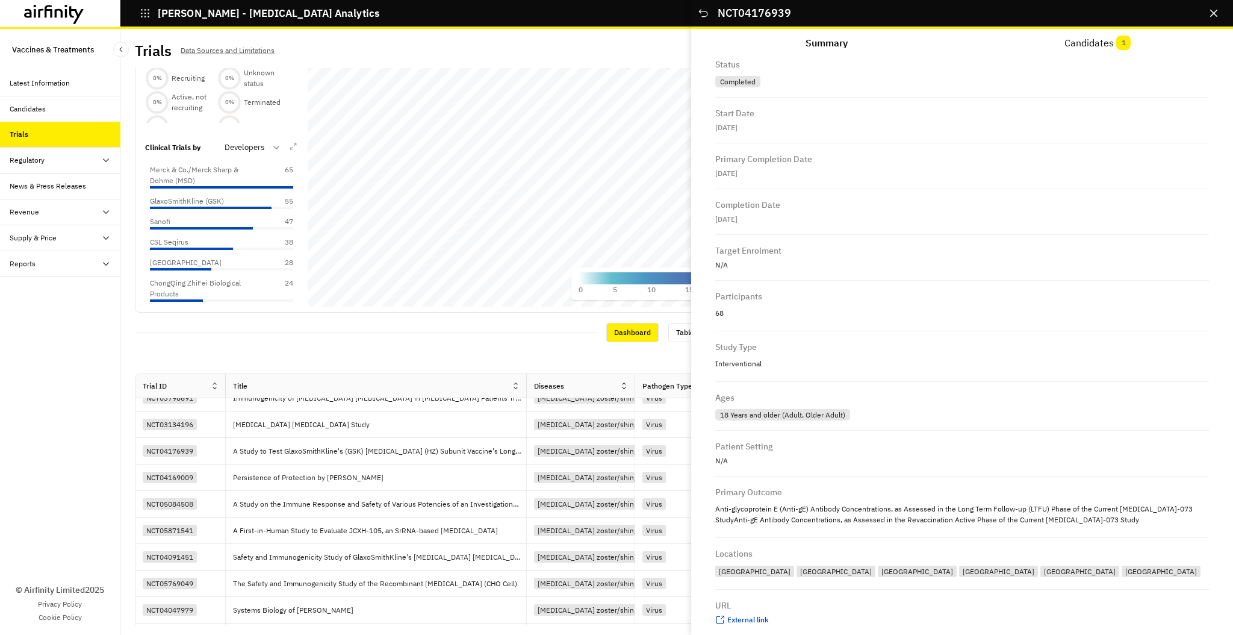
click at [983, 562] on div "Belgium Canada Finland Panama Spain Taiwan" at bounding box center [962, 570] width 494 height 17
click at [1215, 12] on icon "Close" at bounding box center [1213, 13] width 7 height 7
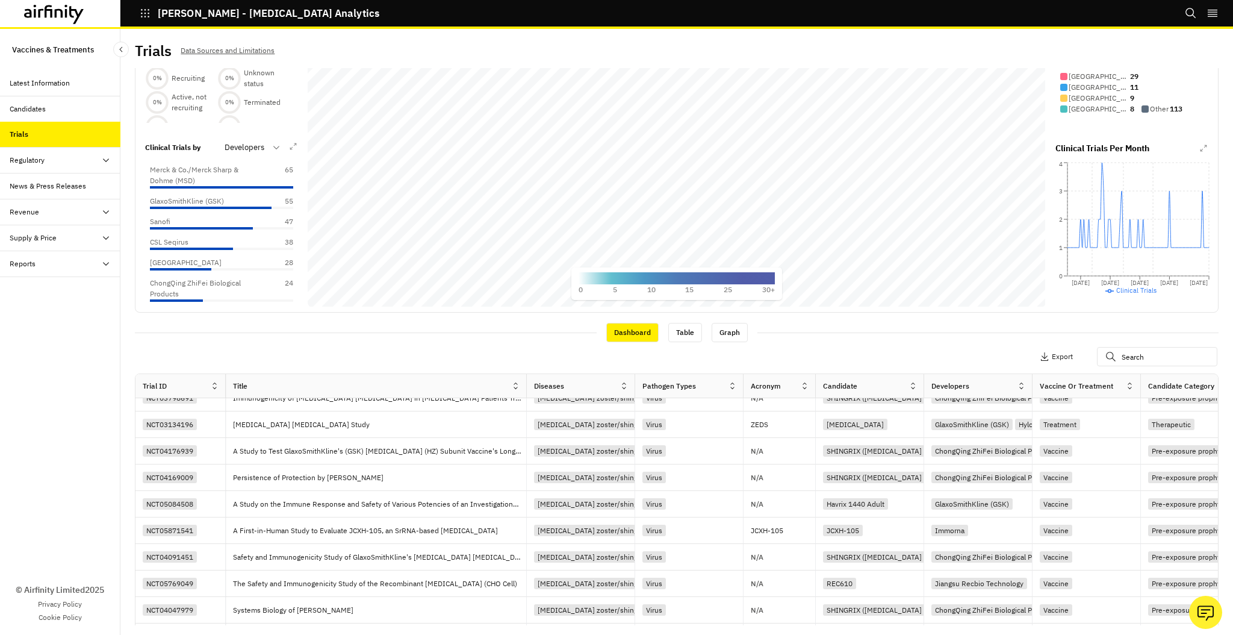
scroll to position [0, 0]
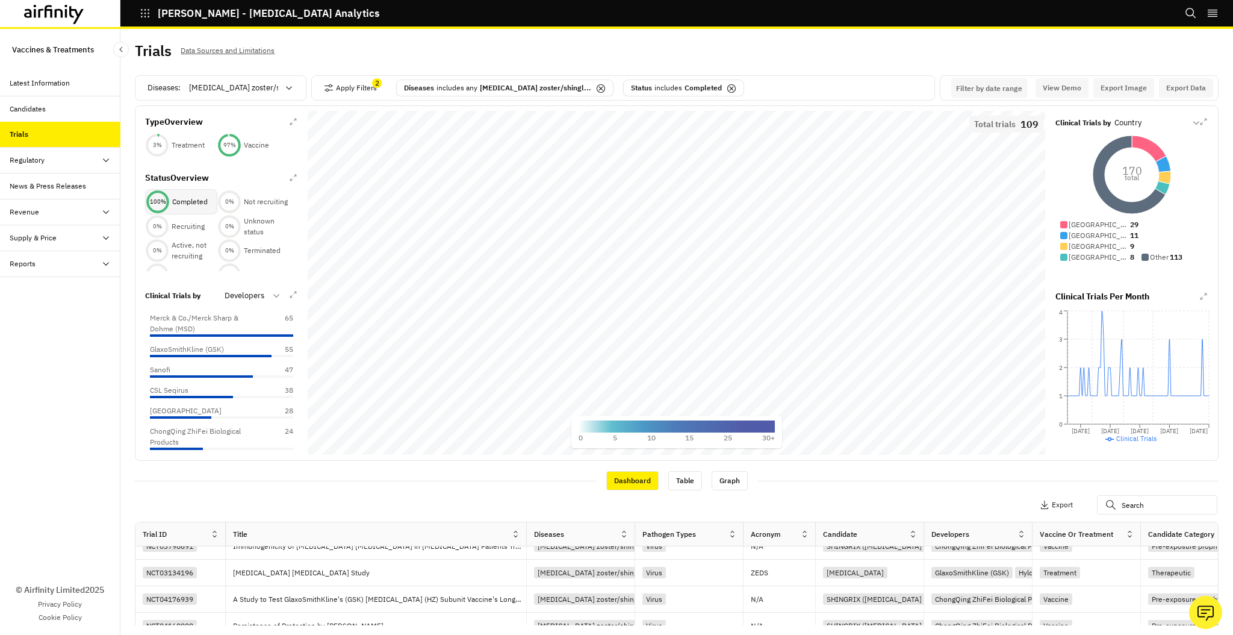
click at [70, 261] on div "Reports" at bounding box center [65, 263] width 111 height 11
click at [55, 294] on div "Reports" at bounding box center [60, 290] width 120 height 26
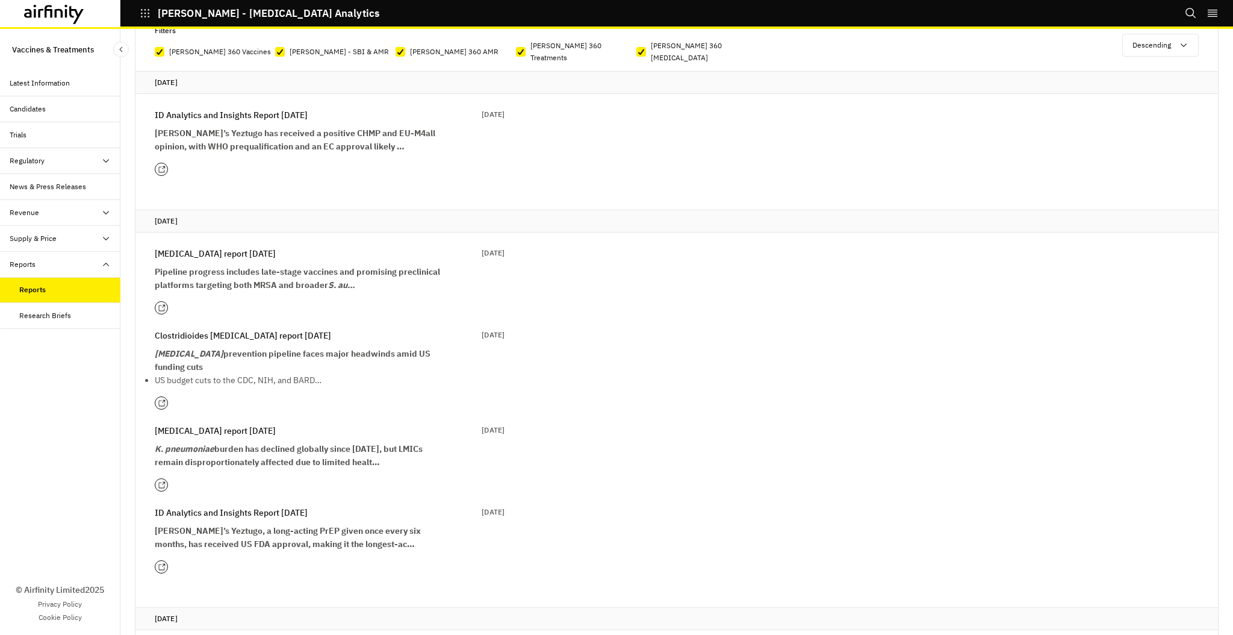
scroll to position [111, 0]
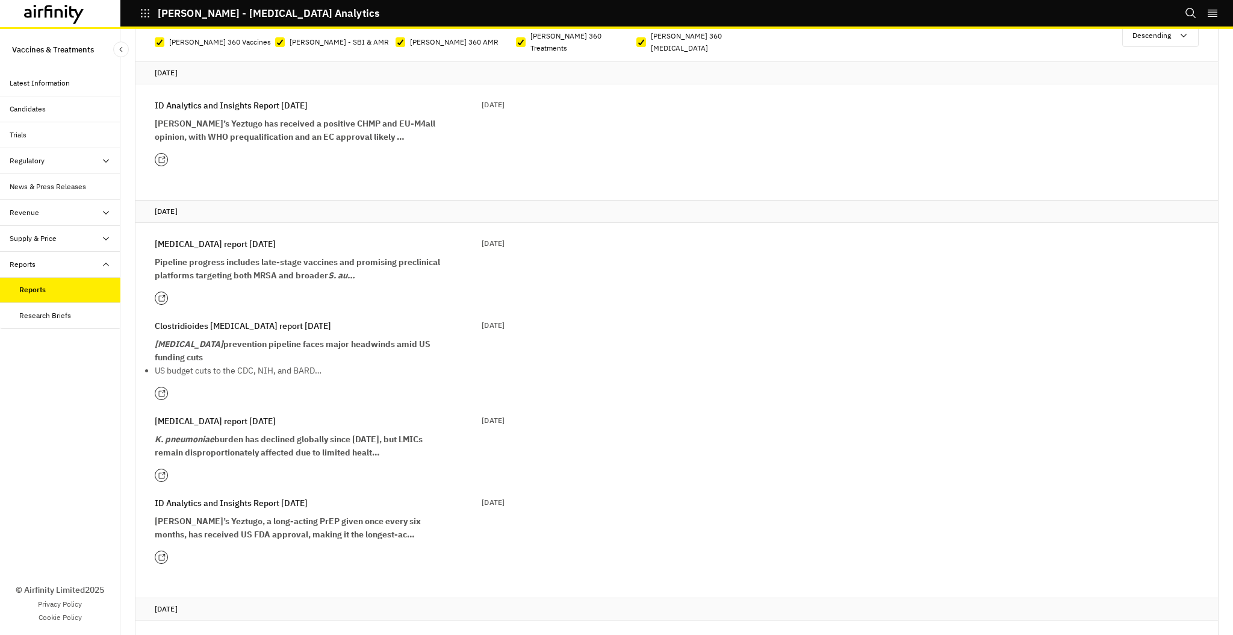
click at [291, 338] on strong "C. difficile prevention pipeline faces major headwinds amid US funding cuts" at bounding box center [293, 350] width 276 height 24
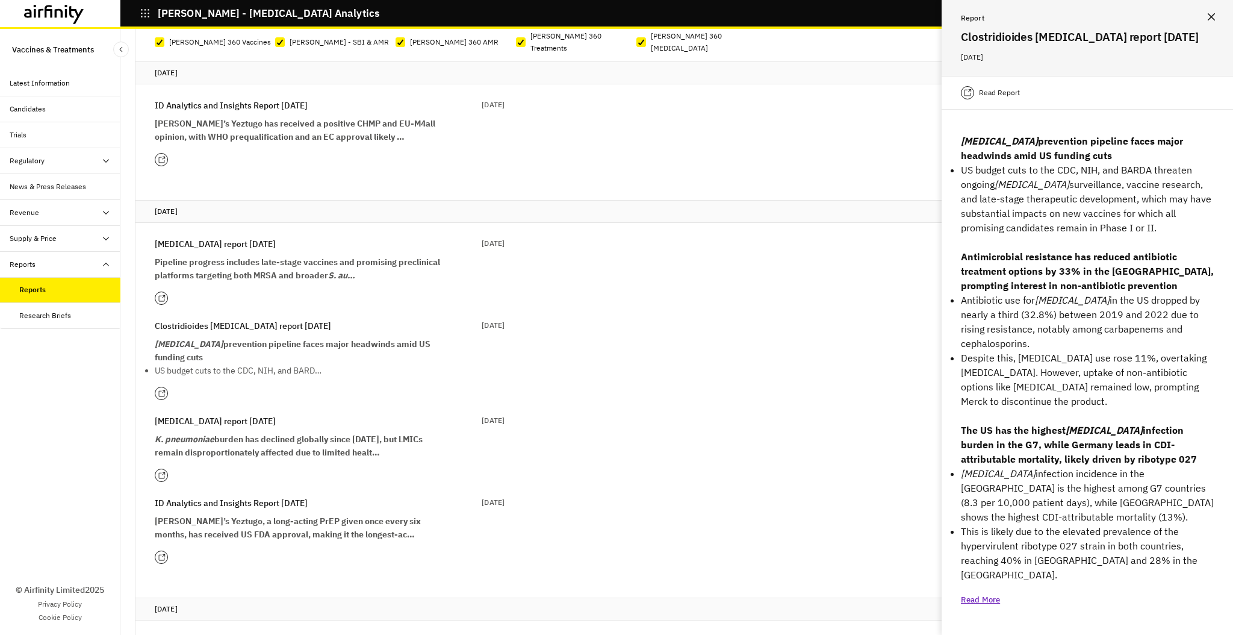
click at [1214, 17] on button "Close" at bounding box center [1211, 16] width 19 height 19
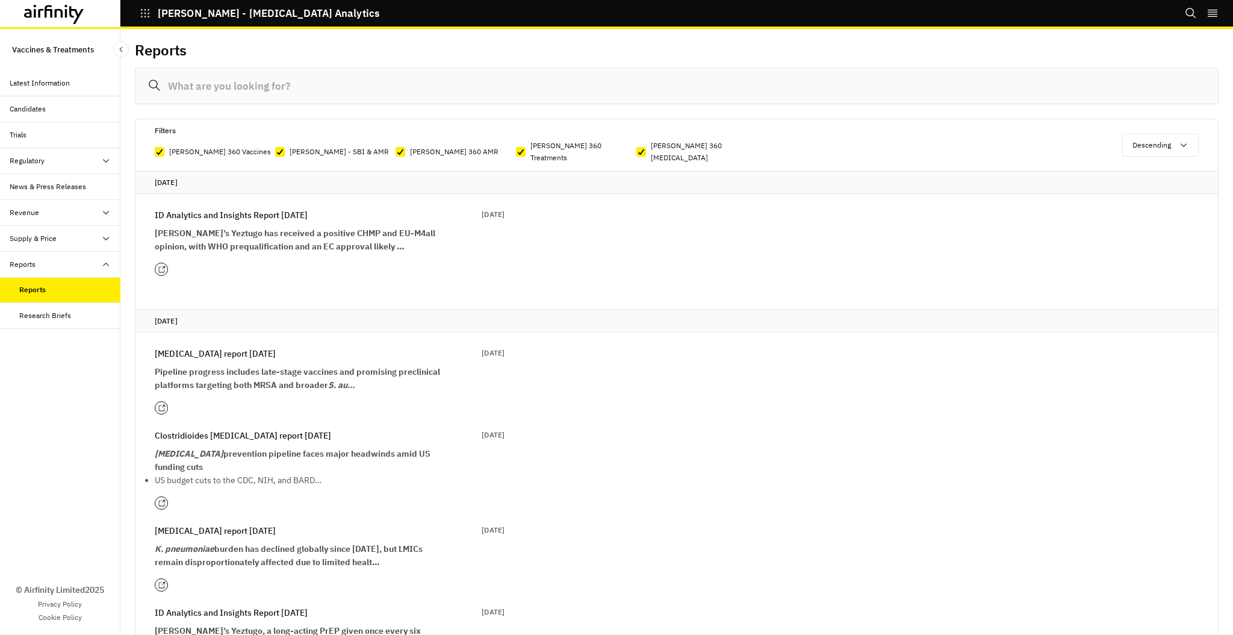
scroll to position [0, 0]
click at [281, 229] on strong "Gilead’s Yeztugo has received a positive CHMP and EU-M4all opinion, with WHO pr…" at bounding box center [295, 241] width 281 height 24
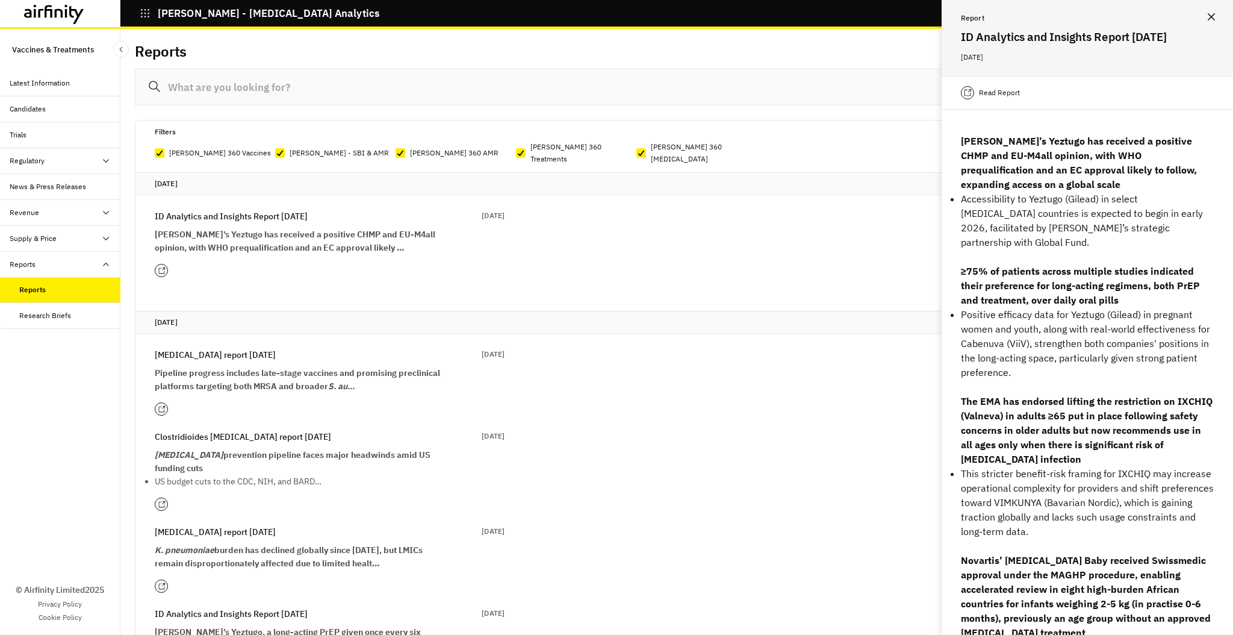
click at [1215, 15] on button "Close" at bounding box center [1211, 16] width 19 height 19
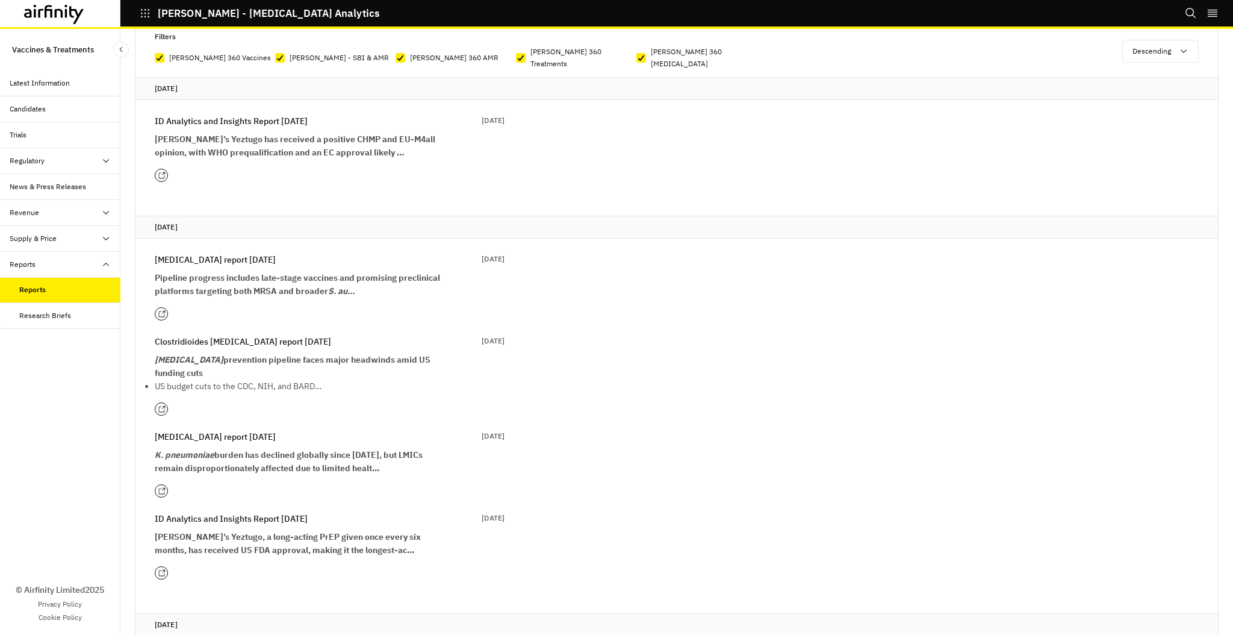
scroll to position [96, 0]
click at [252, 336] on div "Clostridioides difficile report 31st July 31 Jul 2025 C. difficile prevention p…" at bounding box center [330, 363] width 350 height 58
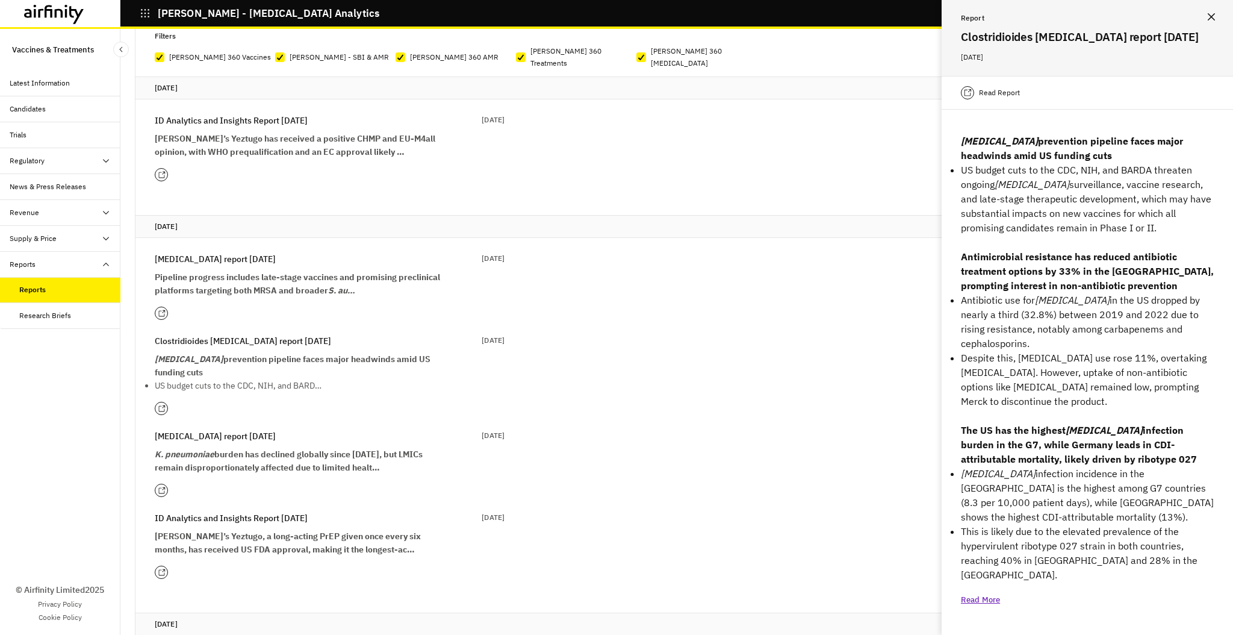
click at [1012, 89] on p "Read Report" at bounding box center [999, 93] width 41 height 12
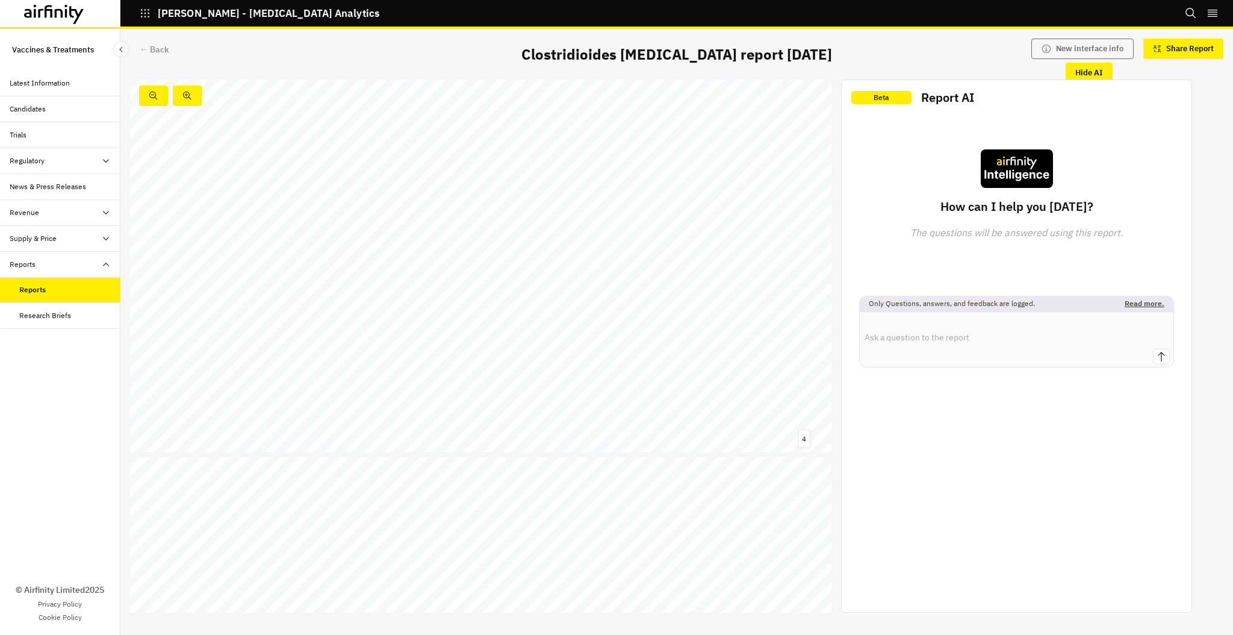
scroll to position [1222, 0]
click at [906, 341] on textarea at bounding box center [1017, 330] width 314 height 37
type textarea "where do we see the highest incidence of c. diff?"
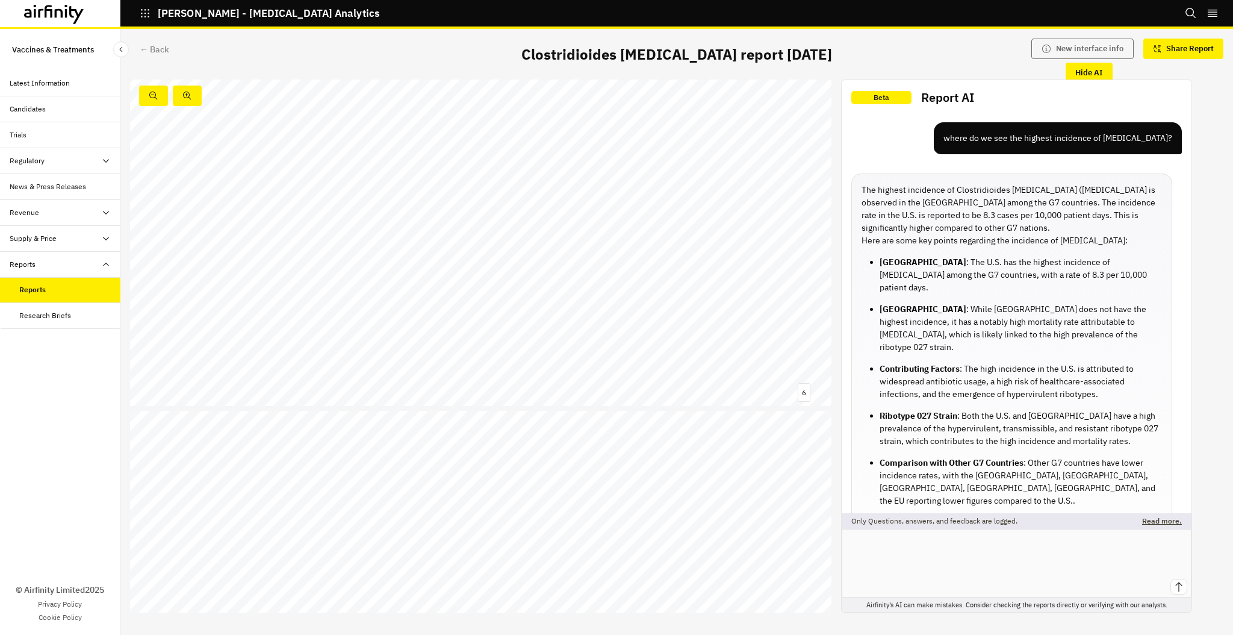
scroll to position [2062, 0]
click at [778, 379] on link at bounding box center [776, 379] width 28 height 6
drag, startPoint x: 287, startPoint y: 287, endPoint x: 237, endPoint y: 283, distance: 50.7
click at [237, 283] on span "GSK2904545A" at bounding box center [262, 286] width 53 height 8
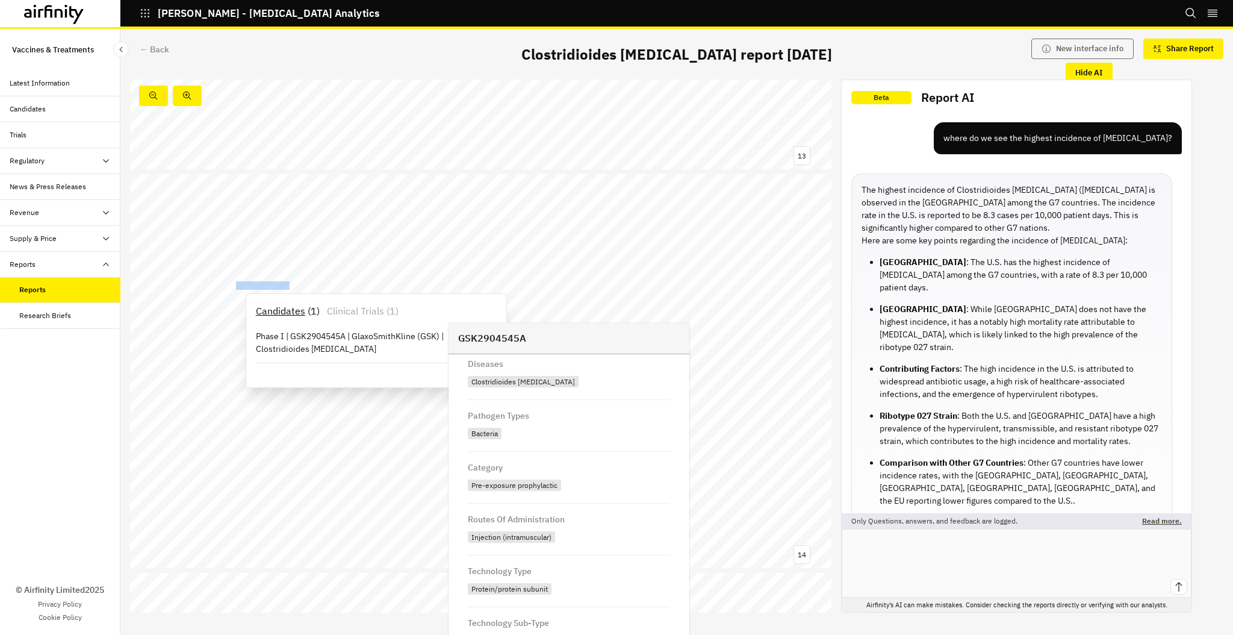
scroll to position [171, 0]
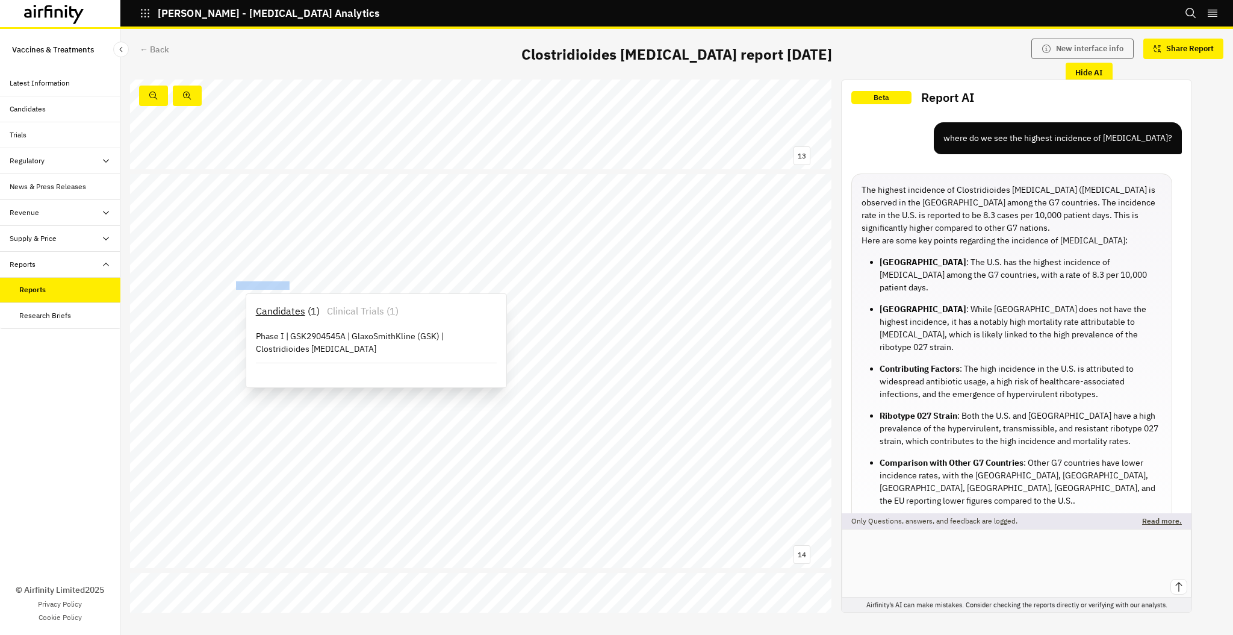
click at [371, 314] on p "Clinical Trials" at bounding box center [355, 310] width 57 height 14
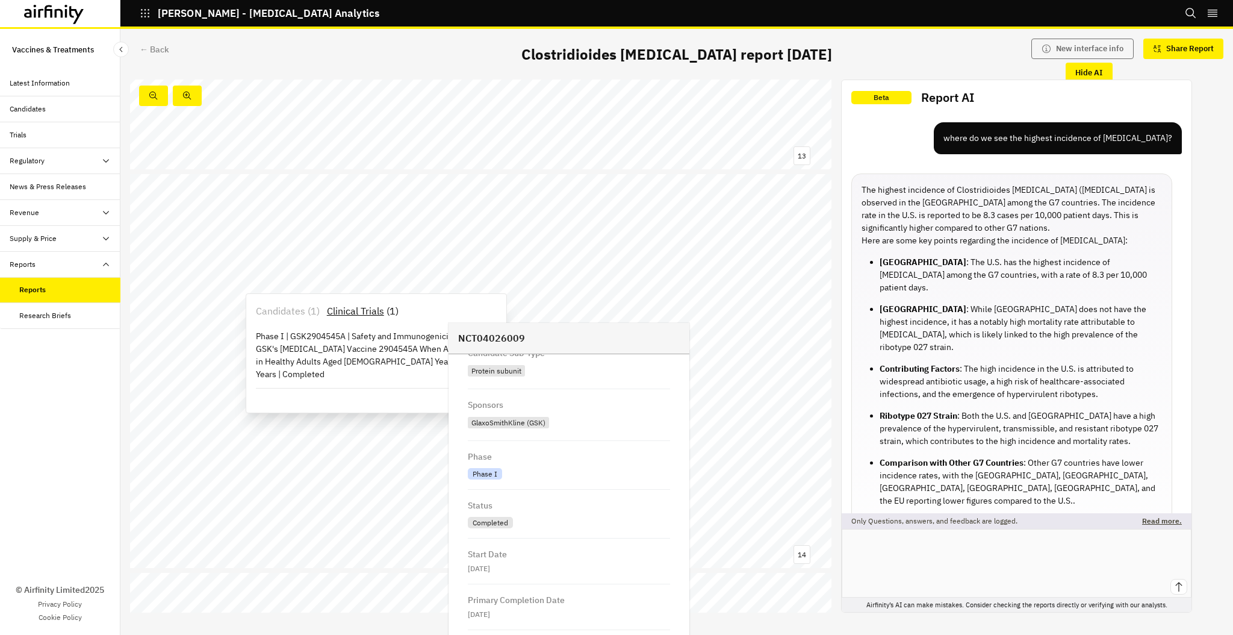
scroll to position [523, 0]
click at [577, 285] on div "14 Limitations: Publicly available information VE303 remains the most likely pr…" at bounding box center [480, 371] width 701 height 394
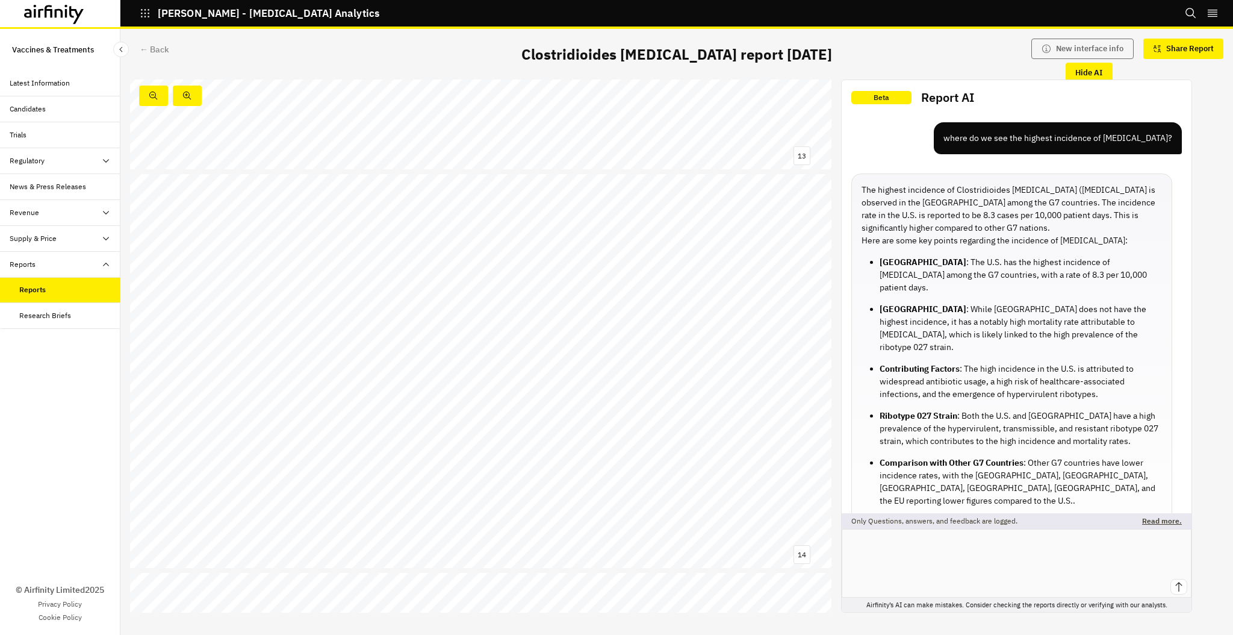
click at [70, 10] on icon at bounding box center [77, 15] width 14 height 18
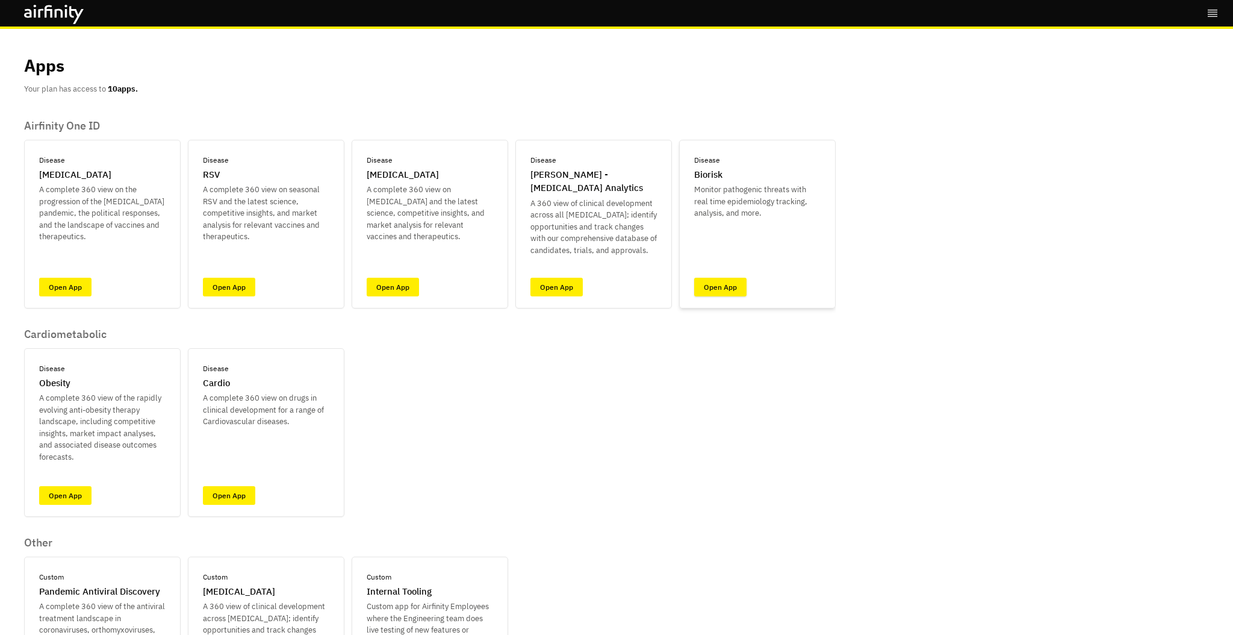
click at [715, 288] on link "Open App" at bounding box center [720, 287] width 52 height 19
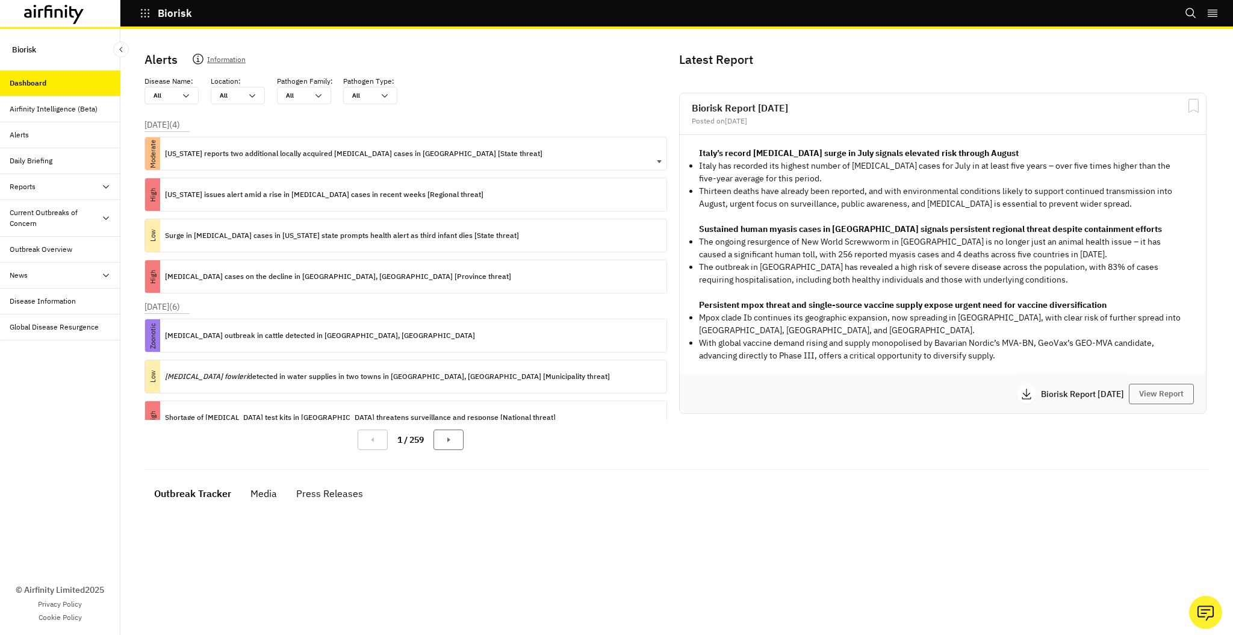
click at [319, 155] on p "Florida reports two additional locally acquired dengue cases in Brevard County …" at bounding box center [354, 153] width 378 height 13
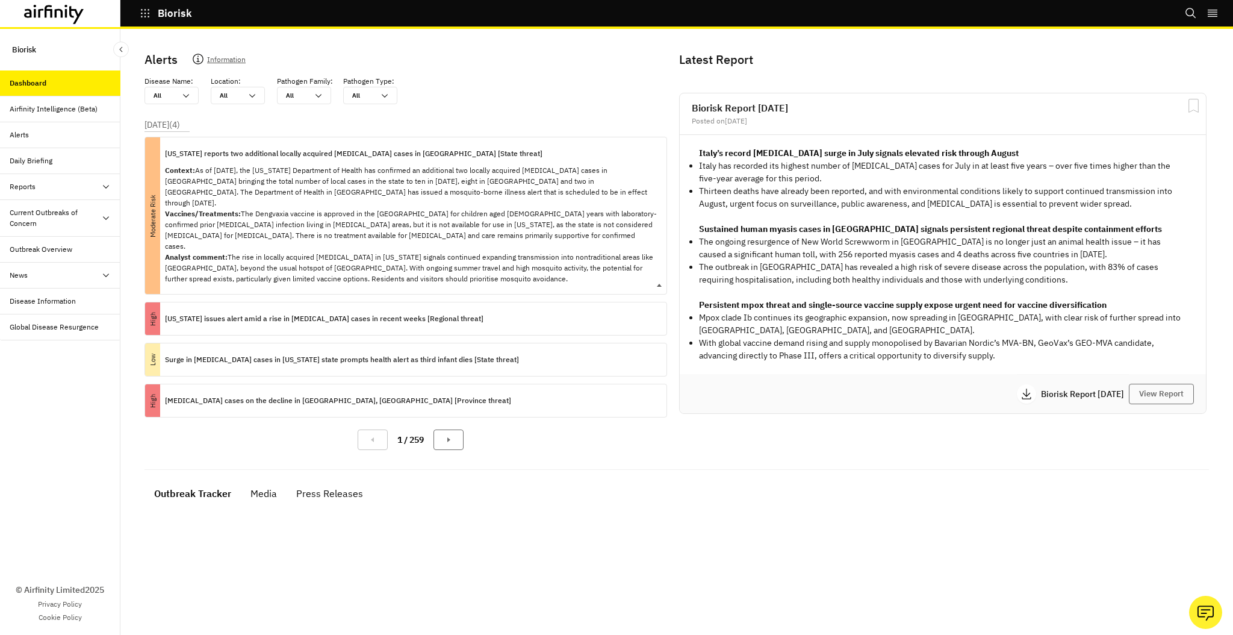
click at [319, 155] on p "Florida reports two additional locally acquired dengue cases in Brevard County …" at bounding box center [354, 153] width 378 height 13
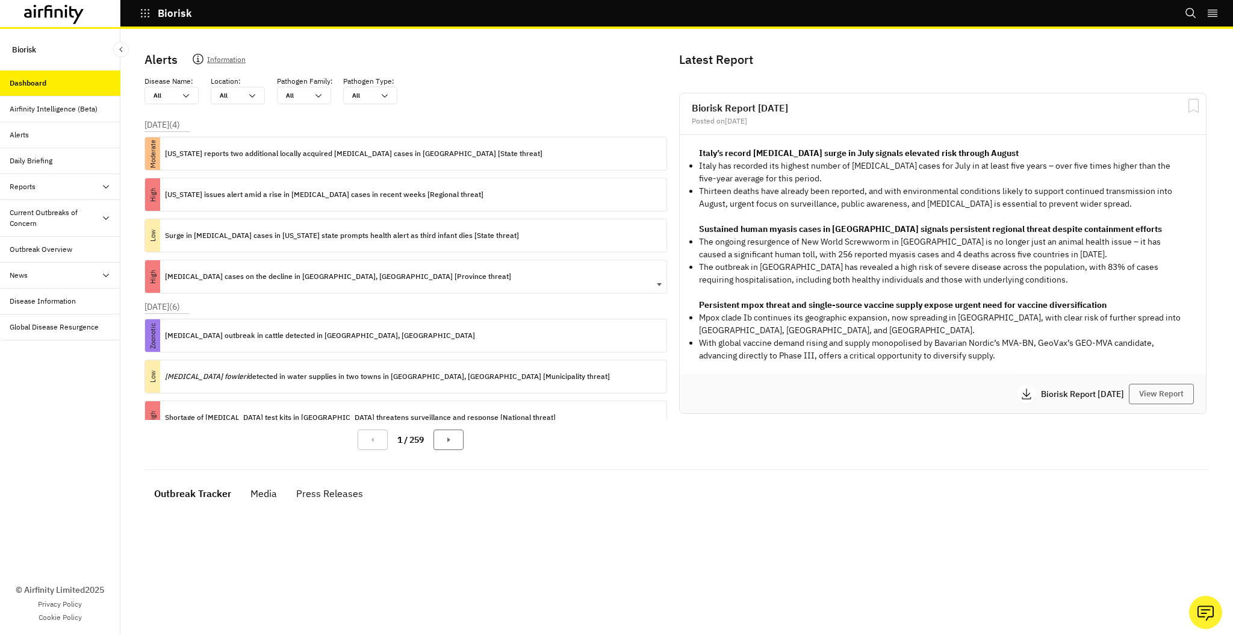
click at [341, 270] on p "Chikungunya cases on the decline in Guangdong Province, China [Province threat]" at bounding box center [338, 276] width 346 height 13
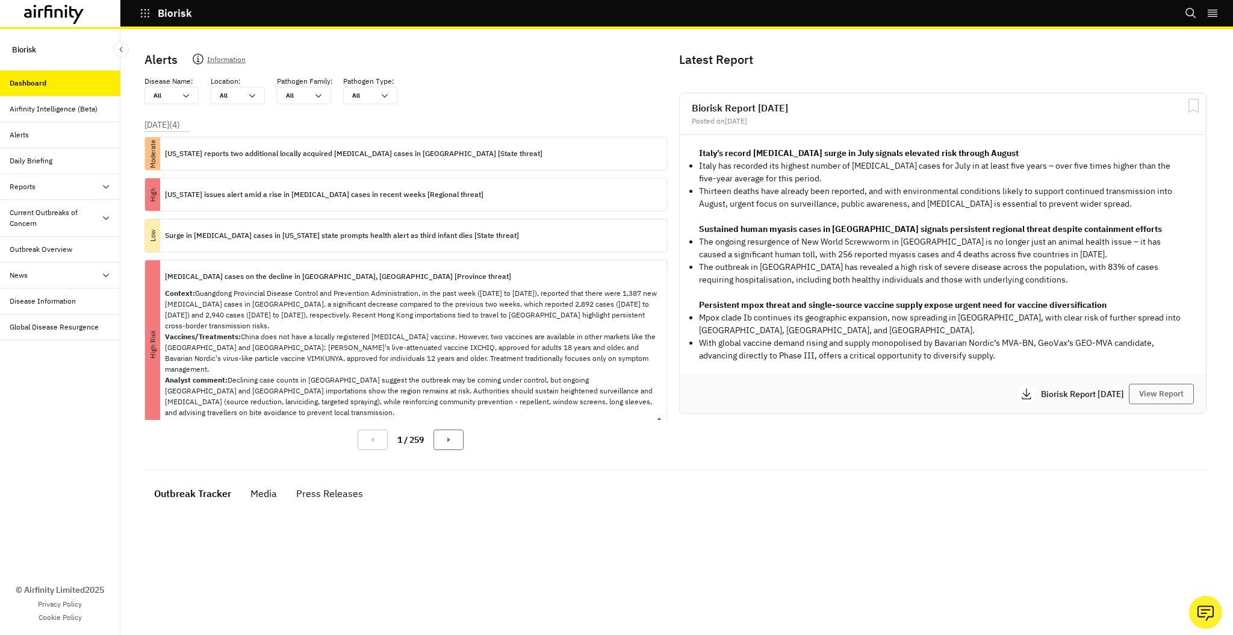
click at [341, 270] on p "Chikungunya cases on the decline in Guangdong Province, China [Province threat]" at bounding box center [338, 276] width 346 height 13
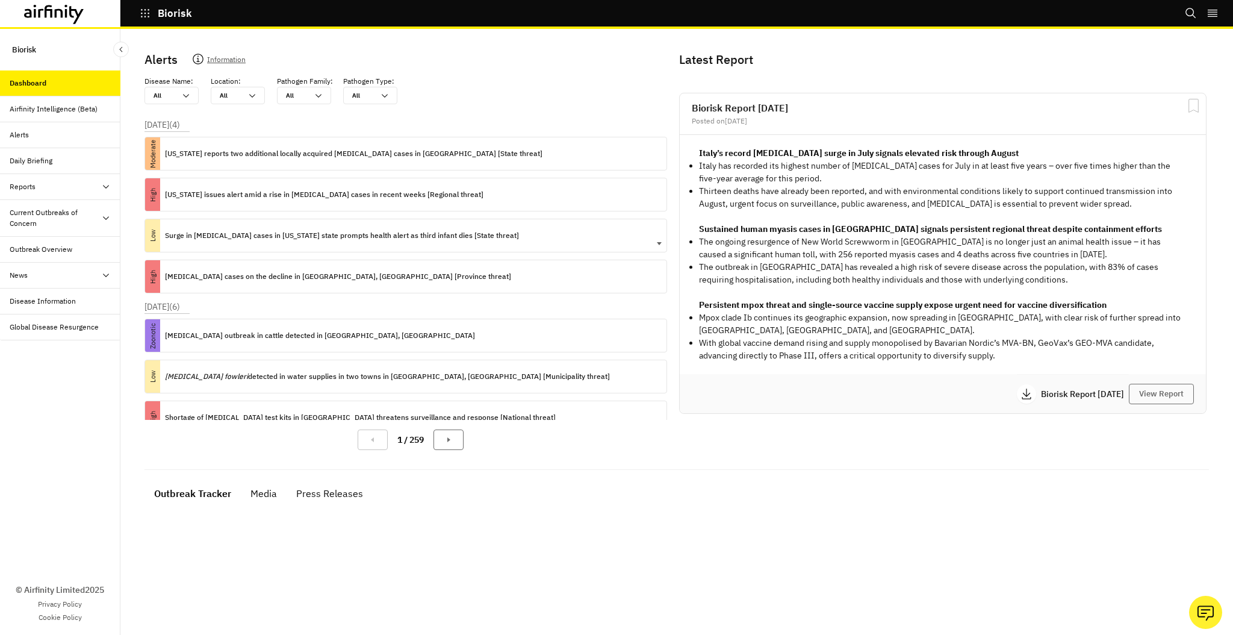
click at [335, 240] on p "Surge in congenital syphilis cases in New York state prompts health alert as th…" at bounding box center [342, 235] width 354 height 13
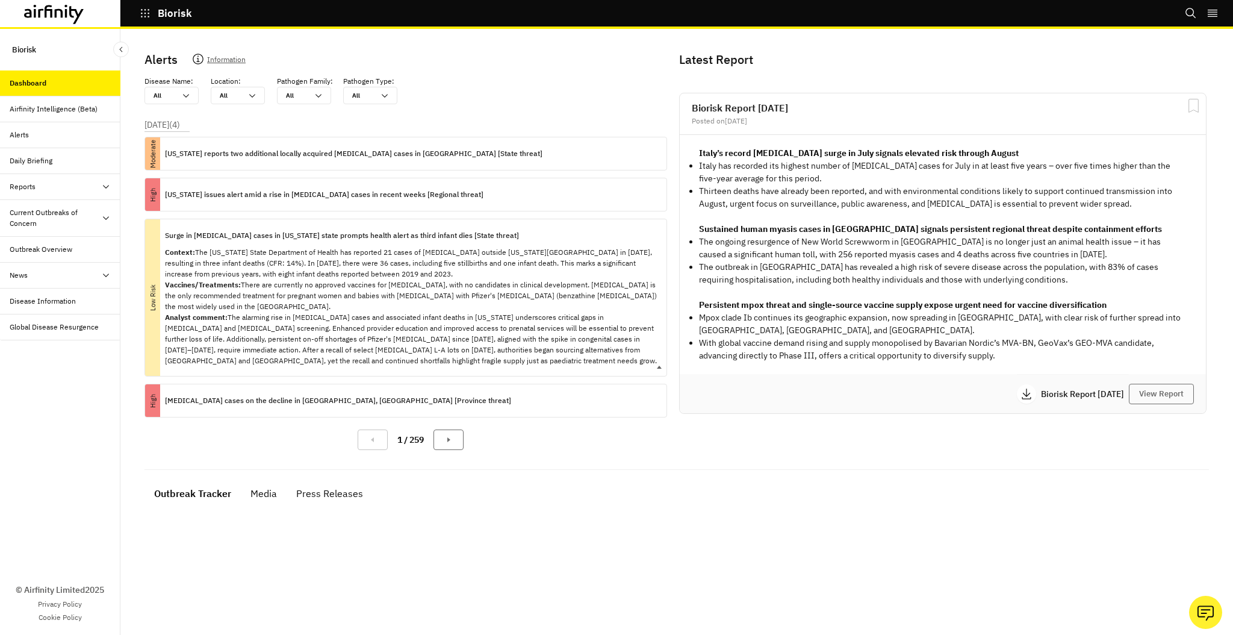
click at [335, 240] on p "Surge in congenital syphilis cases in New York state prompts health alert as th…" at bounding box center [342, 235] width 354 height 13
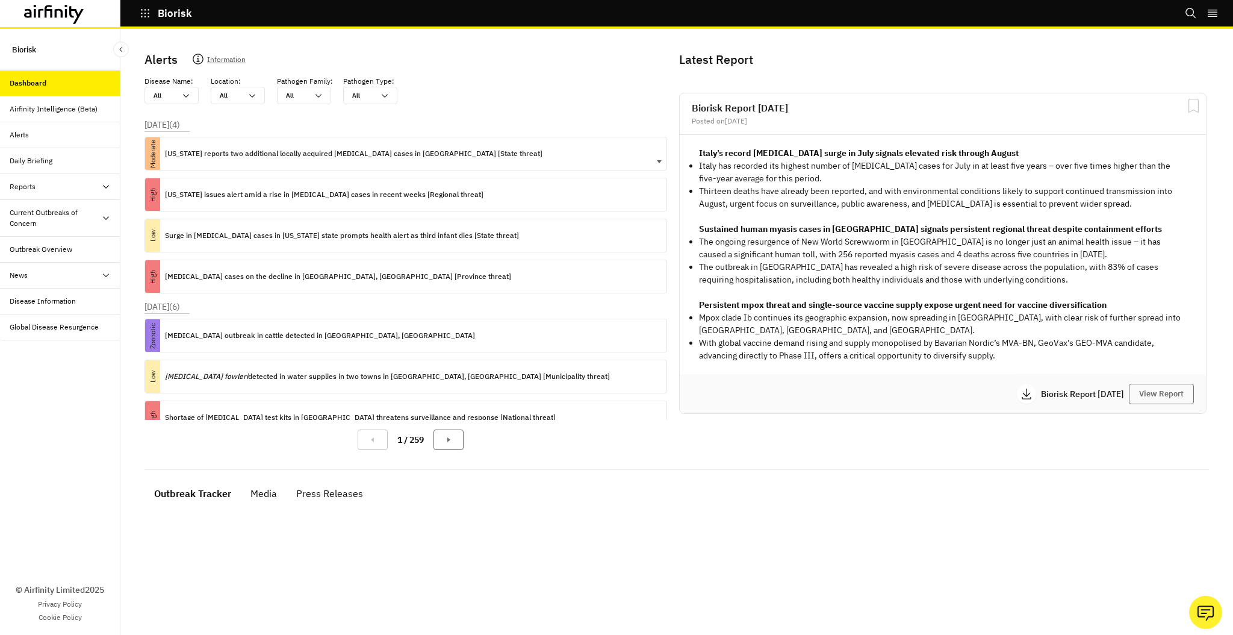
click at [350, 155] on p "Florida reports two additional locally acquired dengue cases in Brevard County …" at bounding box center [354, 153] width 378 height 13
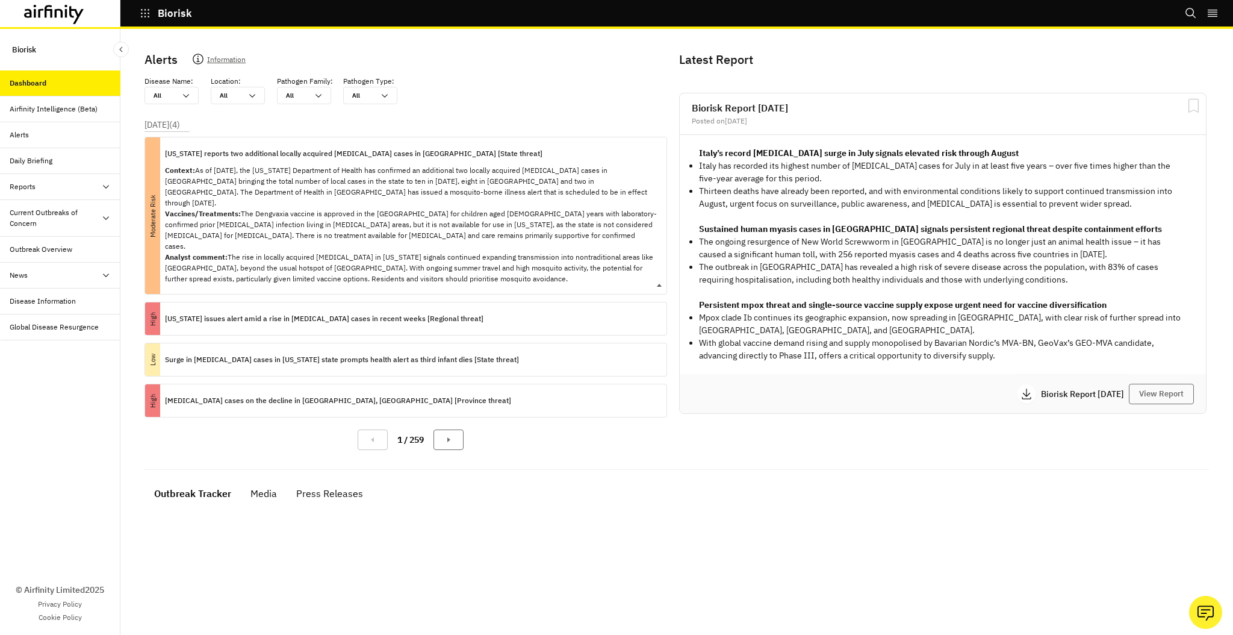
click at [267, 152] on p "Florida reports two additional locally acquired dengue cases in Brevard County …" at bounding box center [354, 153] width 378 height 13
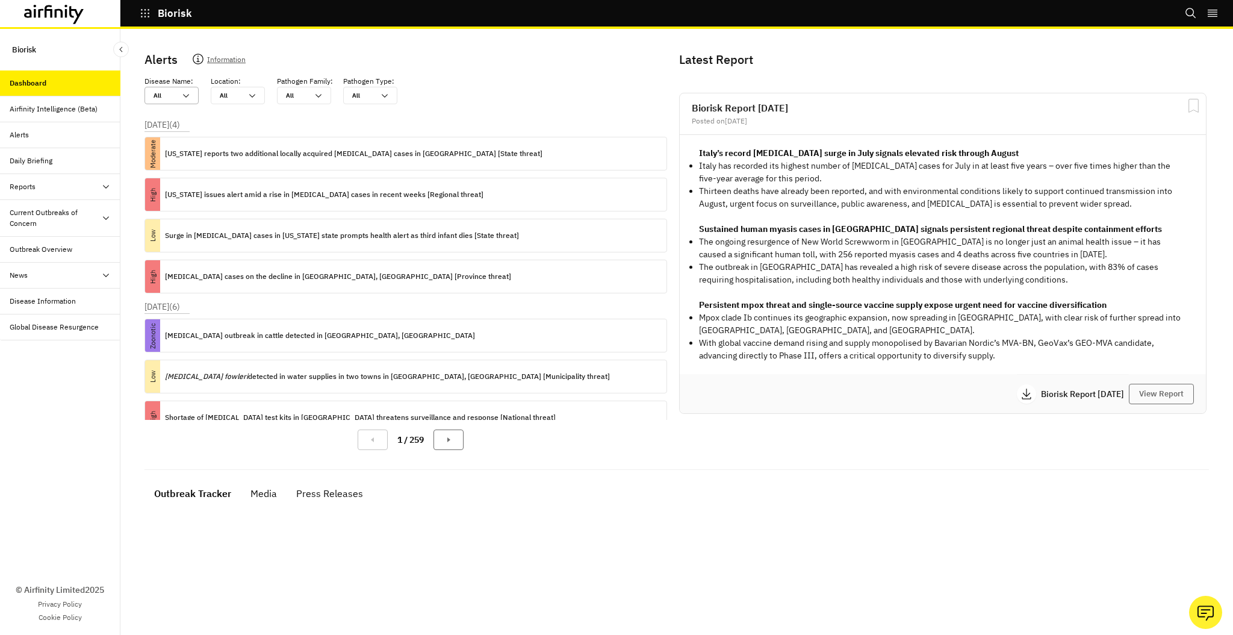
click at [184, 103] on div "All All" at bounding box center [171, 95] width 54 height 17
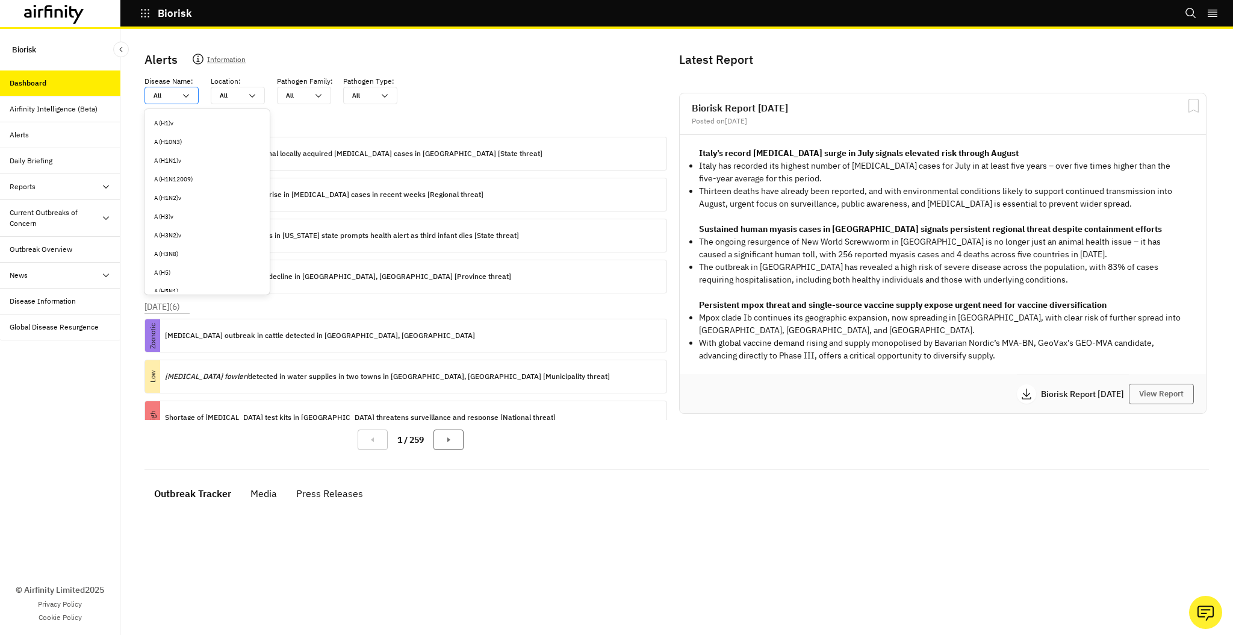
type input "h"
type input "h5"
type input "h5n"
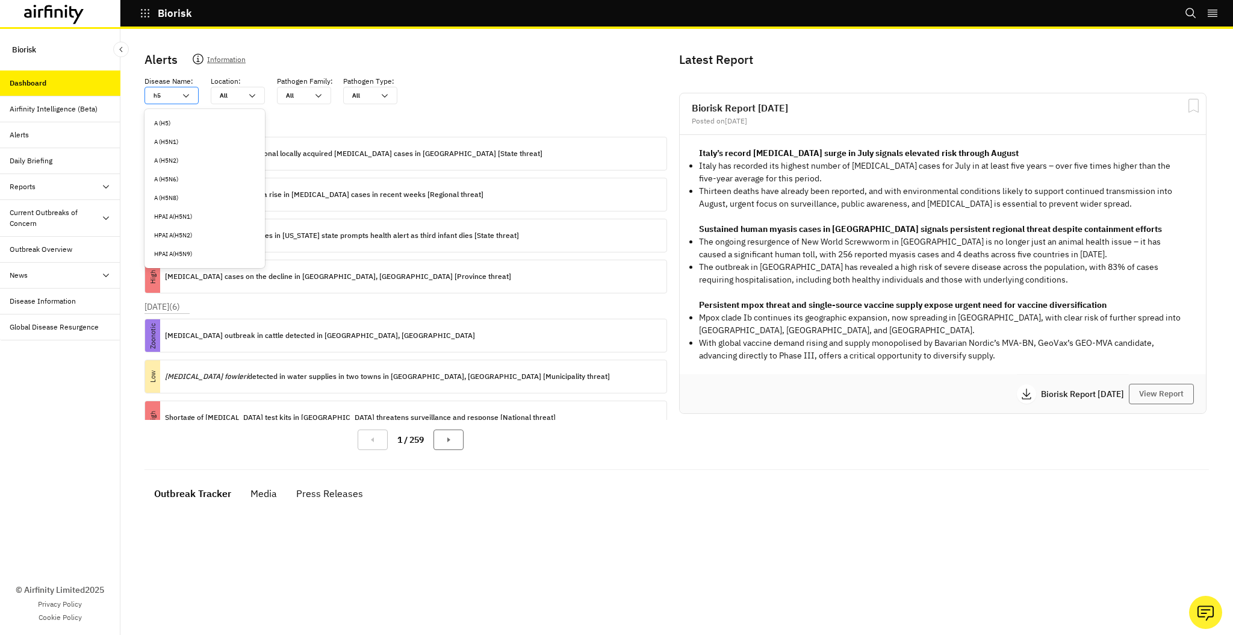
type input "h5n"
type input "h5n1"
click at [211, 119] on div "A (H5N1)" at bounding box center [204, 123] width 101 height 9
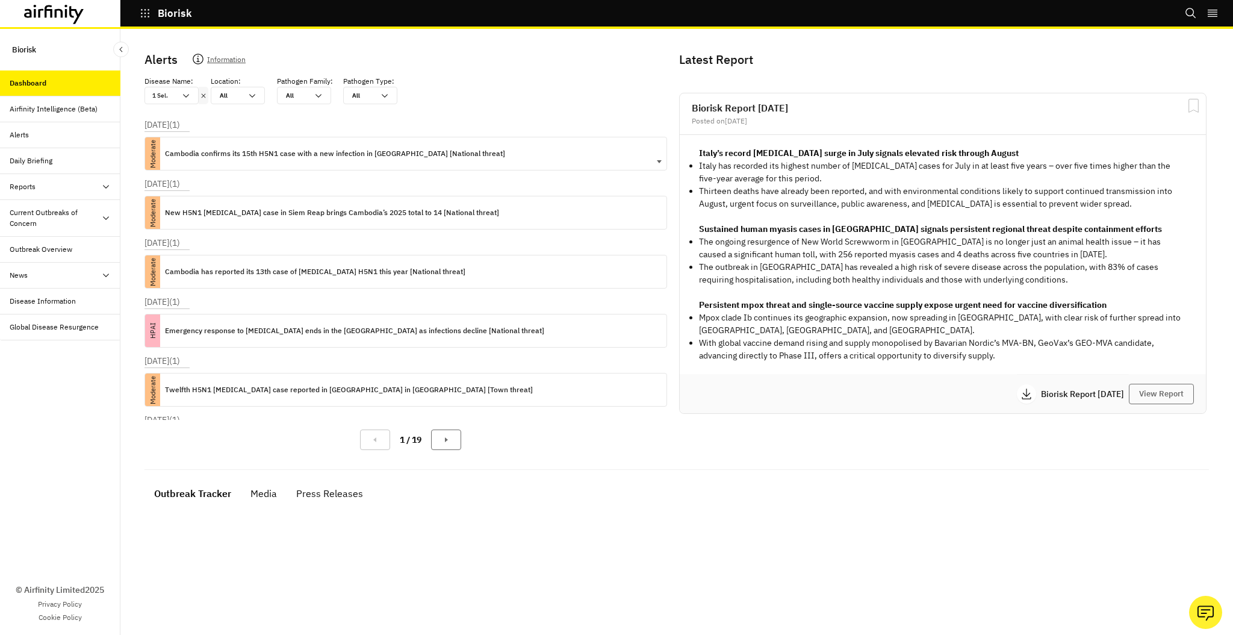
click at [449, 163] on div "Cambodia confirms its 15th H5N1 case with a new infection in Takeo province [Na…" at bounding box center [335, 153] width 340 height 33
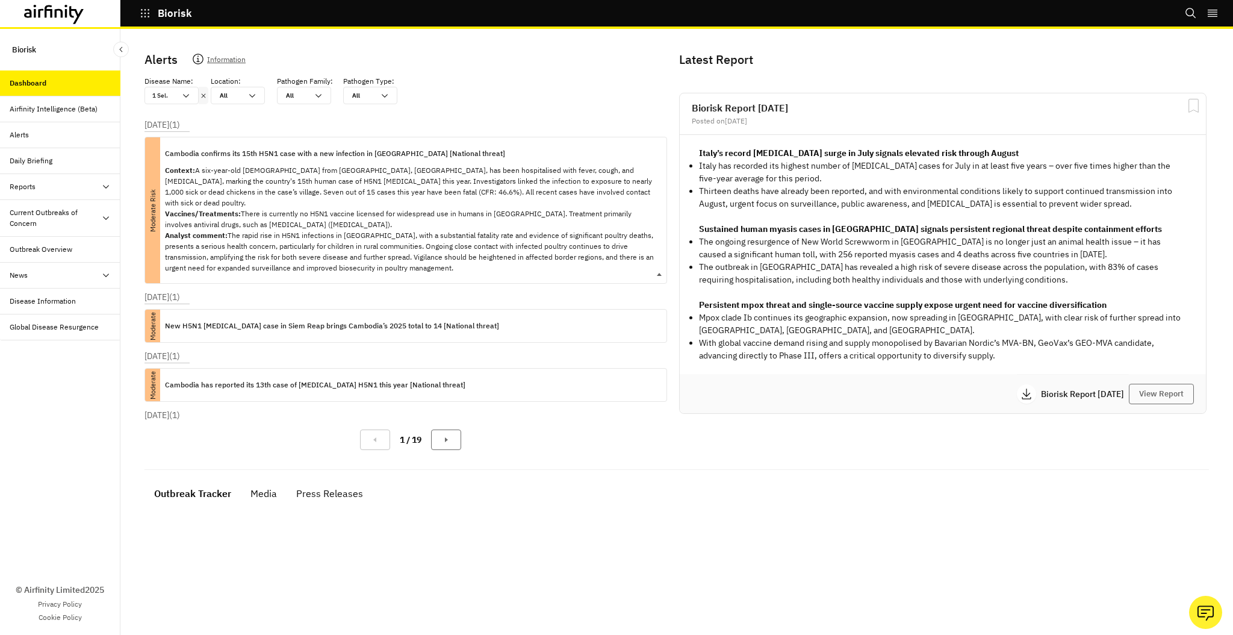
click at [449, 163] on div "Cambodia confirms its 15th H5N1 case with a new infection in Takeo province [Na…" at bounding box center [411, 210] width 492 height 146
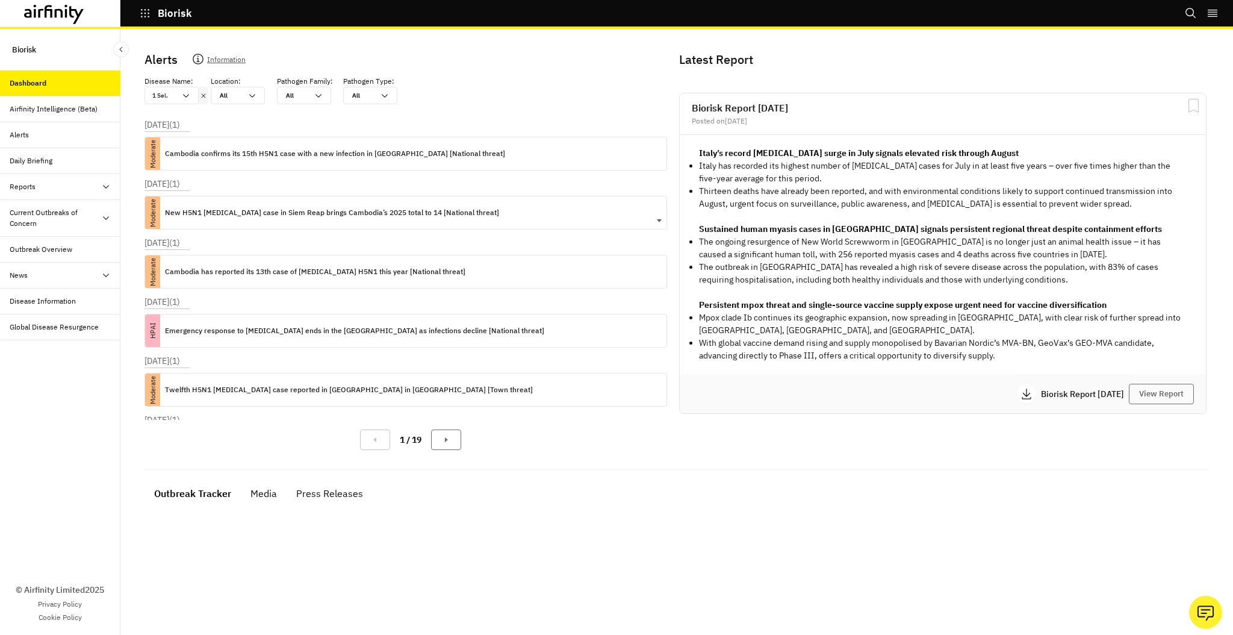
click at [451, 213] on p "New H5N1 avian Influenza case in Siem Reap brings Cambodia’s 2025 total to 14 […" at bounding box center [332, 212] width 334 height 13
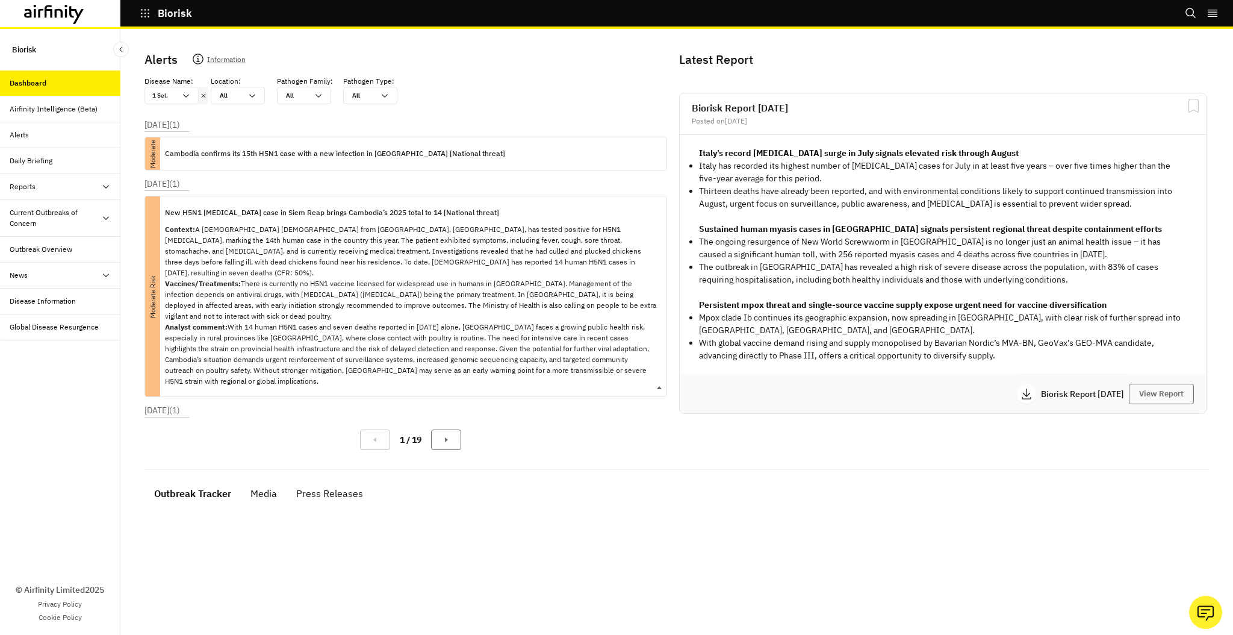
click at [451, 213] on p "New H5N1 avian Influenza case in Siem Reap brings Cambodia’s 2025 total to 14 […" at bounding box center [332, 212] width 334 height 13
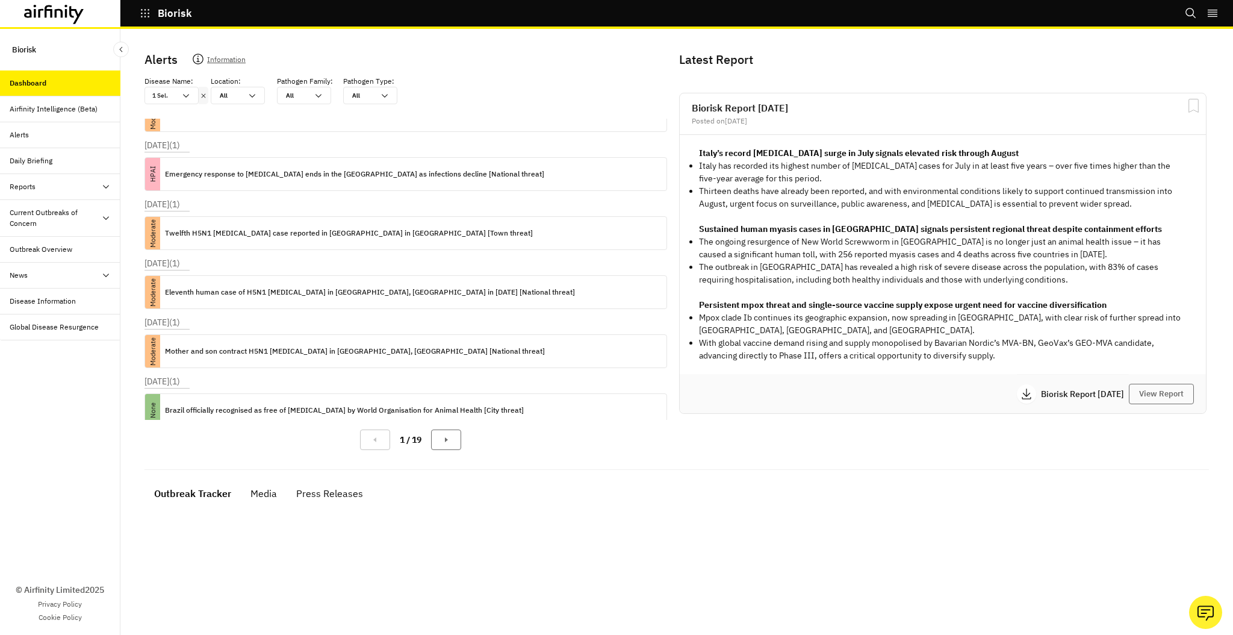
scroll to position [157, 0]
click at [57, 213] on div "Current Outbreaks of Concern" at bounding box center [56, 218] width 92 height 22
click at [45, 250] on div "Avian Influenza" at bounding box center [47, 249] width 57 height 11
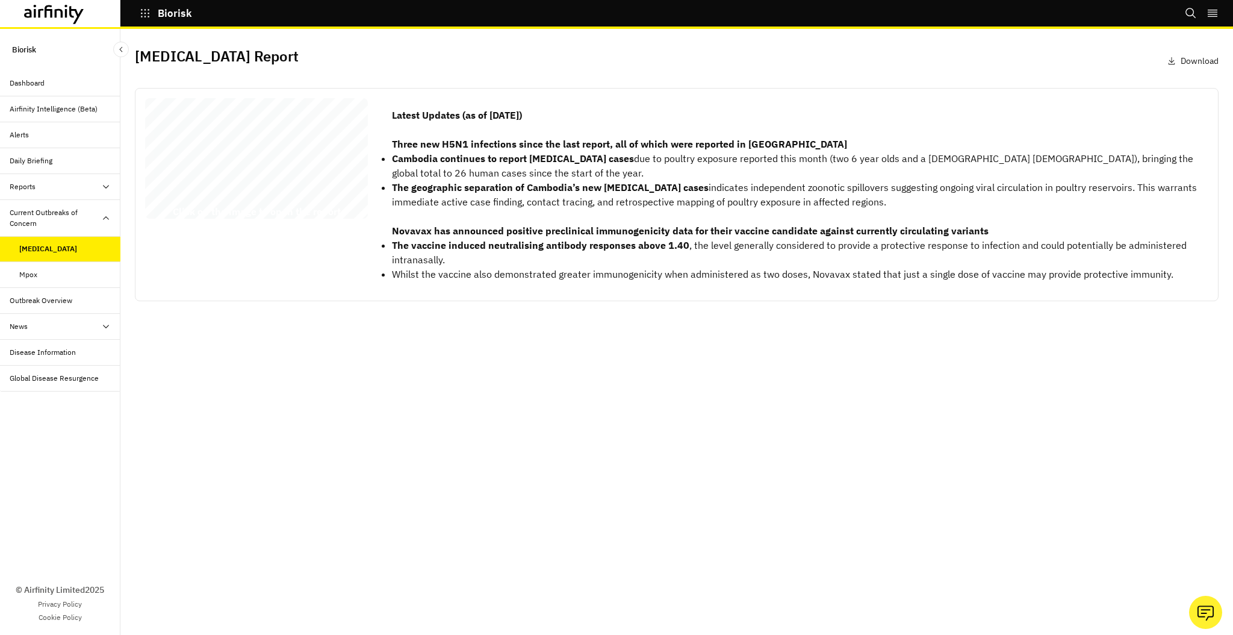
click at [257, 169] on div "Avian Influenza Report 07 August 2025 © 2025 Airfinity – Private & Co nfidentia…" at bounding box center [256, 160] width 223 height 125
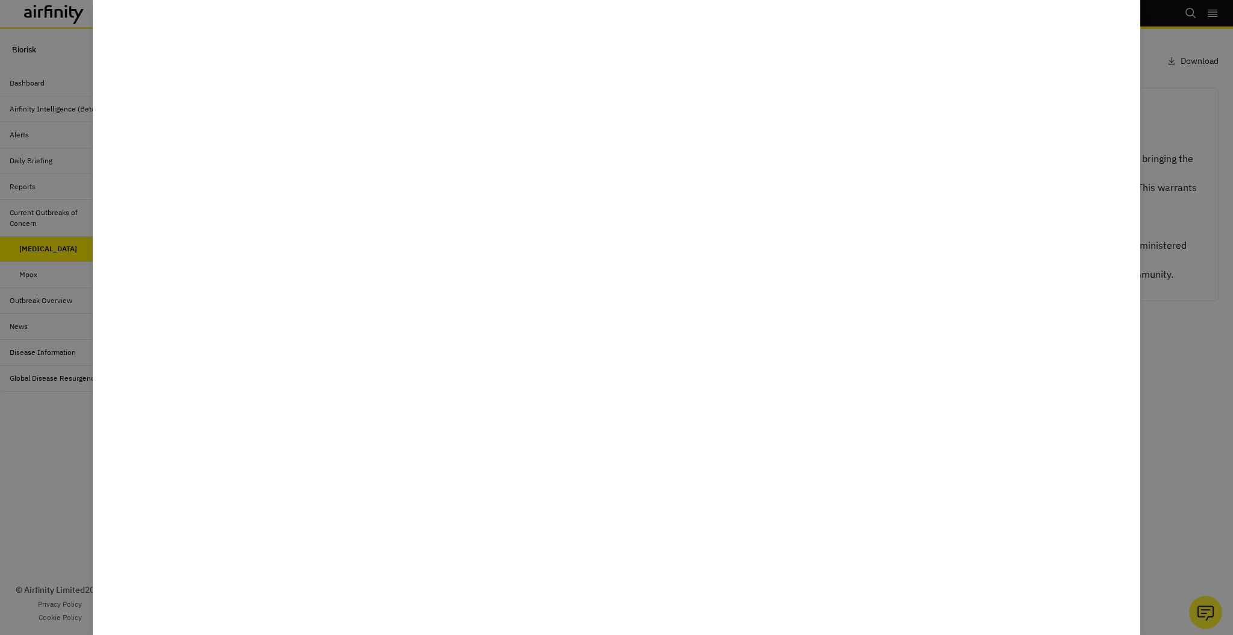
click at [1190, 361] on div at bounding box center [616, 317] width 1233 height 635
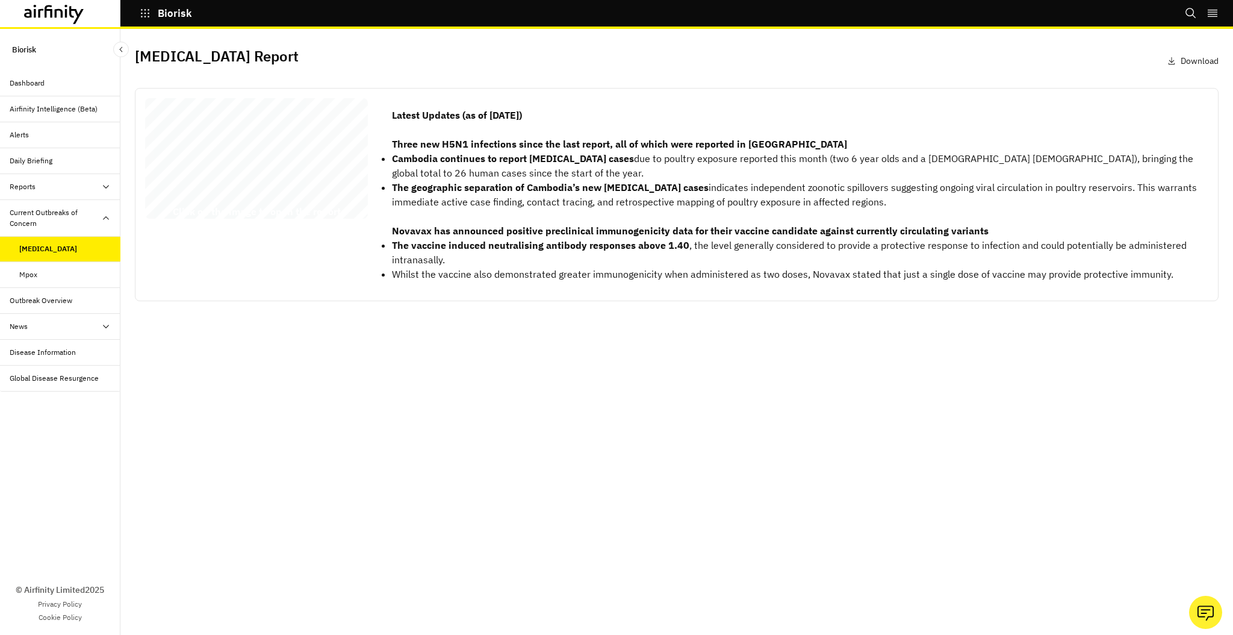
click at [47, 273] on div "Mpox" at bounding box center [69, 274] width 101 height 11
